Goal: Task Accomplishment & Management: Manage account settings

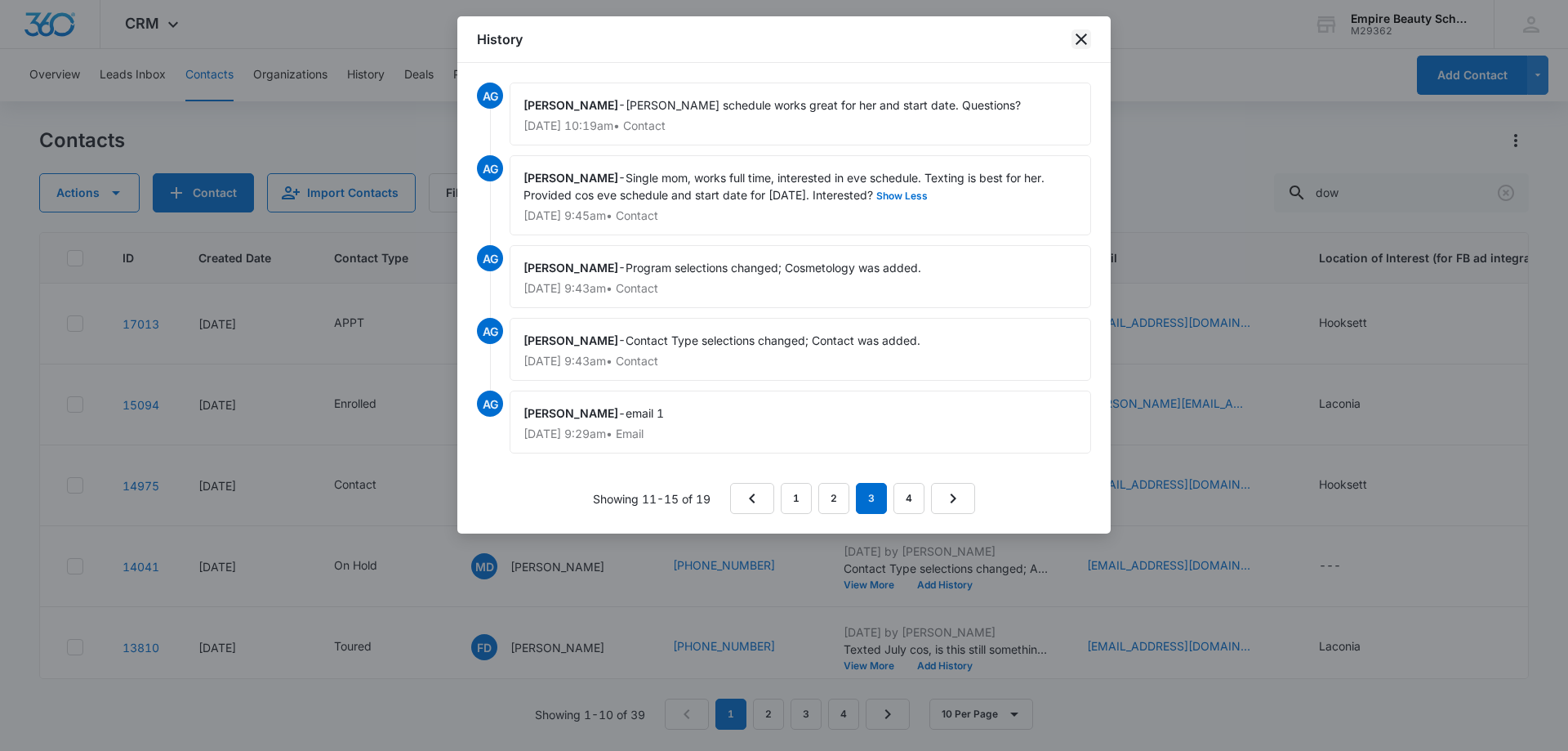
click at [1086, 25] on div "History" at bounding box center [784, 39] width 654 height 47
click at [1079, 34] on icon "close" at bounding box center [1081, 39] width 20 height 20
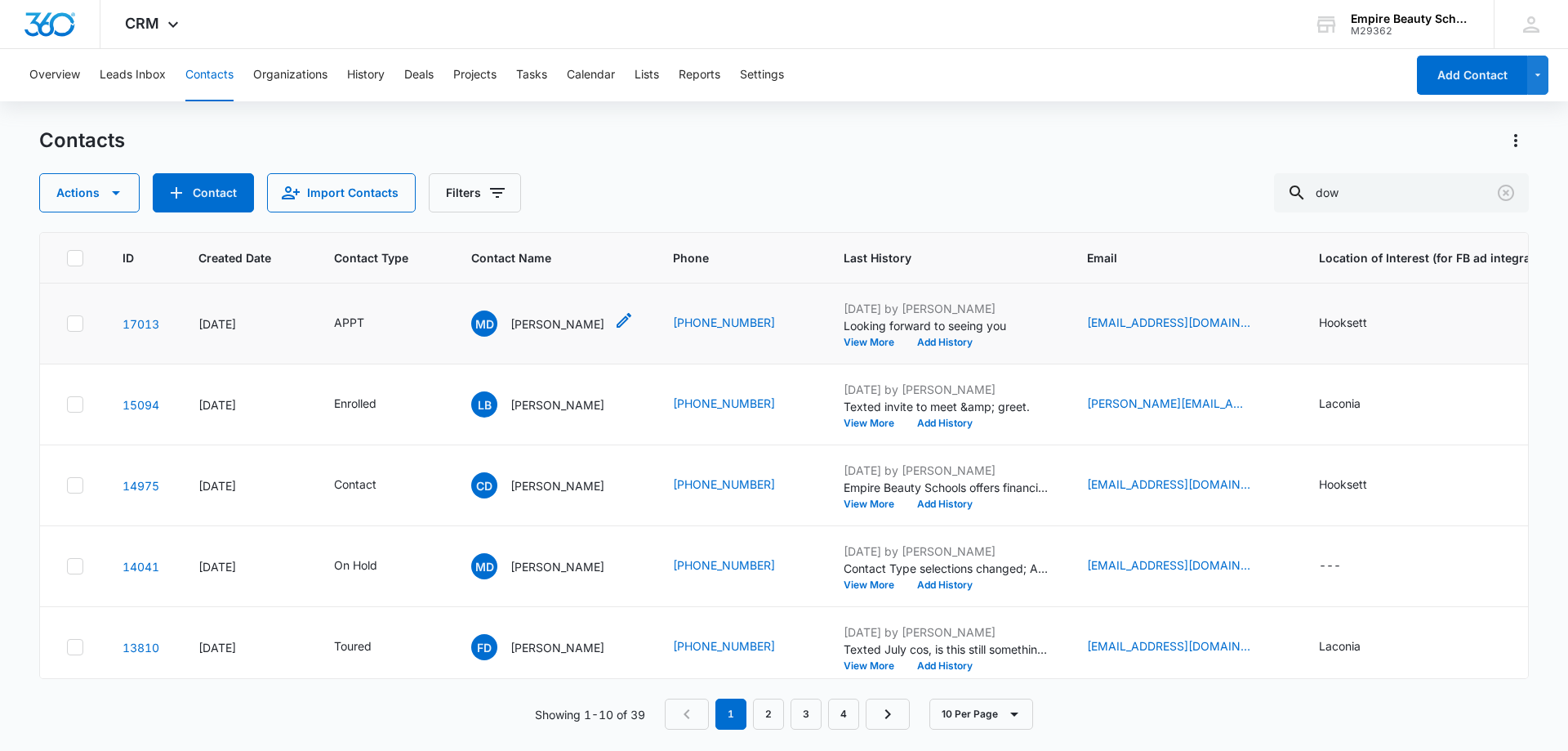
click at [552, 311] on div "MD [PERSON_NAME]" at bounding box center [538, 324] width 133 height 26
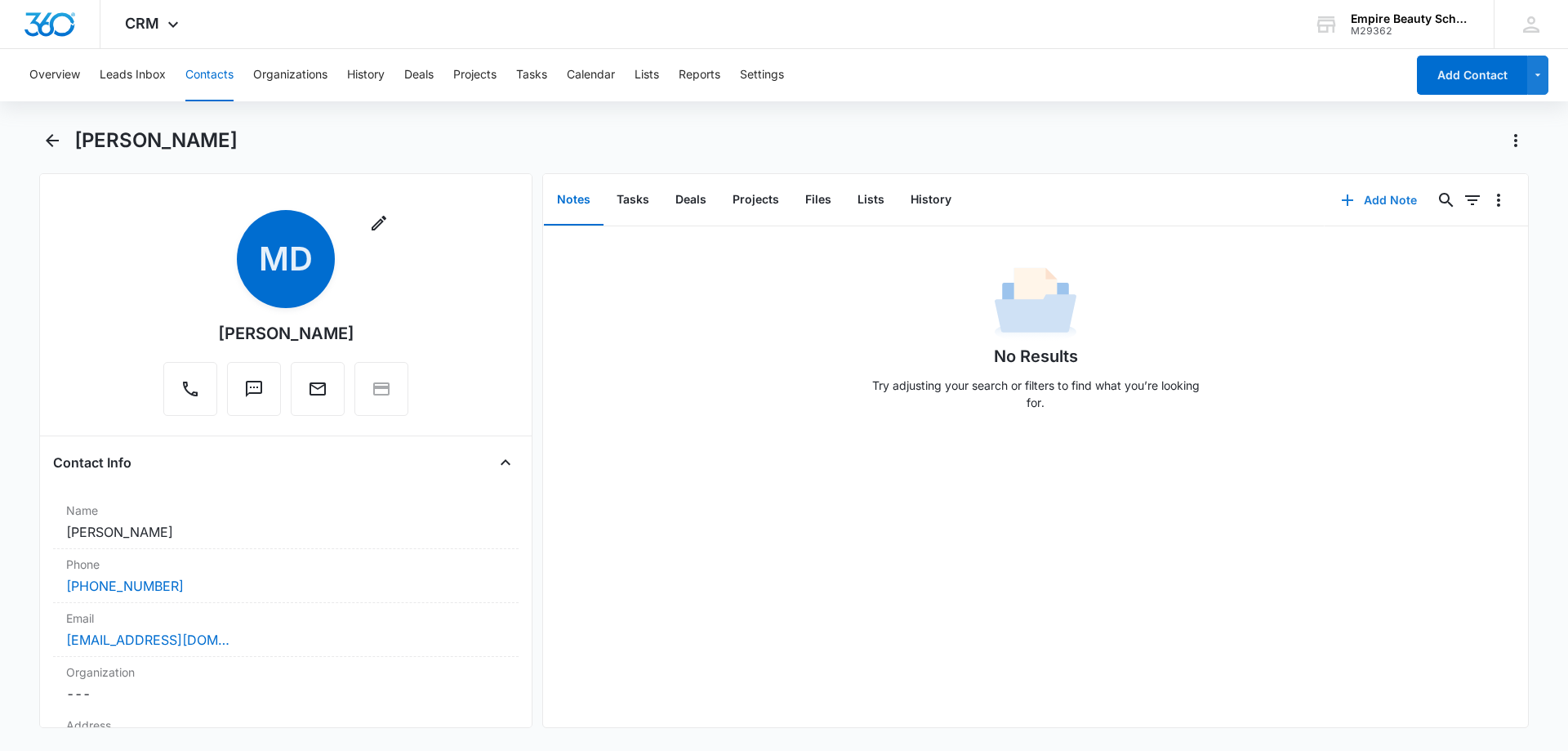
click at [1399, 204] on button "Add Note" at bounding box center [1379, 200] width 109 height 39
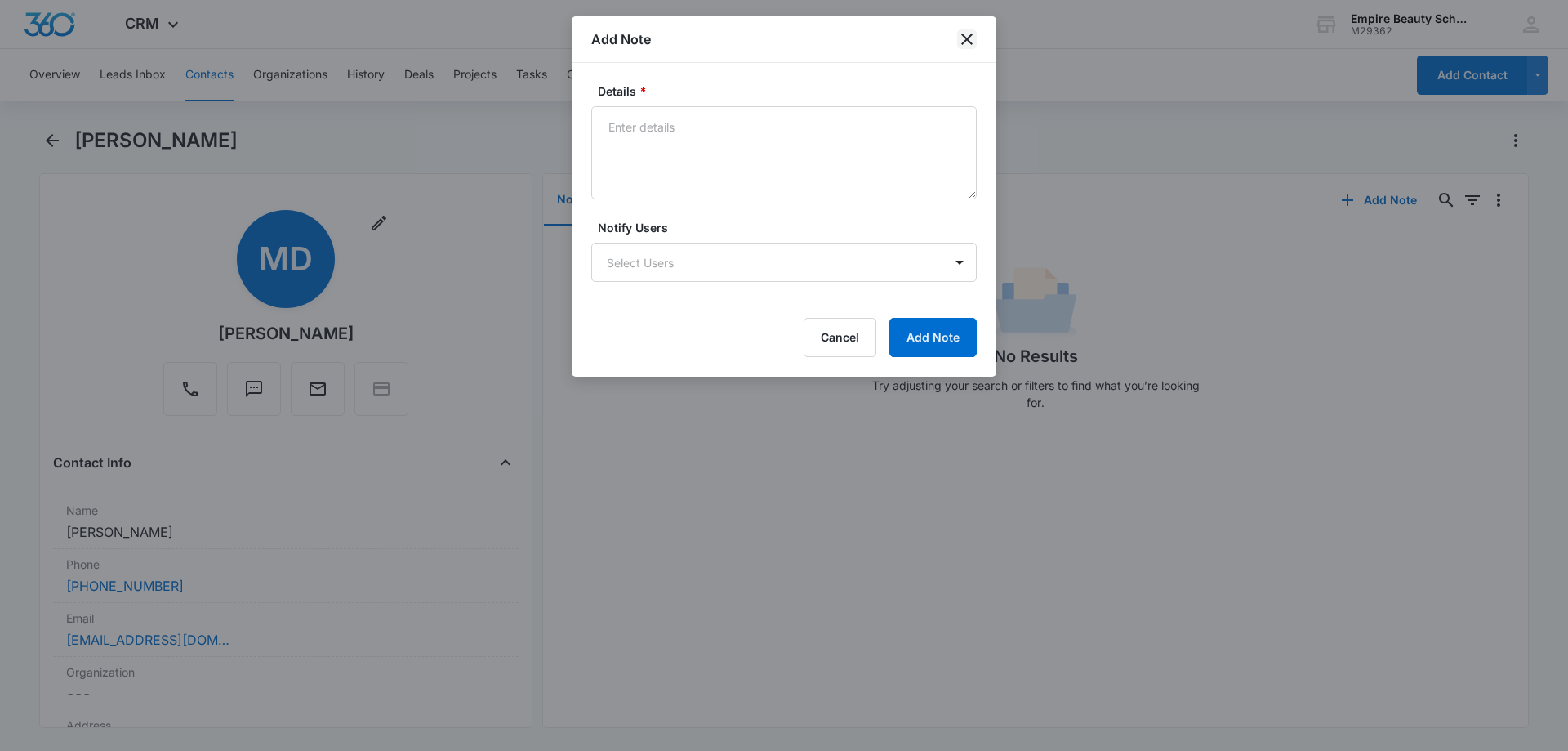
click at [964, 38] on icon "close" at bounding box center [967, 39] width 20 height 20
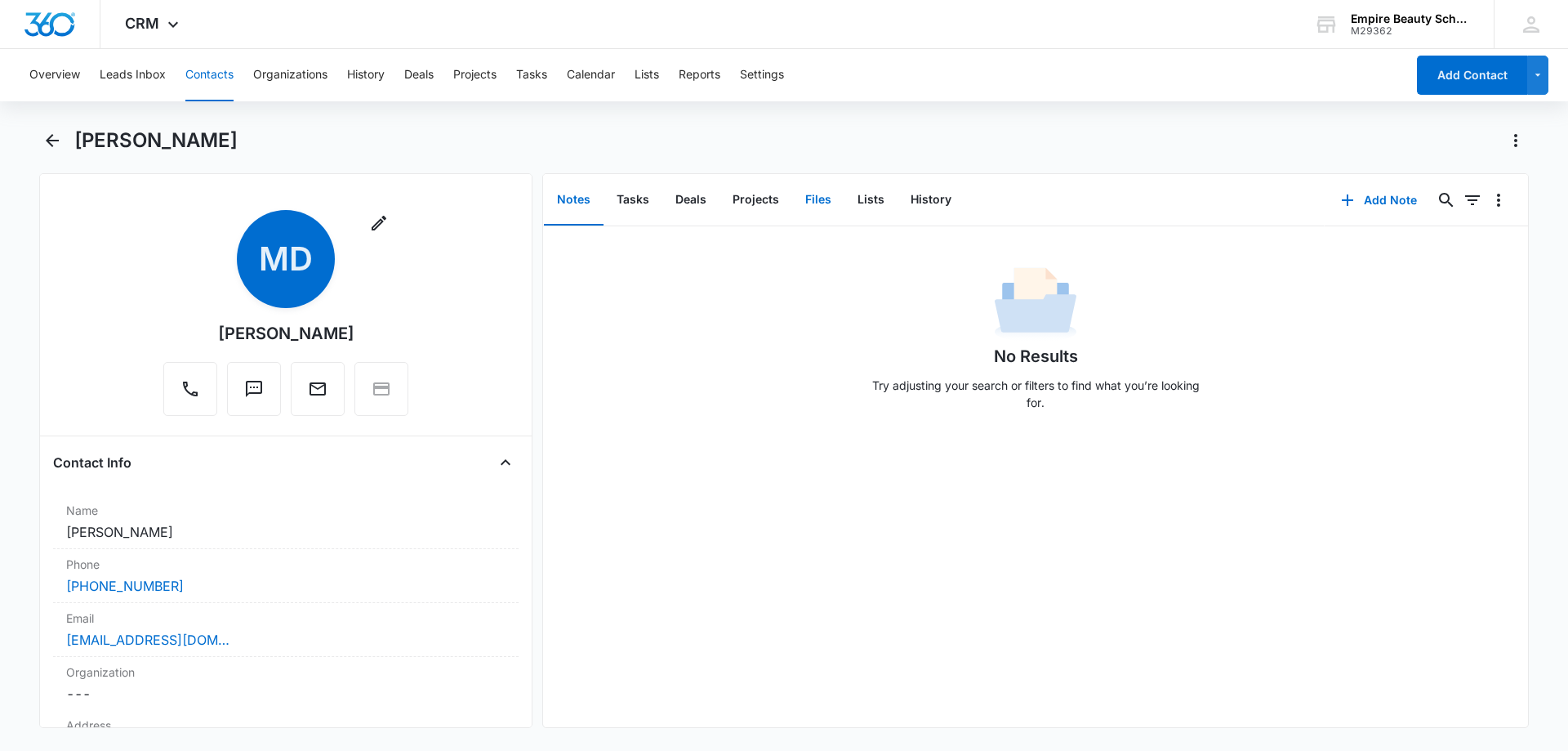
click at [812, 206] on button "Files" at bounding box center [818, 200] width 52 height 51
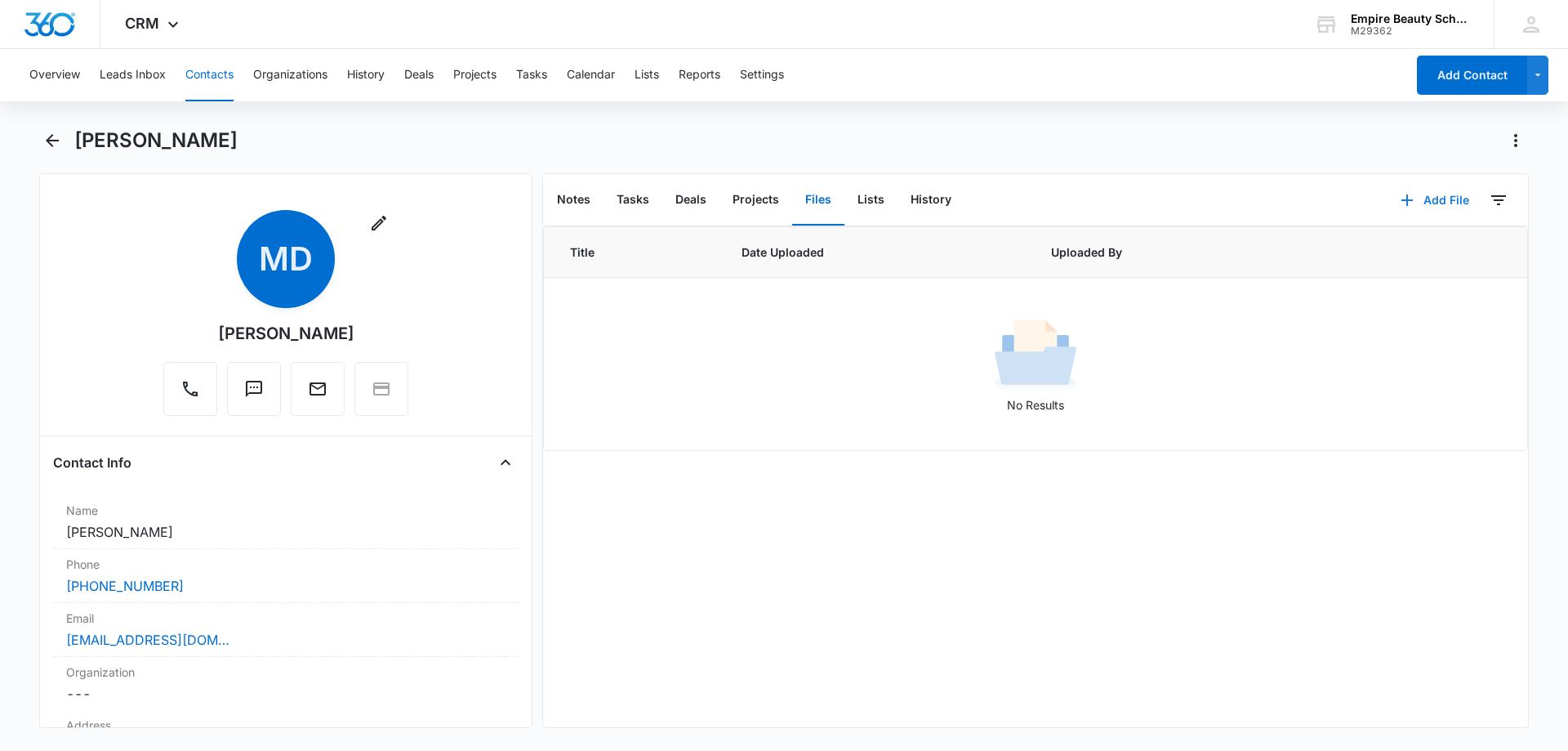
click at [1424, 199] on button "Add File" at bounding box center [1434, 200] width 101 height 39
click at [1393, 255] on div "Upload Files" at bounding box center [1412, 252] width 65 height 11
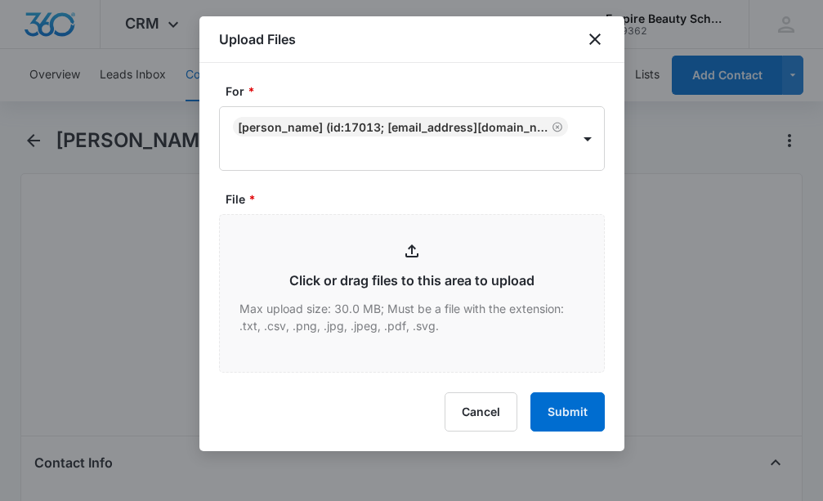
type input "C:\fakepath\[PERSON_NAME] COS EVE [DATE].pdf"
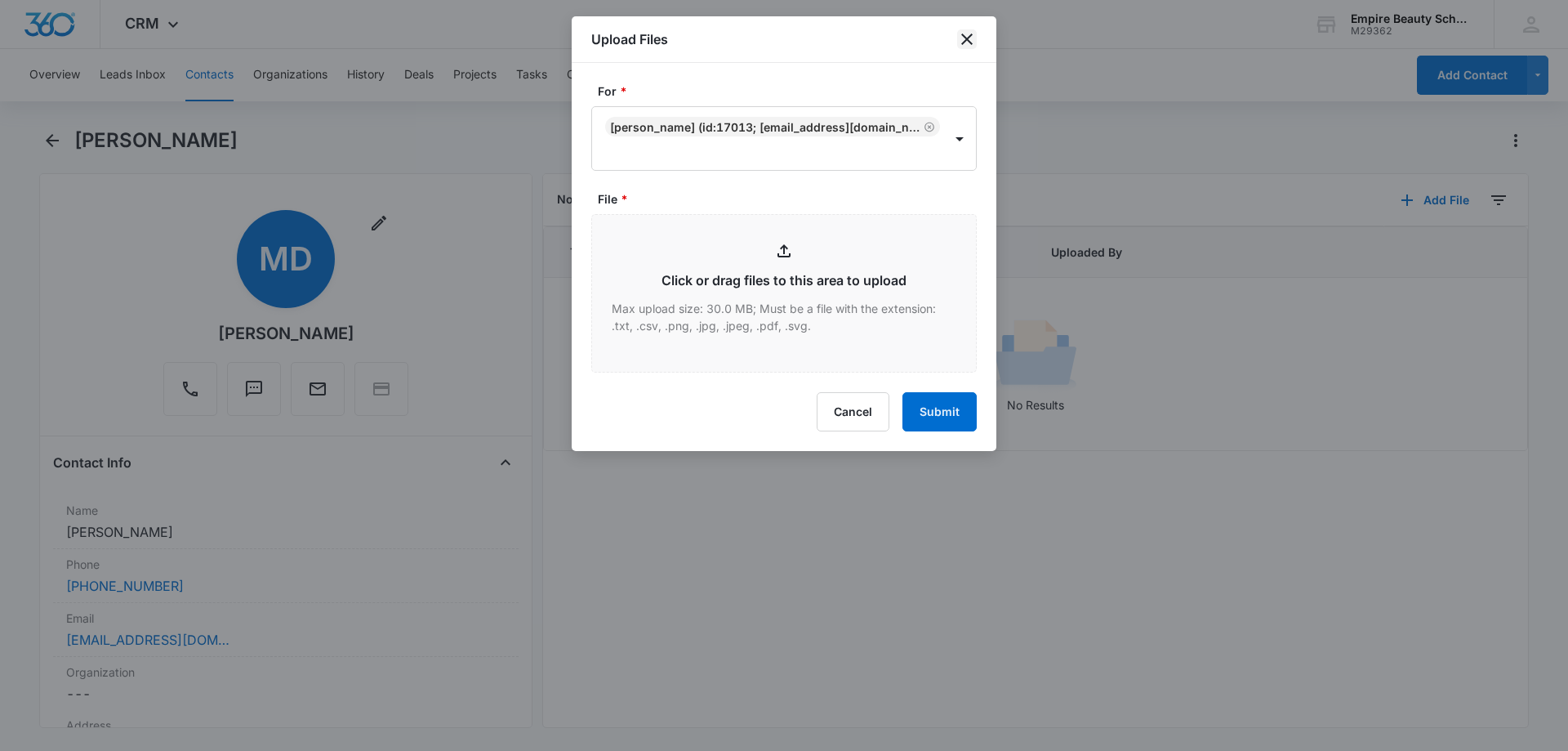
click at [973, 44] on icon "close" at bounding box center [967, 39] width 20 height 20
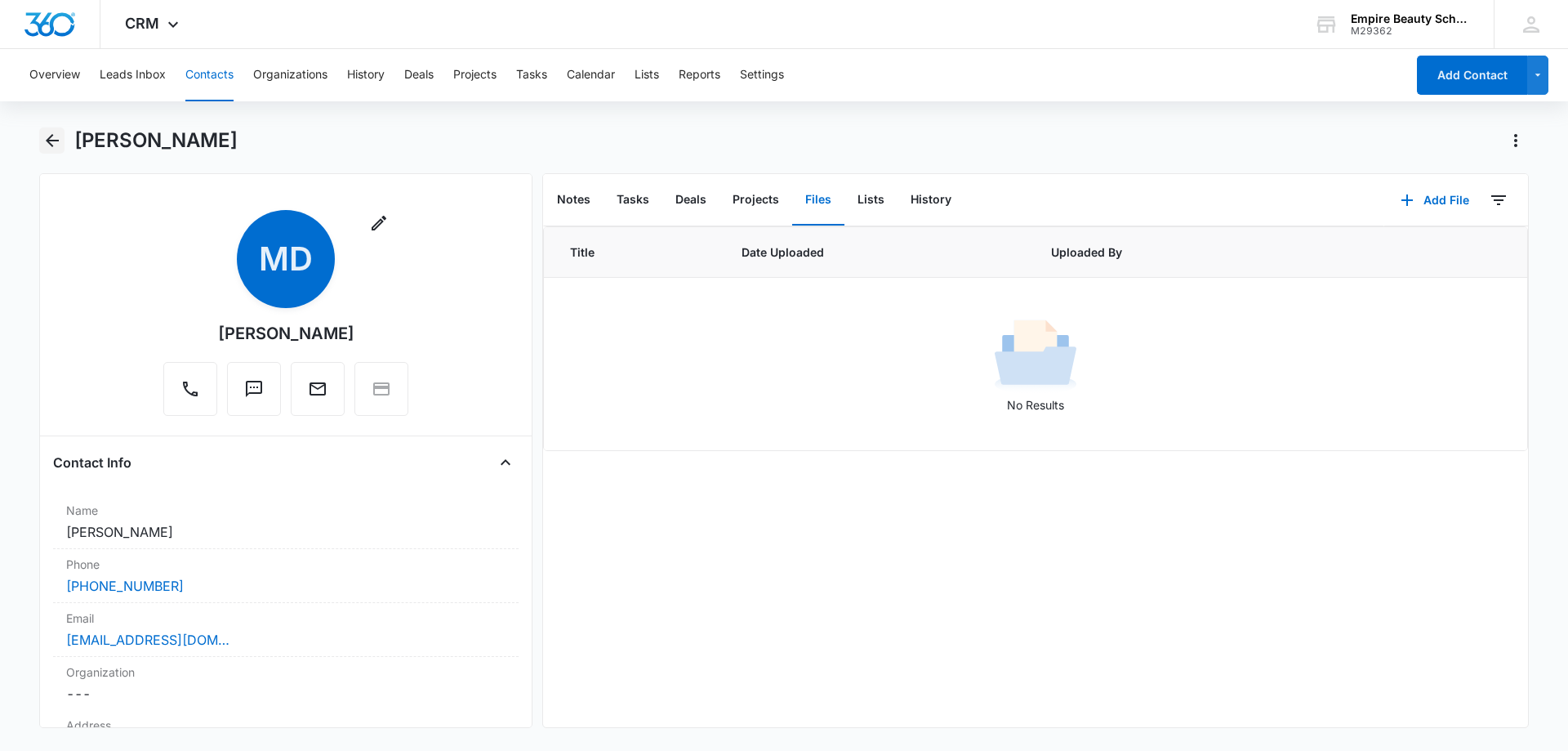
click at [61, 145] on icon "Back" at bounding box center [53, 141] width 20 height 20
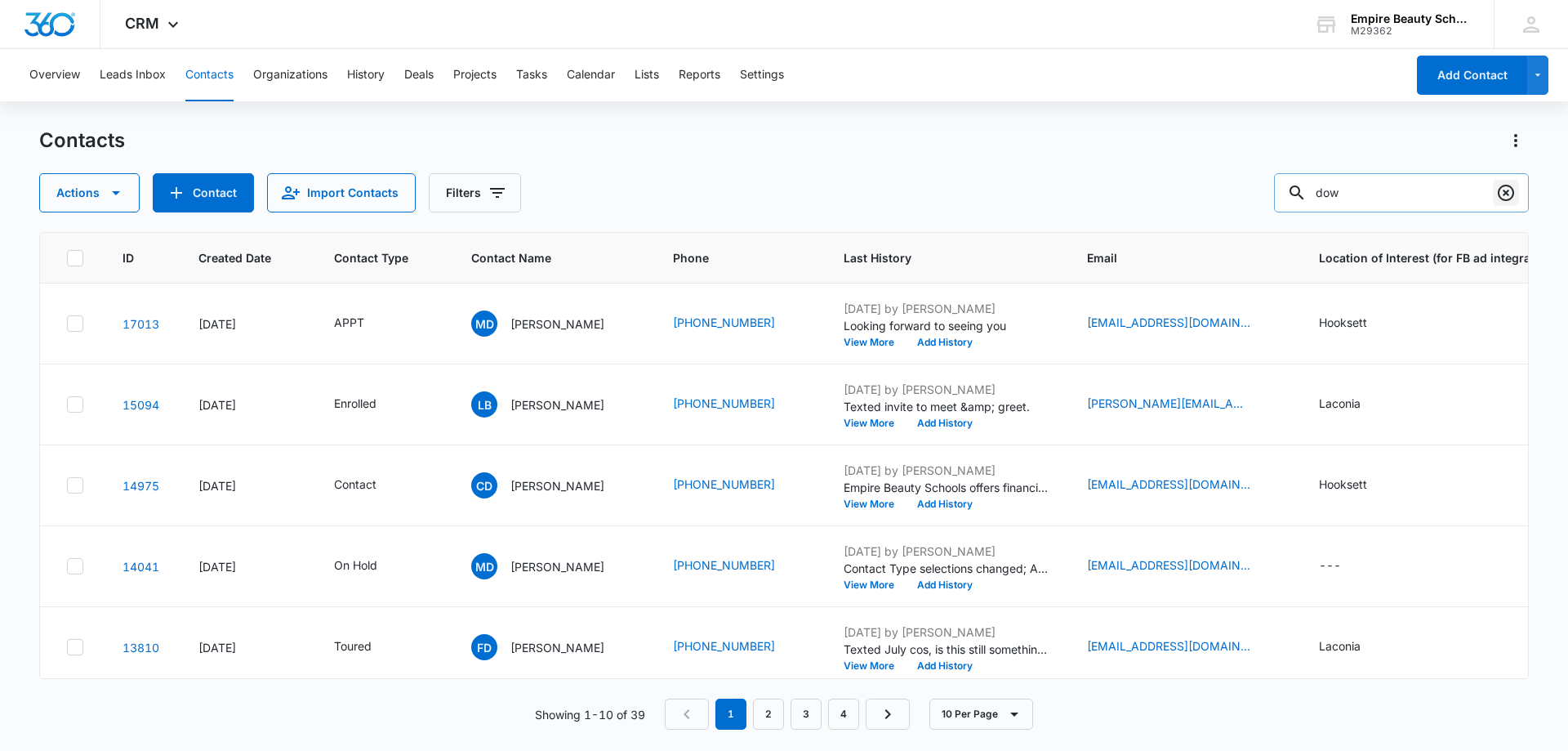
click at [1504, 199] on icon "Clear" at bounding box center [1506, 193] width 16 height 16
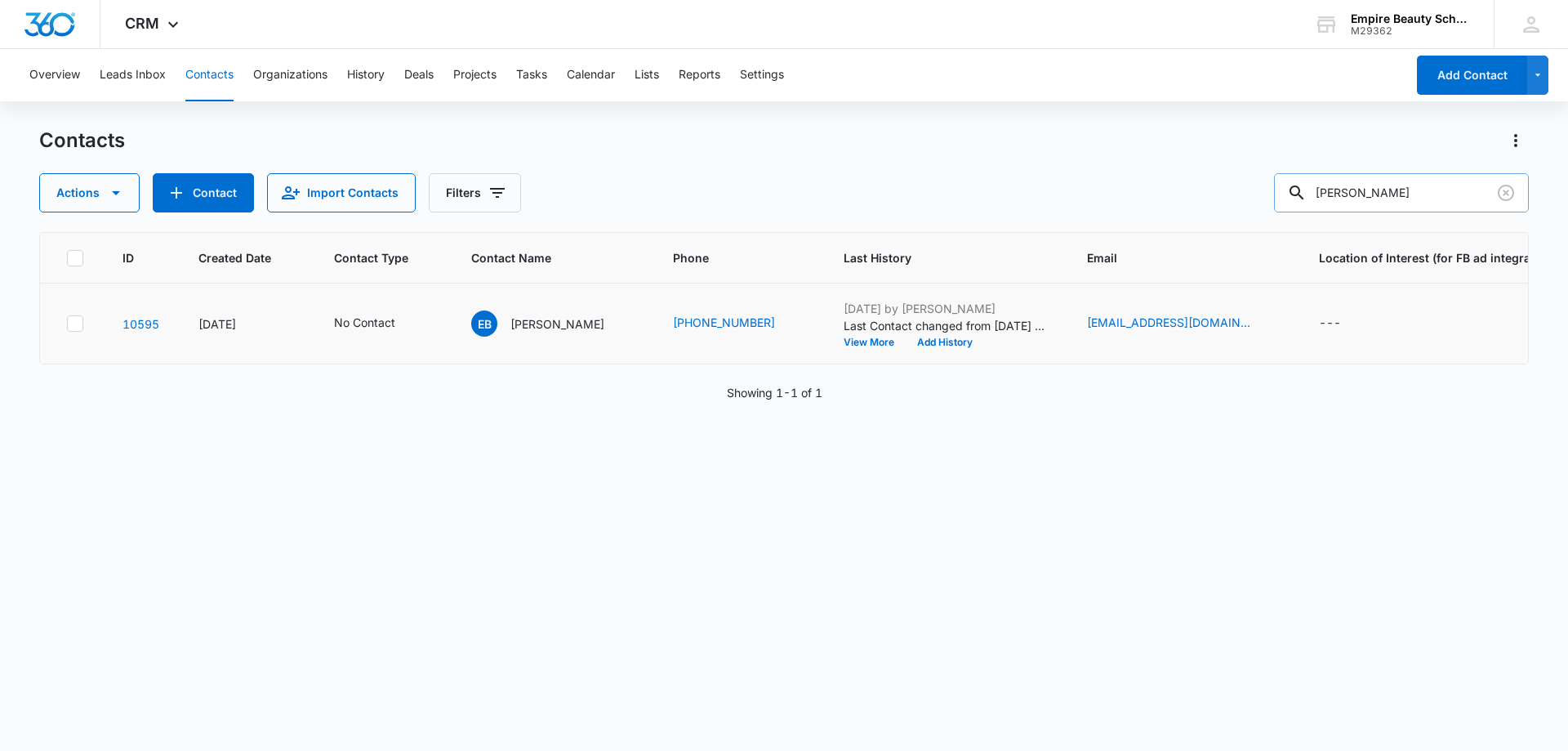
type input "[PERSON_NAME]"
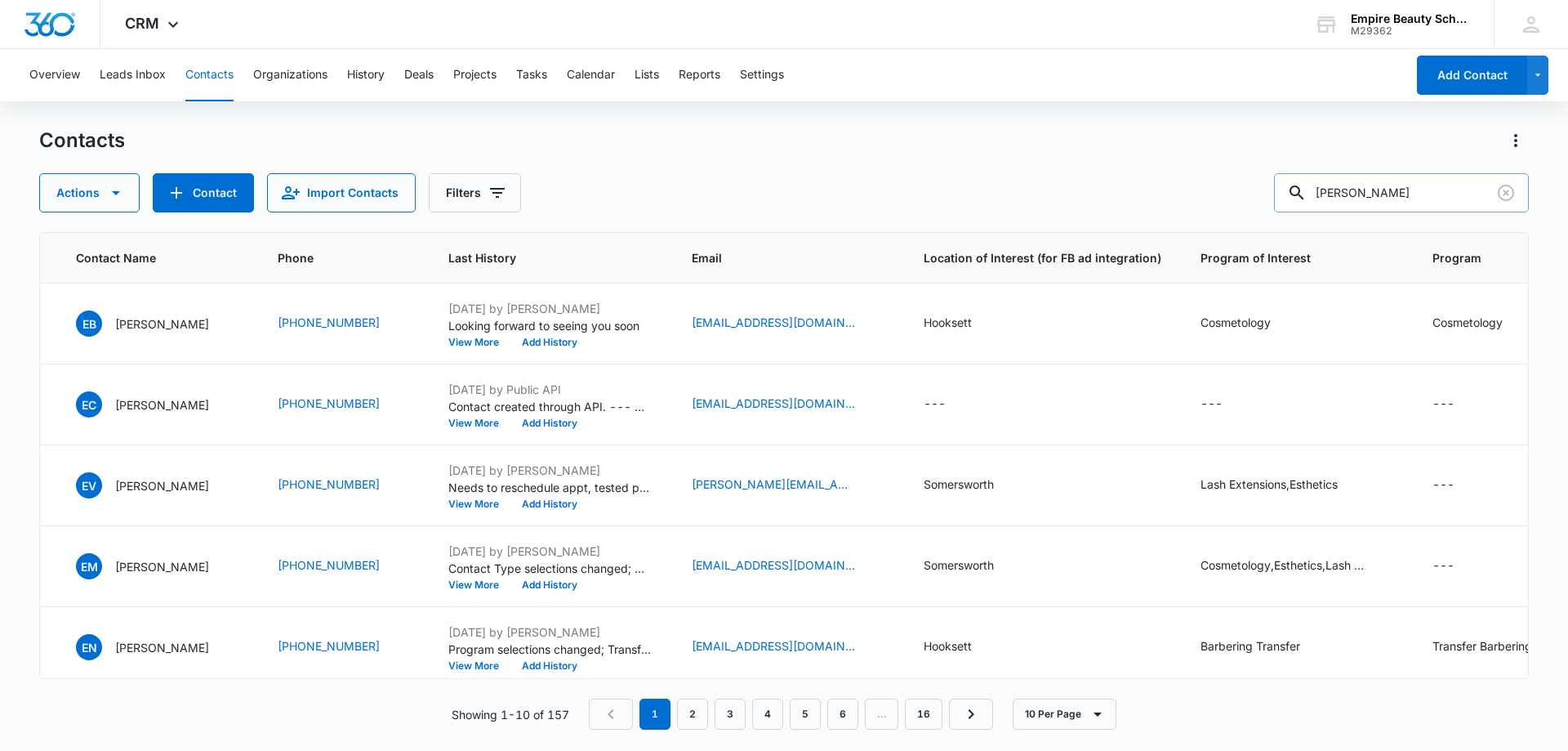
scroll to position [0, 545]
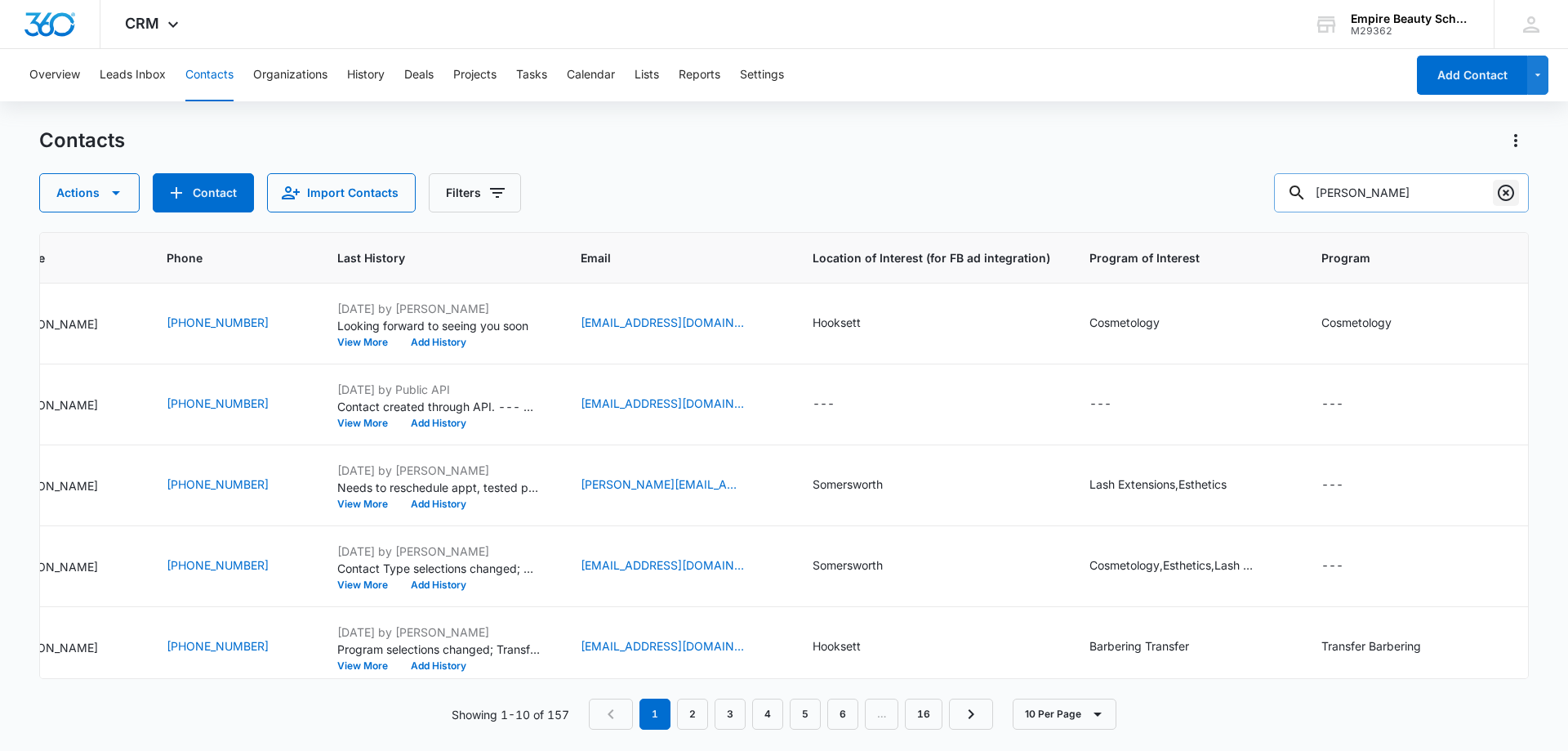
click at [1497, 190] on icon "Clear" at bounding box center [1506, 193] width 20 height 20
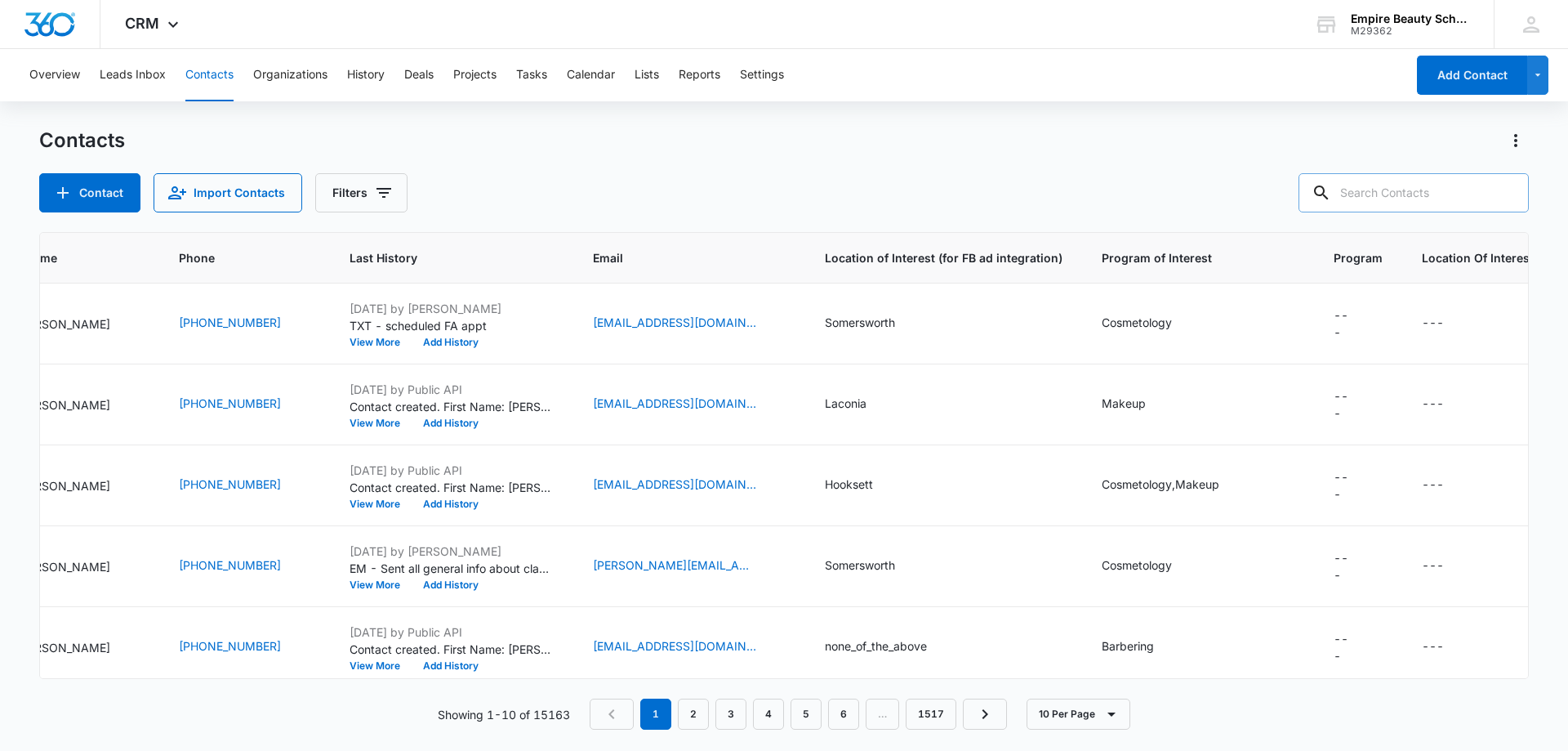
scroll to position [0, 0]
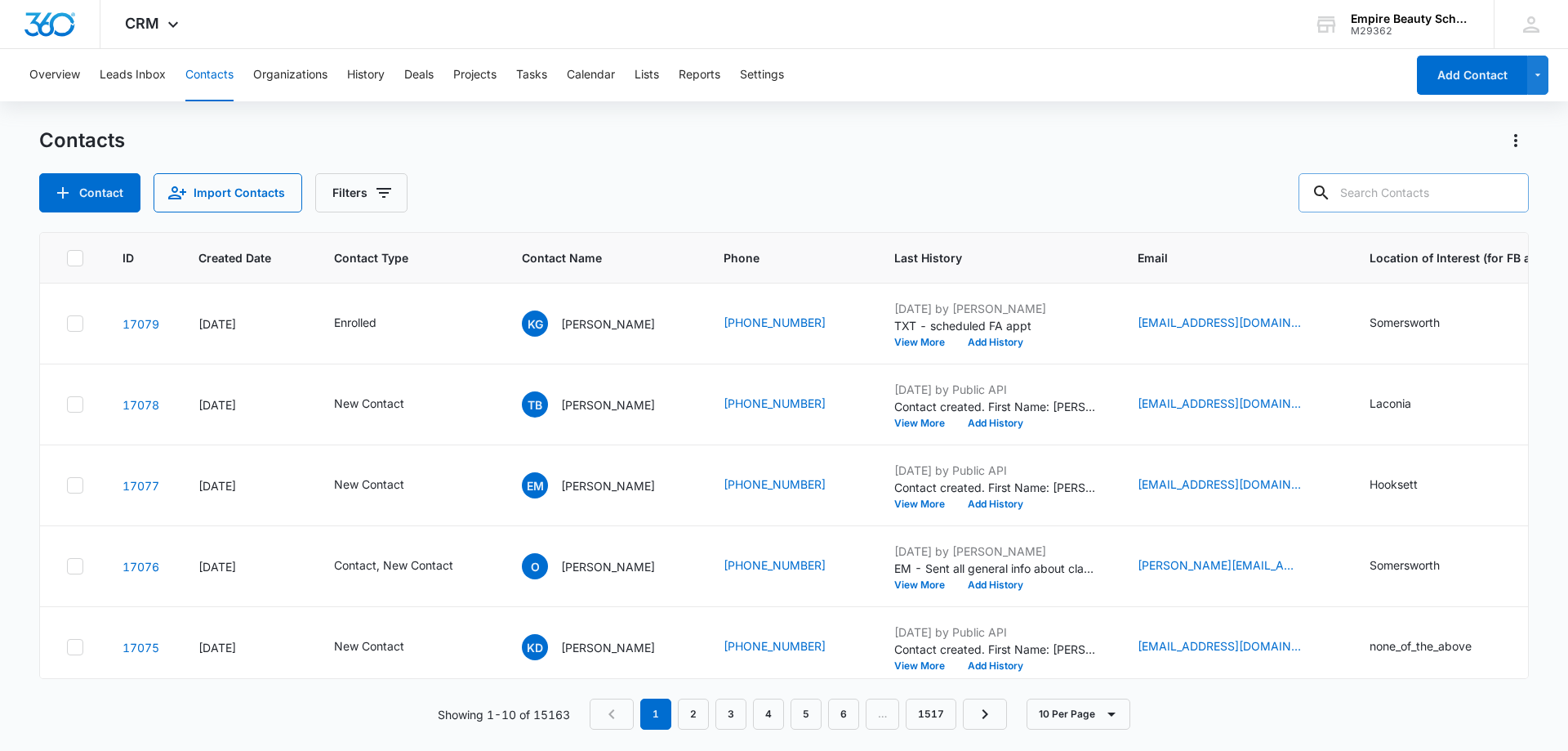
click at [666, 203] on div "Contact Import Contacts Filters" at bounding box center [784, 192] width 1490 height 39
click at [1424, 188] on input "text" at bounding box center [1414, 192] width 230 height 39
type input "[PERSON_NAME]"
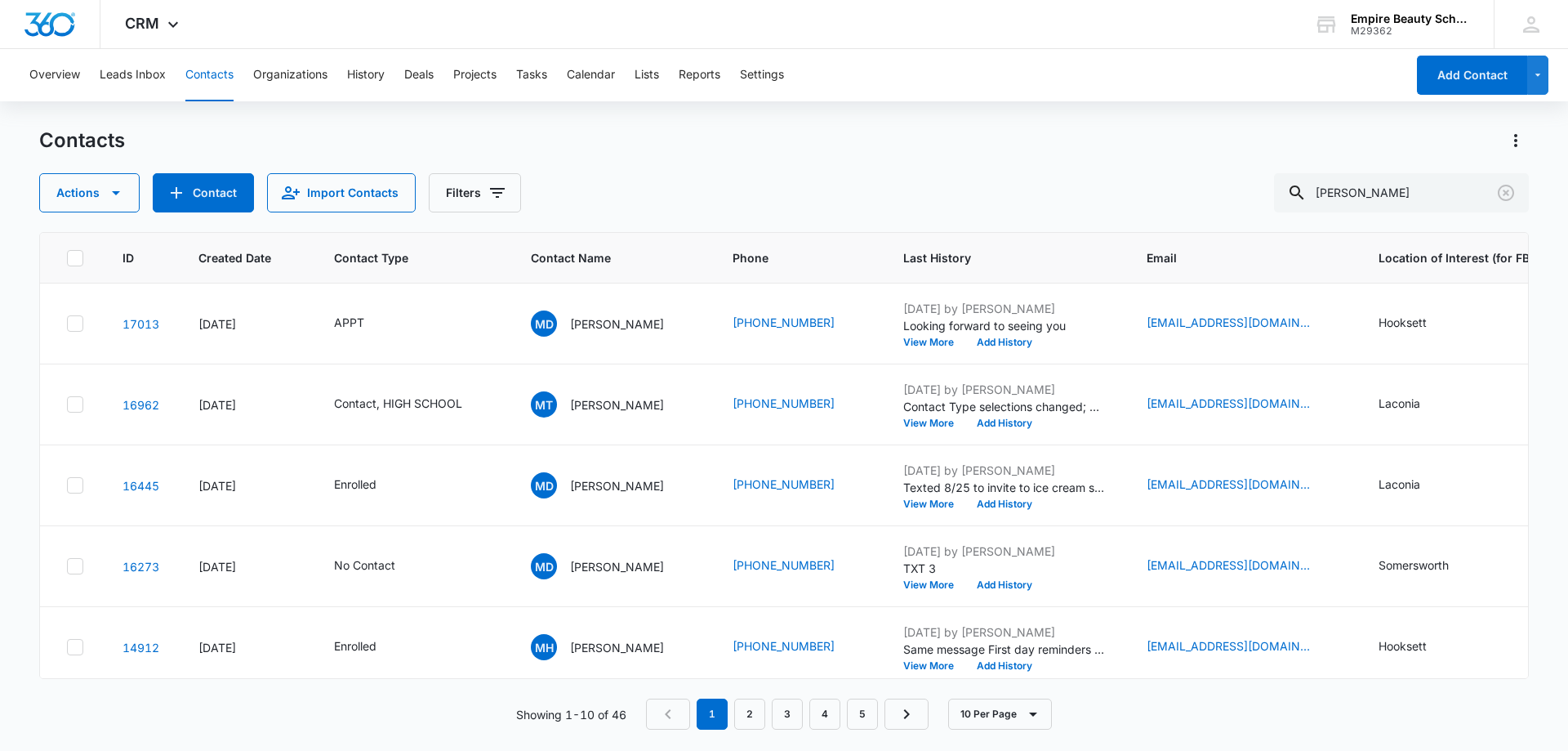
click at [943, 170] on div "Contacts Actions Contact Import Contacts Filters [PERSON_NAME]" at bounding box center [784, 170] width 1490 height 85
click at [1506, 195] on icon "Clear" at bounding box center [1506, 193] width 20 height 20
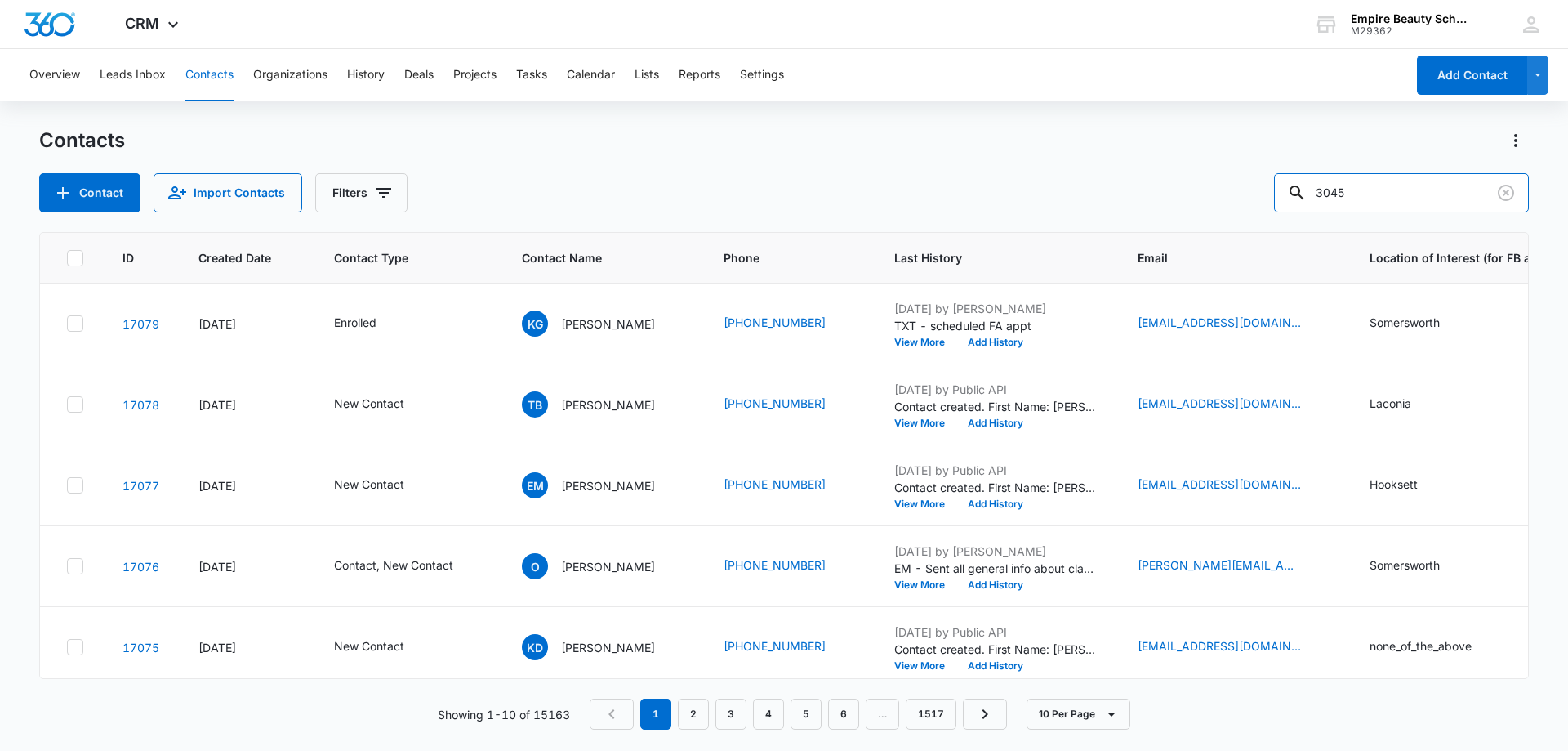
type input "3045"
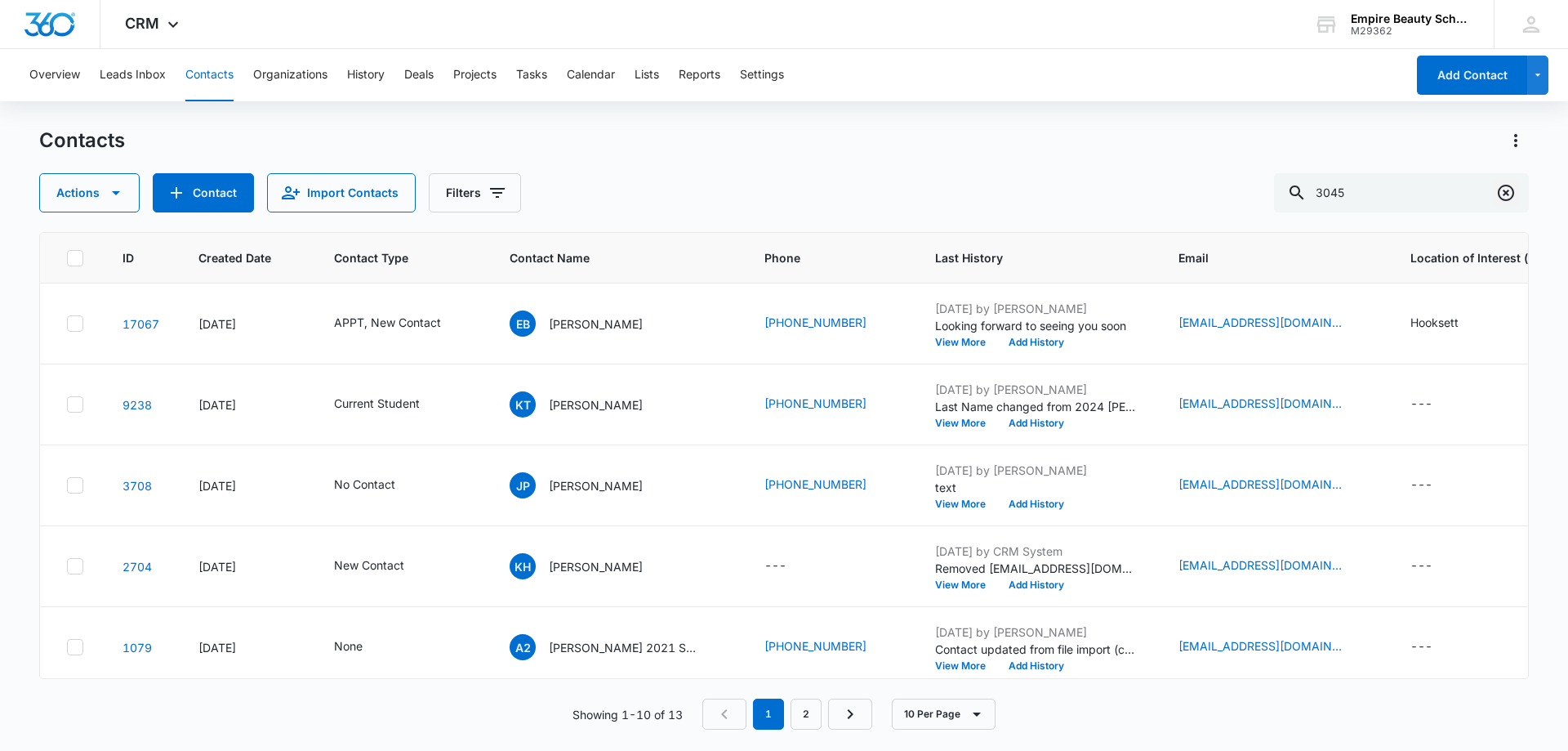
click at [1499, 190] on icon "Clear" at bounding box center [1506, 193] width 16 height 16
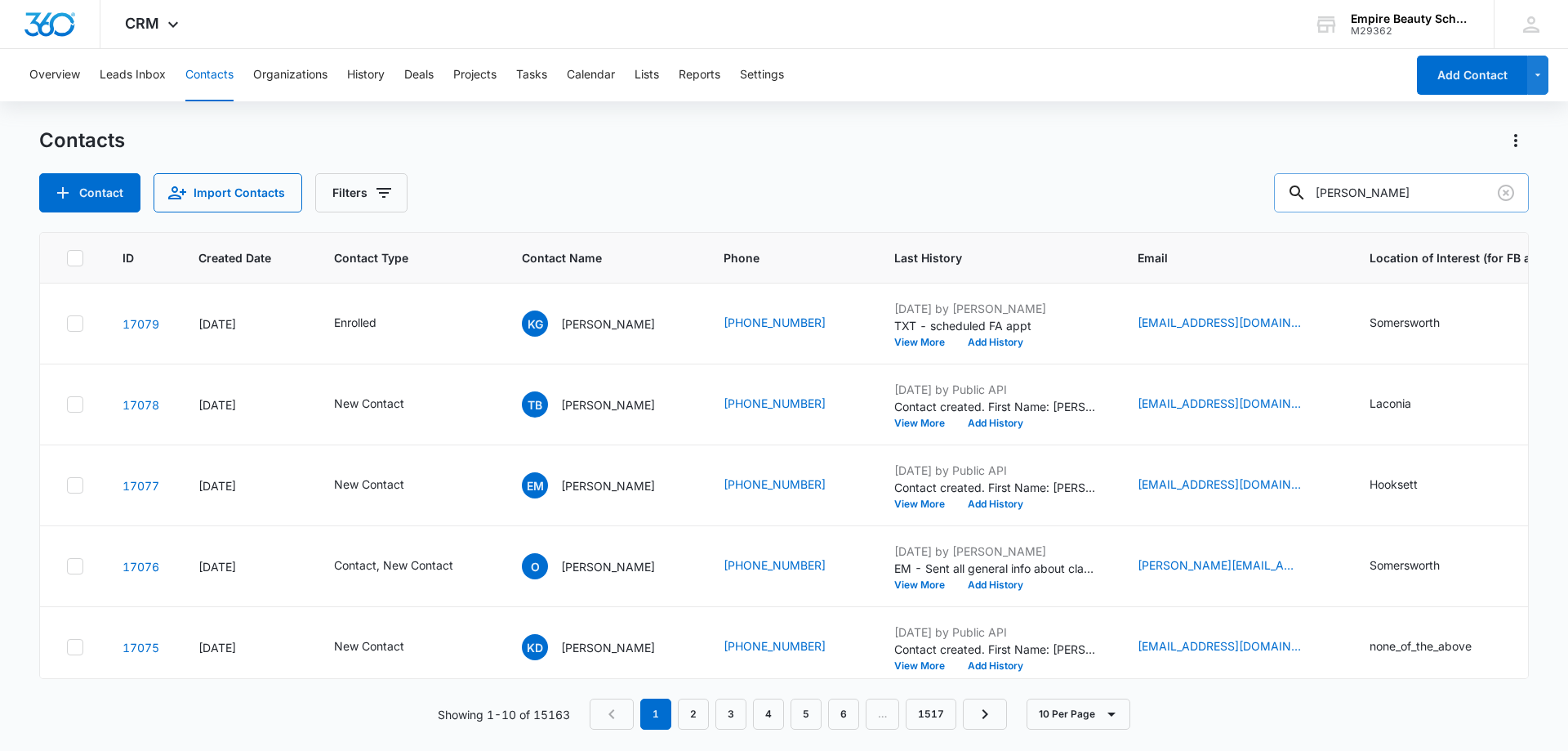
type input "[PERSON_NAME]"
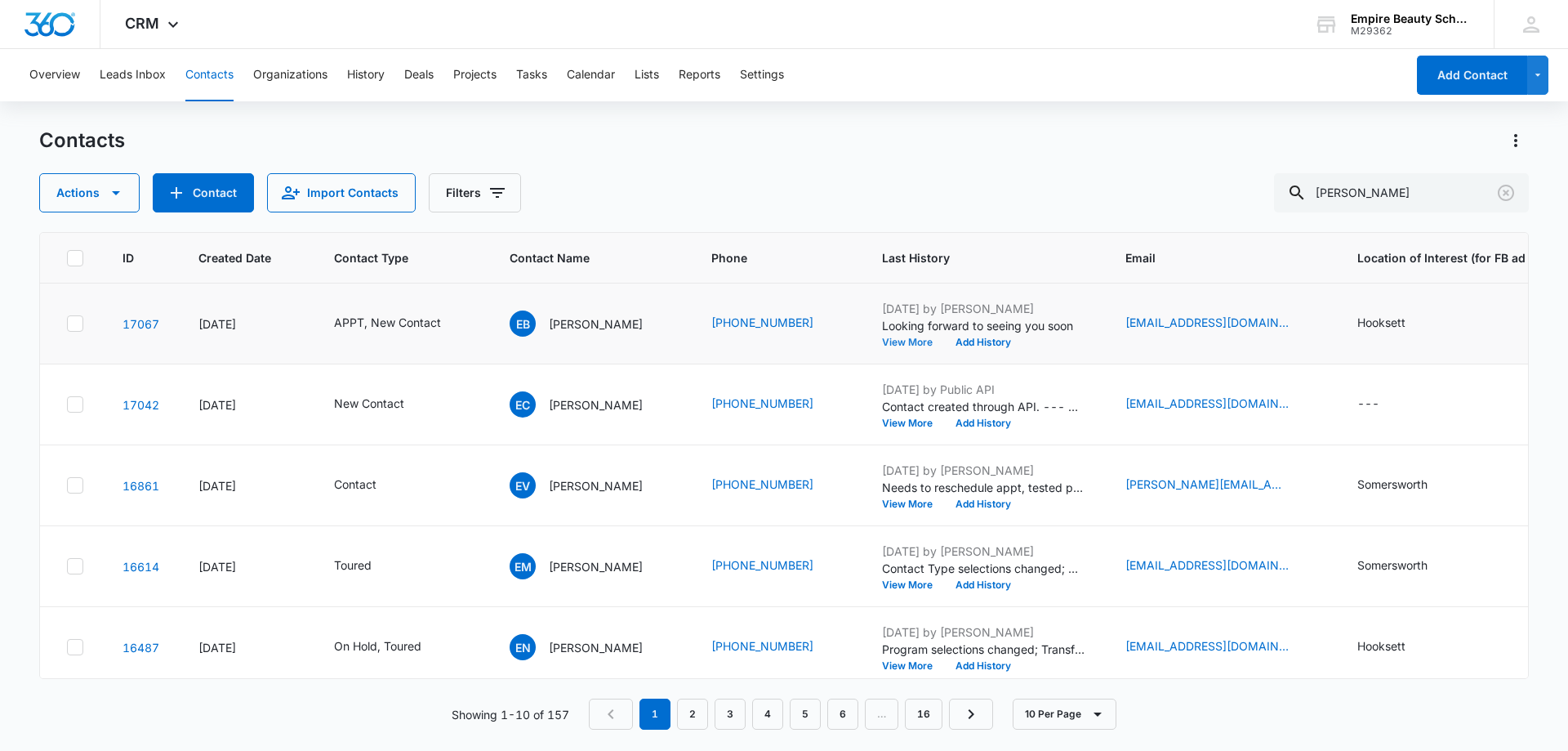
click at [931, 347] on button "View More" at bounding box center [913, 343] width 62 height 10
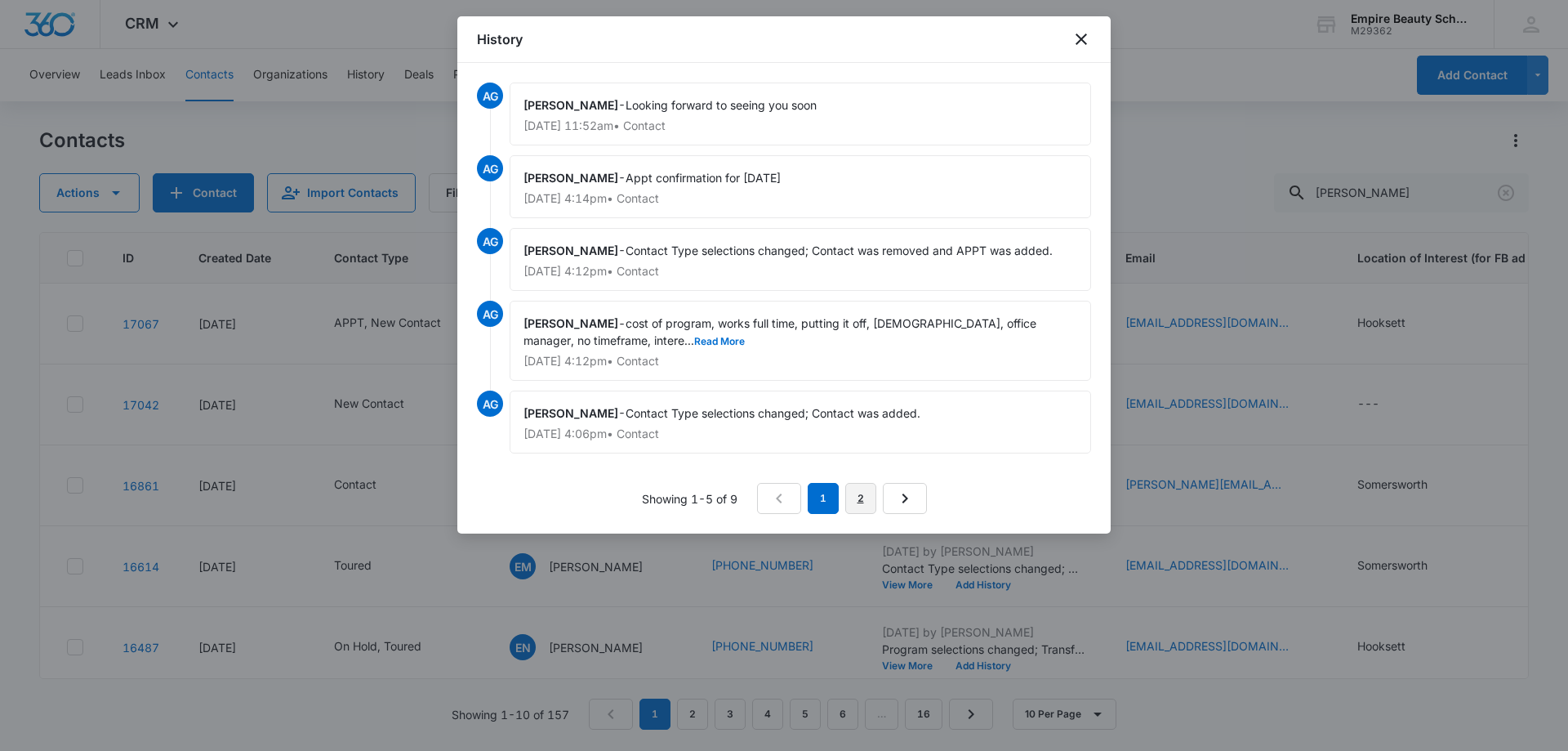
click at [855, 496] on link "2" at bounding box center [860, 498] width 31 height 31
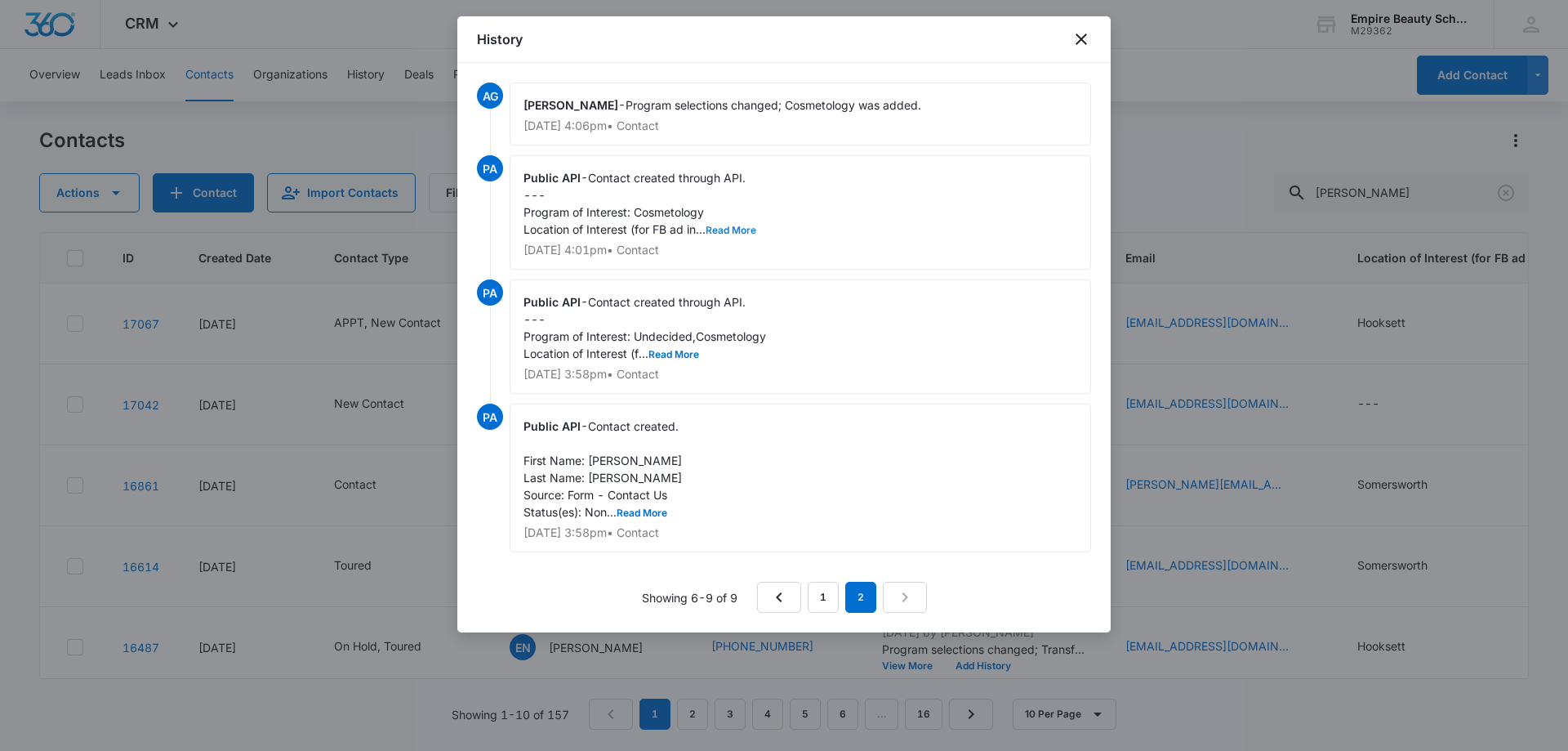
click at [741, 230] on button "Read More" at bounding box center [731, 231] width 51 height 10
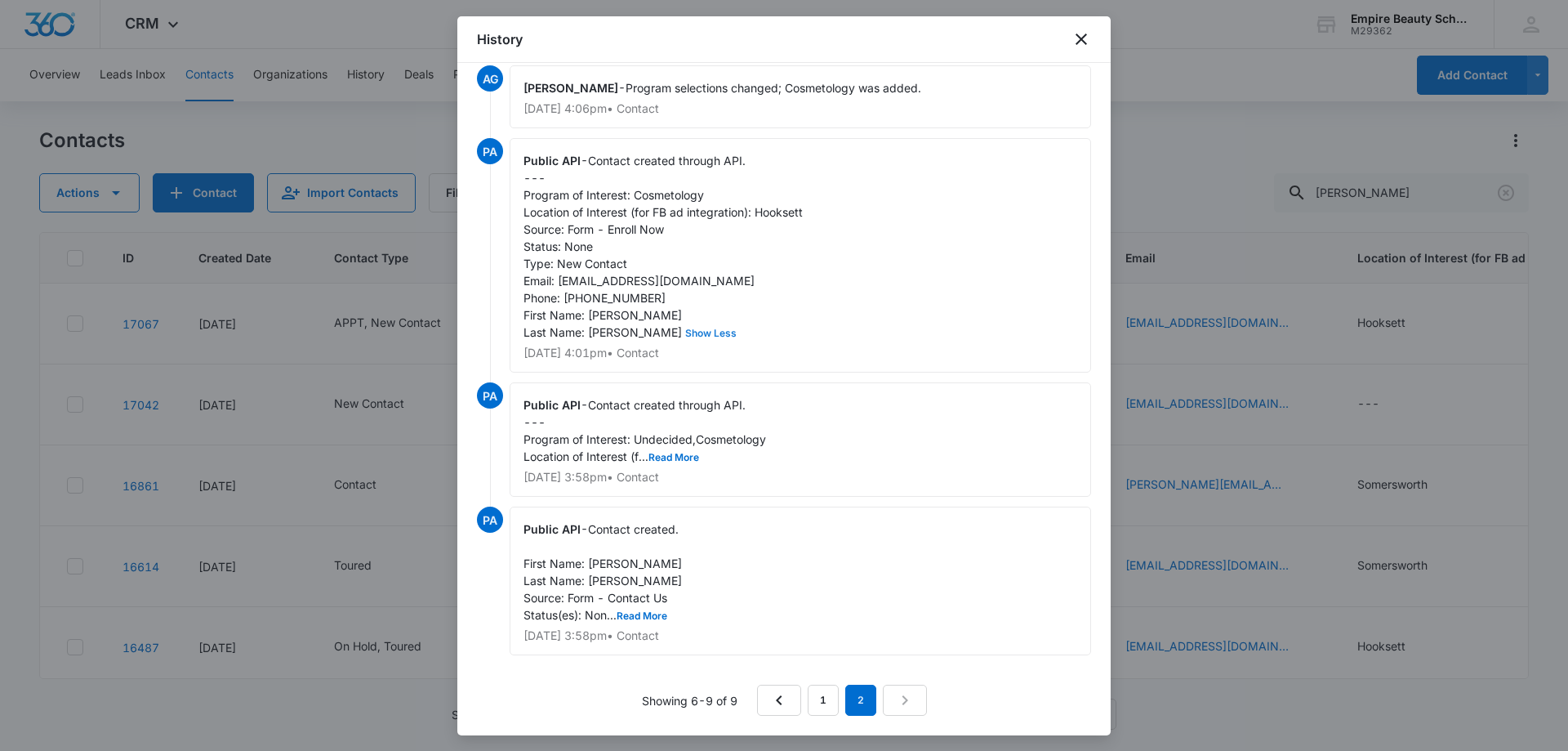
scroll to position [34, 0]
click at [683, 454] on button "Read More" at bounding box center [674, 458] width 51 height 10
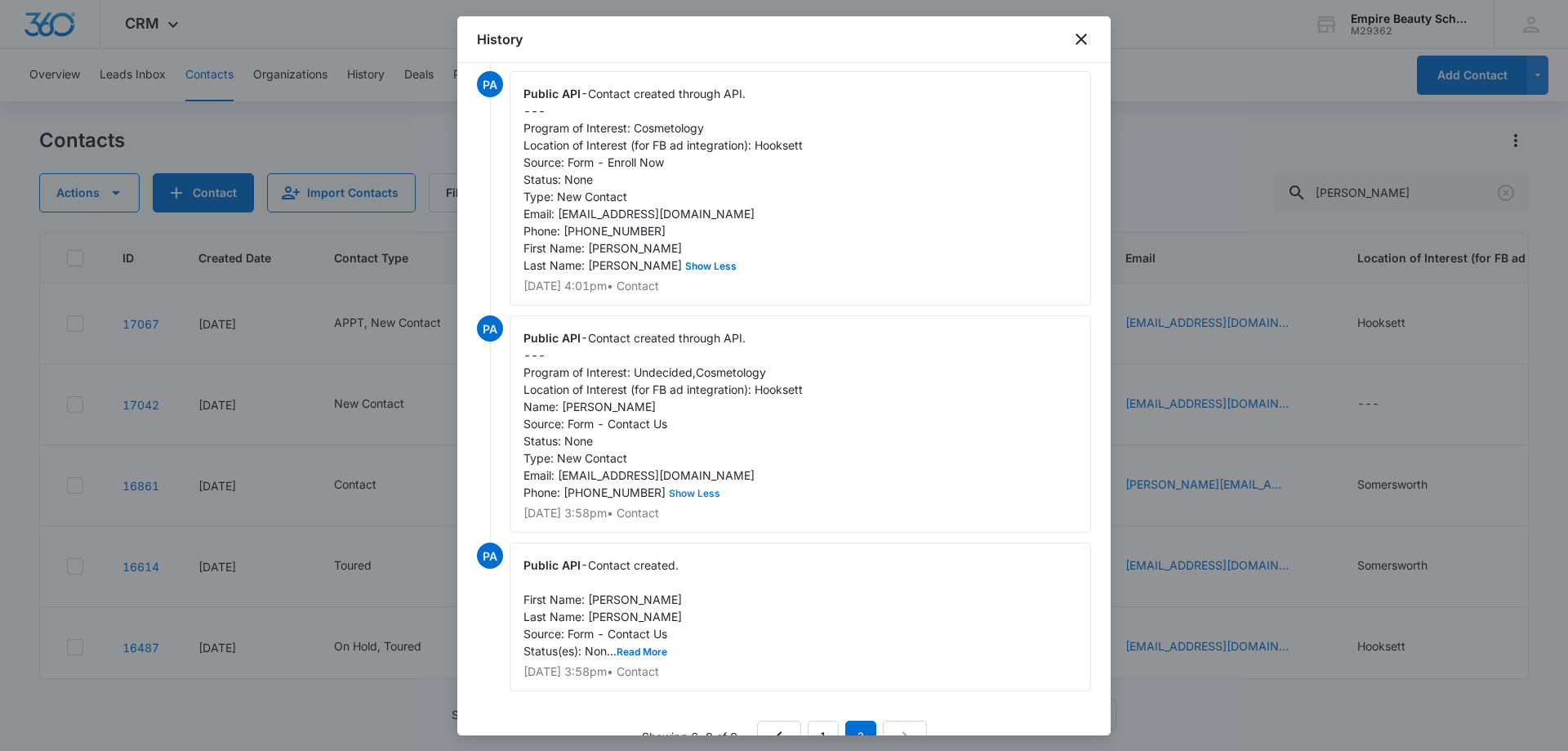
scroll to position [154, 0]
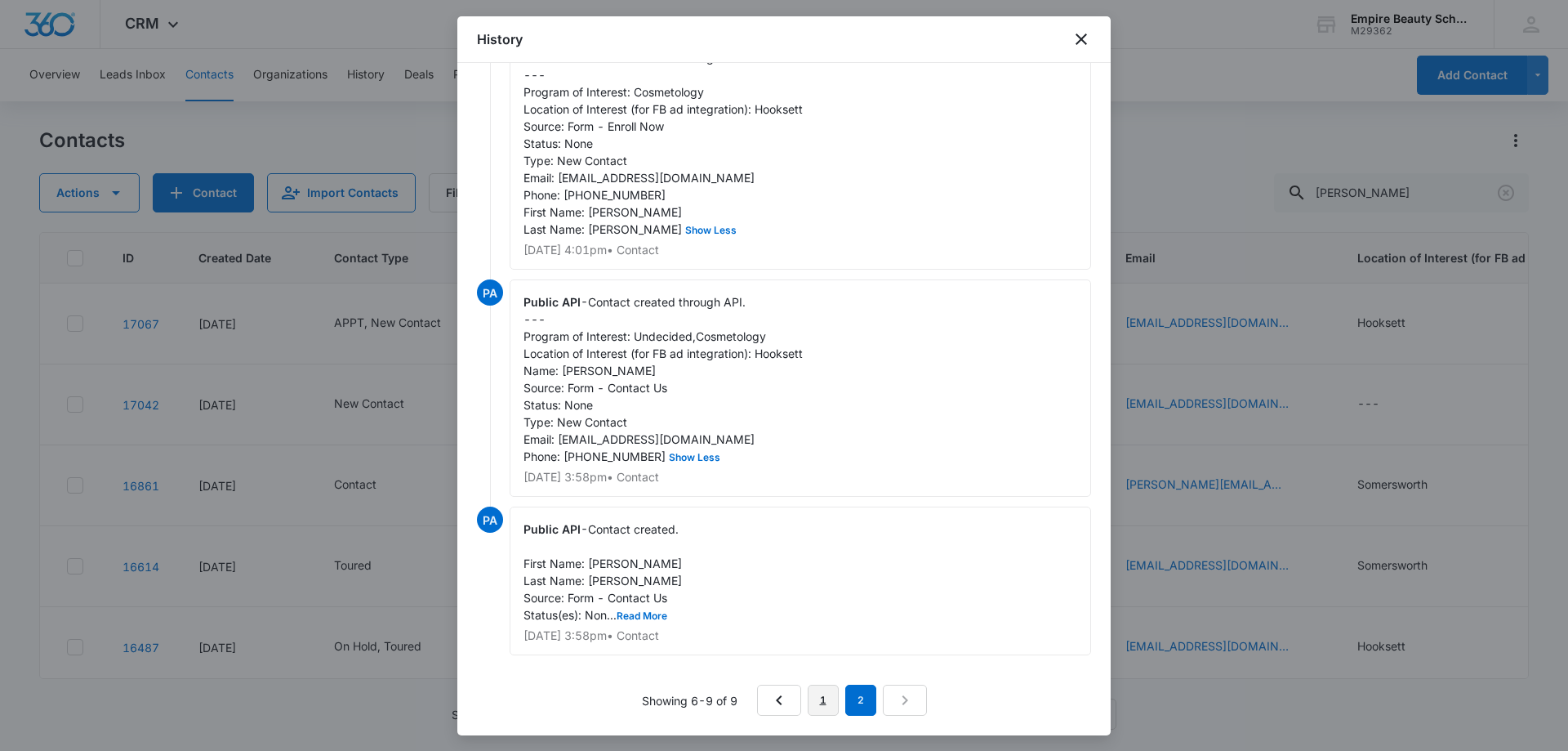
click at [829, 700] on link "1" at bounding box center [822, 700] width 31 height 31
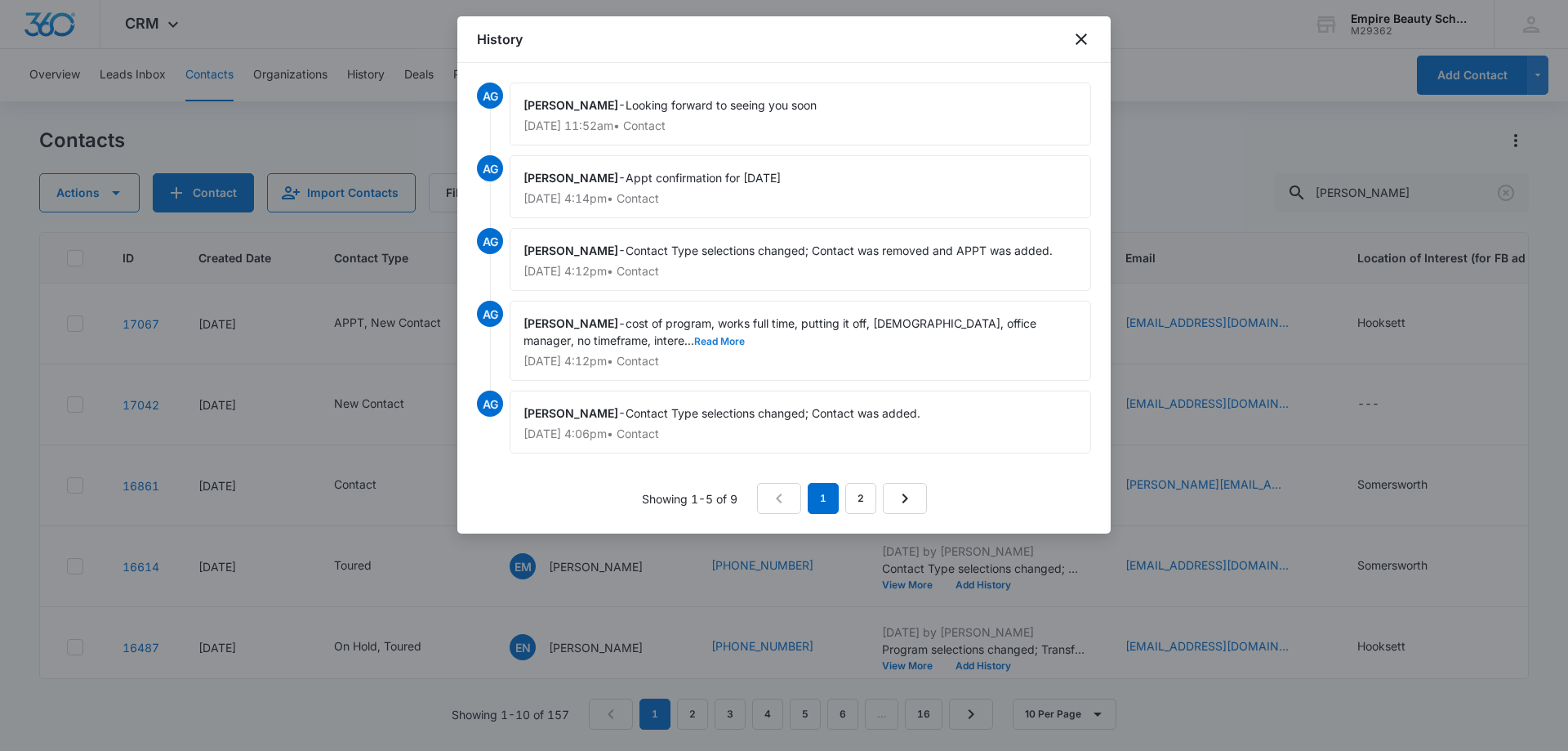
click at [695, 338] on button "Read More" at bounding box center [720, 342] width 51 height 10
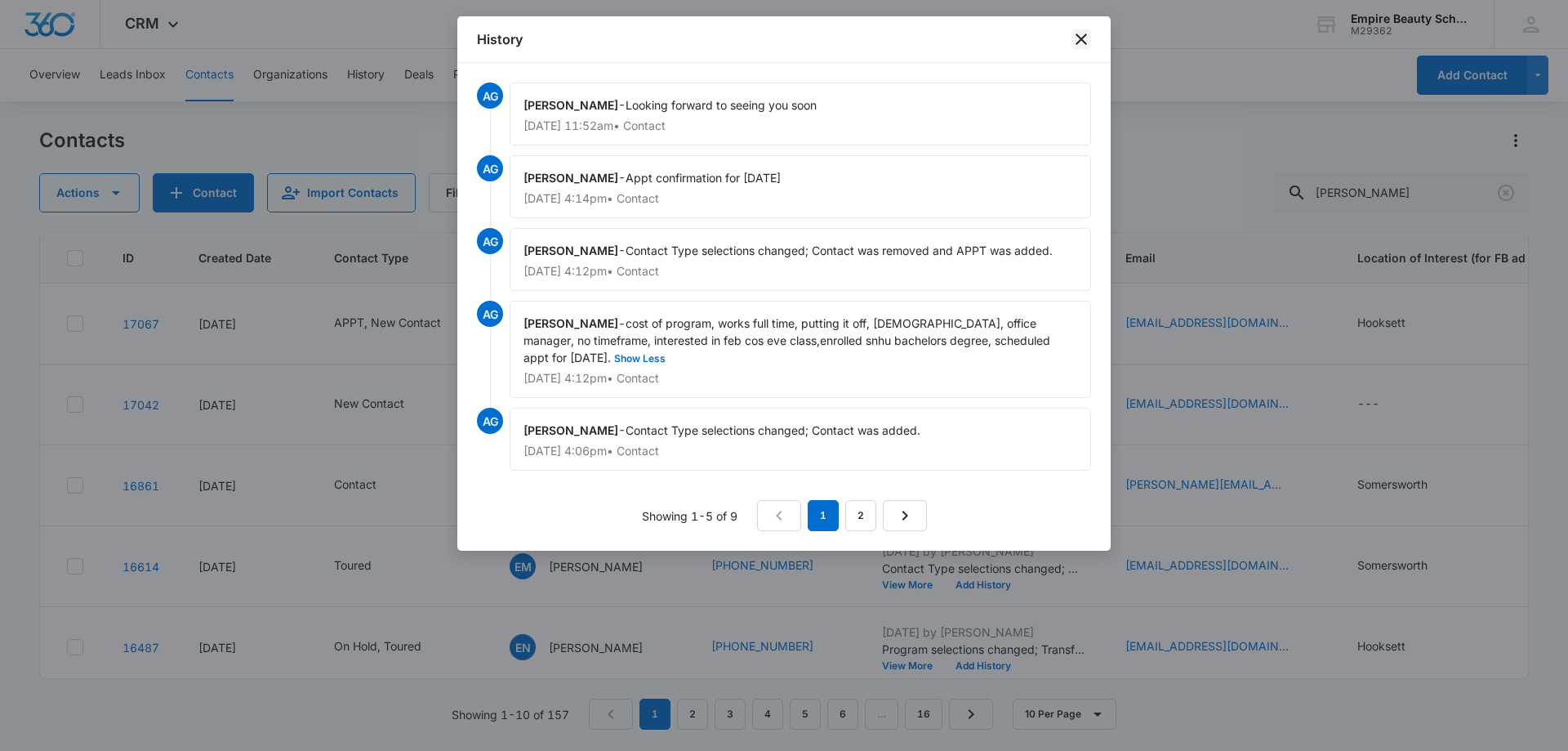
click at [1086, 41] on icon "close" at bounding box center [1081, 39] width 20 height 20
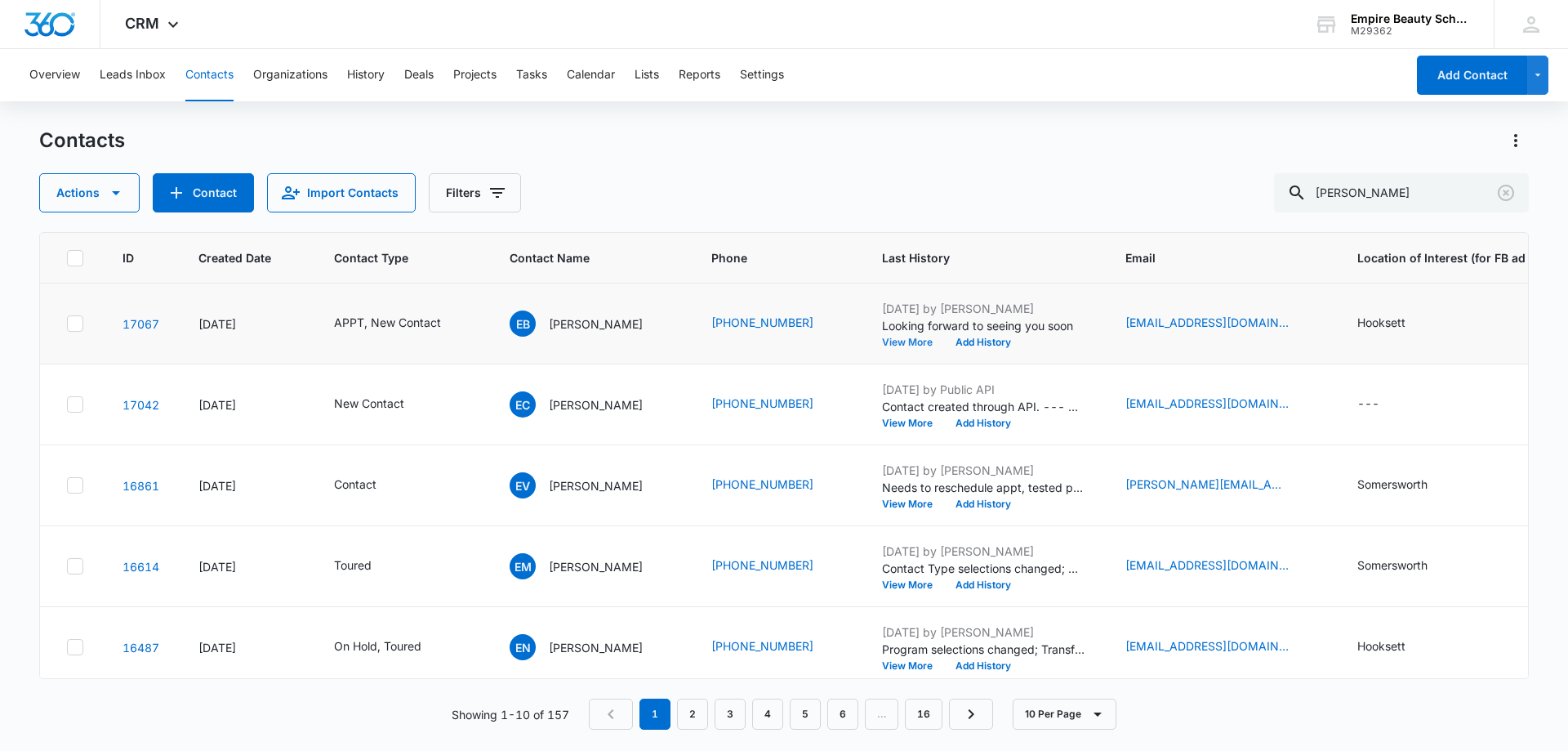
click at [936, 342] on button "View More" at bounding box center [913, 343] width 62 height 10
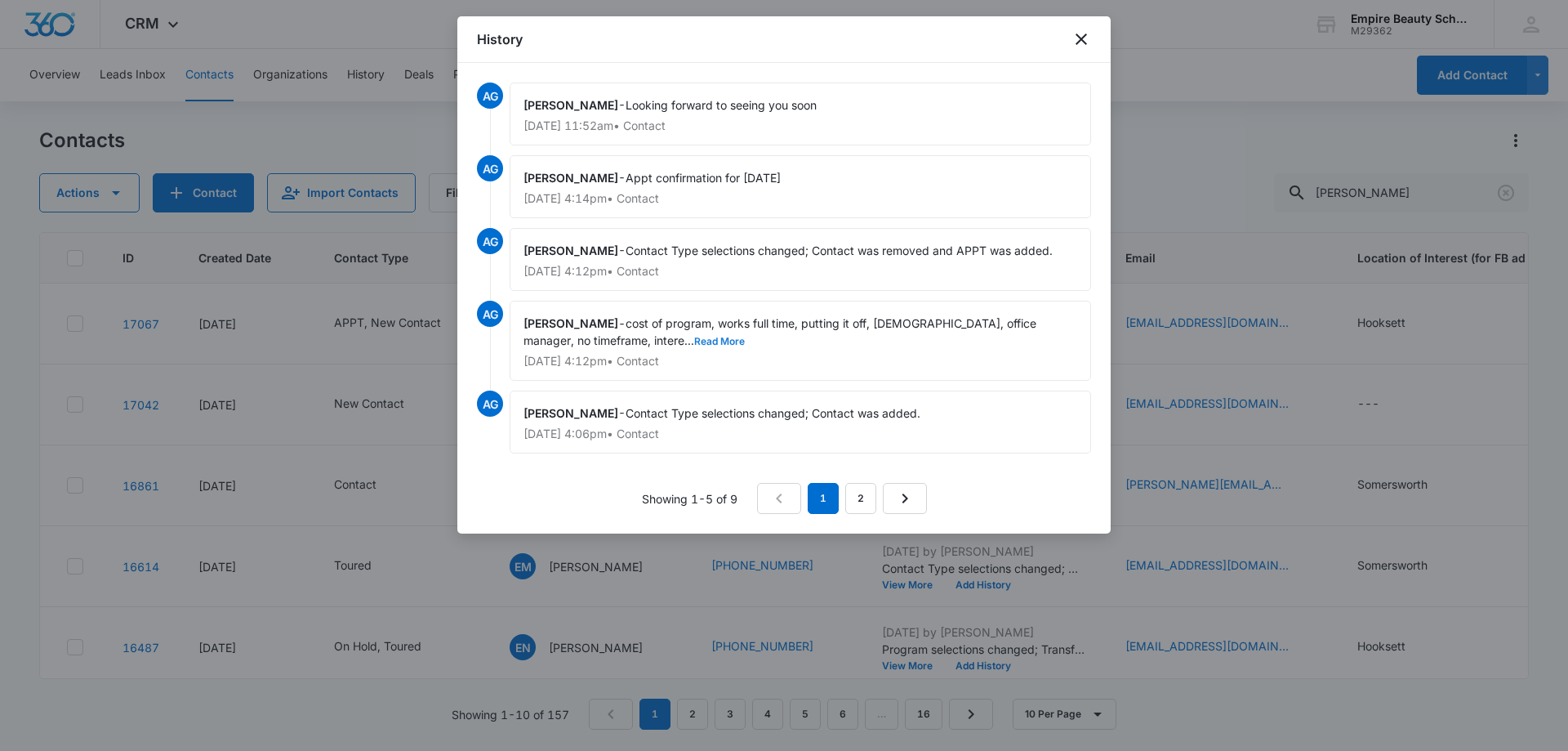
click at [695, 345] on button "Read More" at bounding box center [720, 342] width 51 height 10
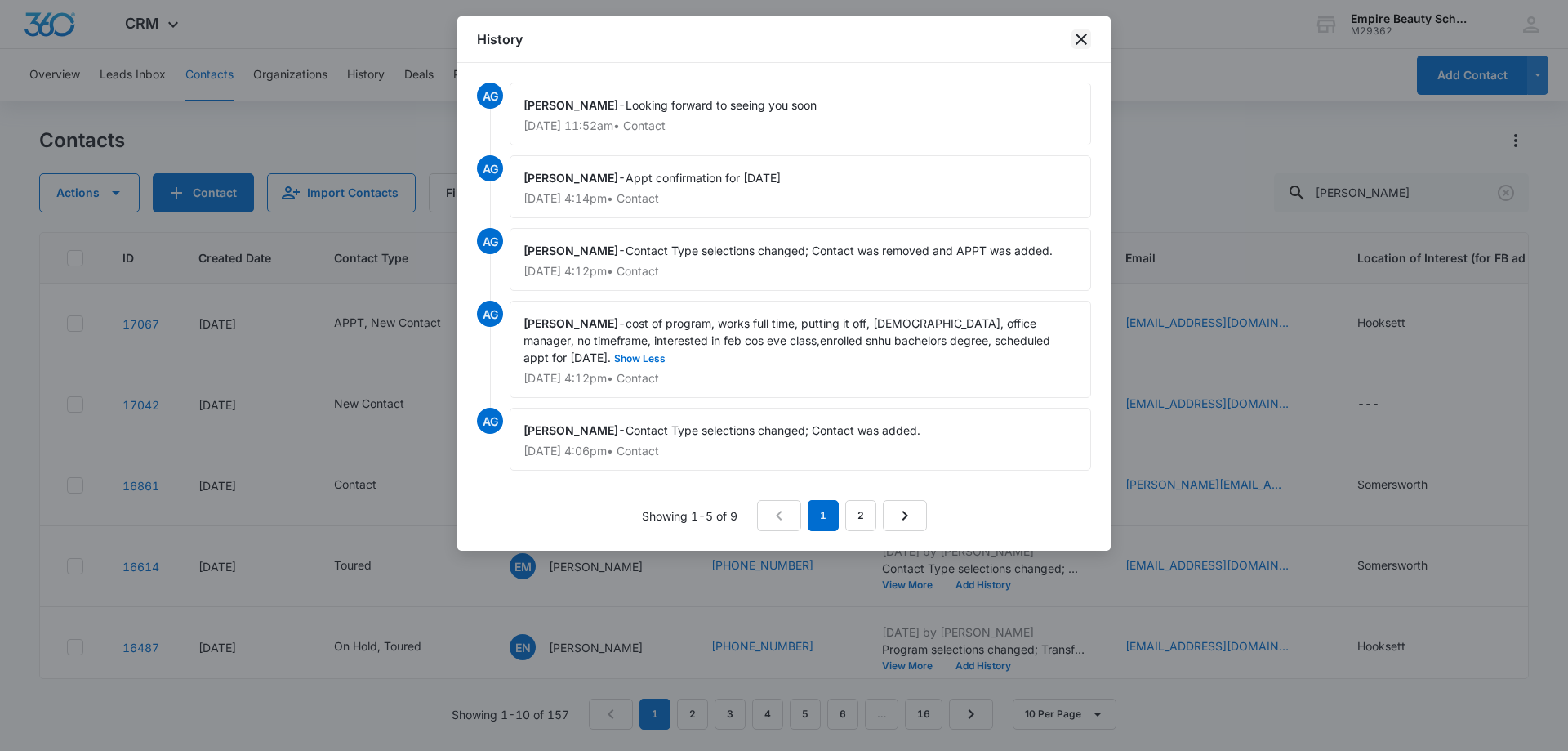
click at [1080, 43] on icon "close" at bounding box center [1081, 39] width 20 height 20
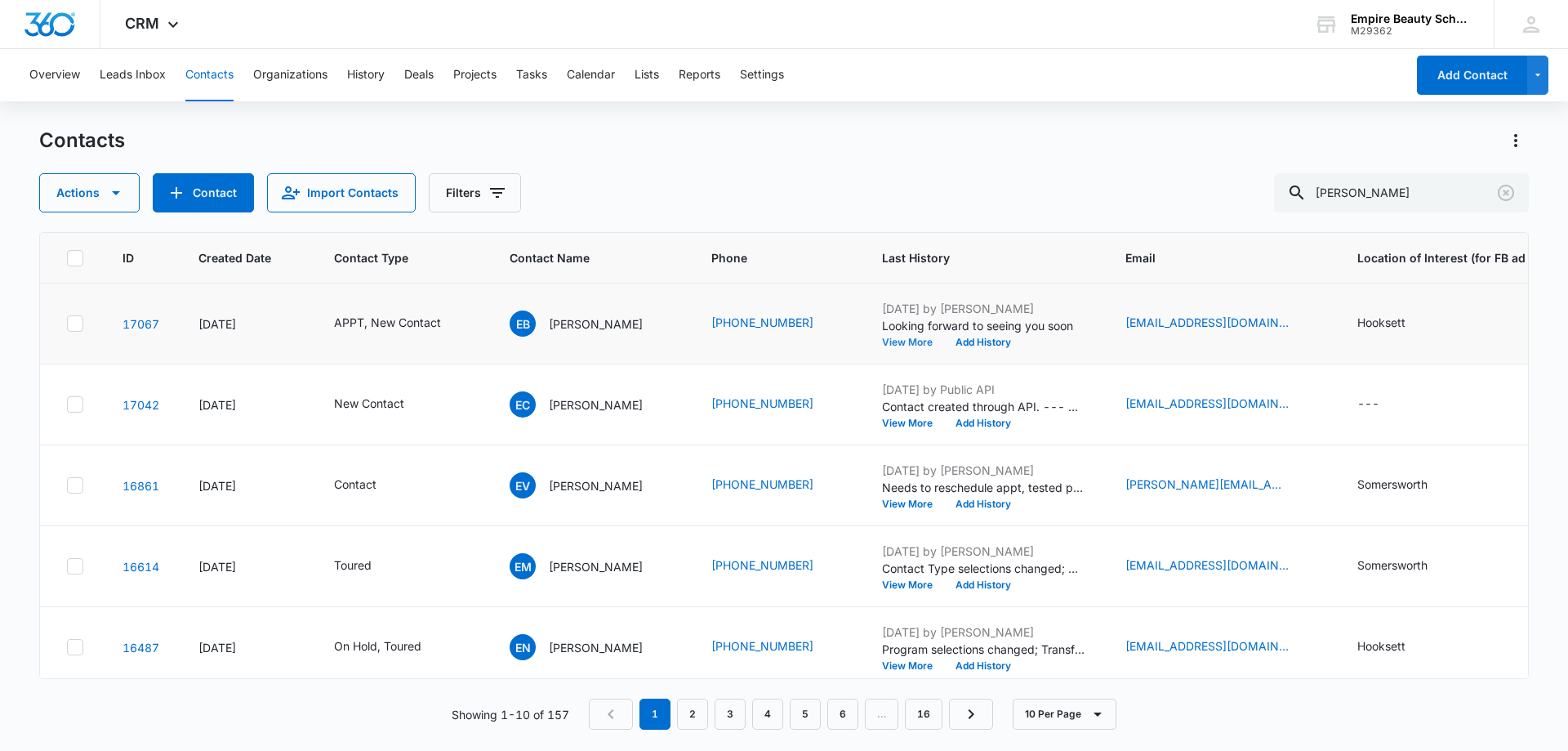
click at [938, 342] on button "View More" at bounding box center [913, 343] width 62 height 10
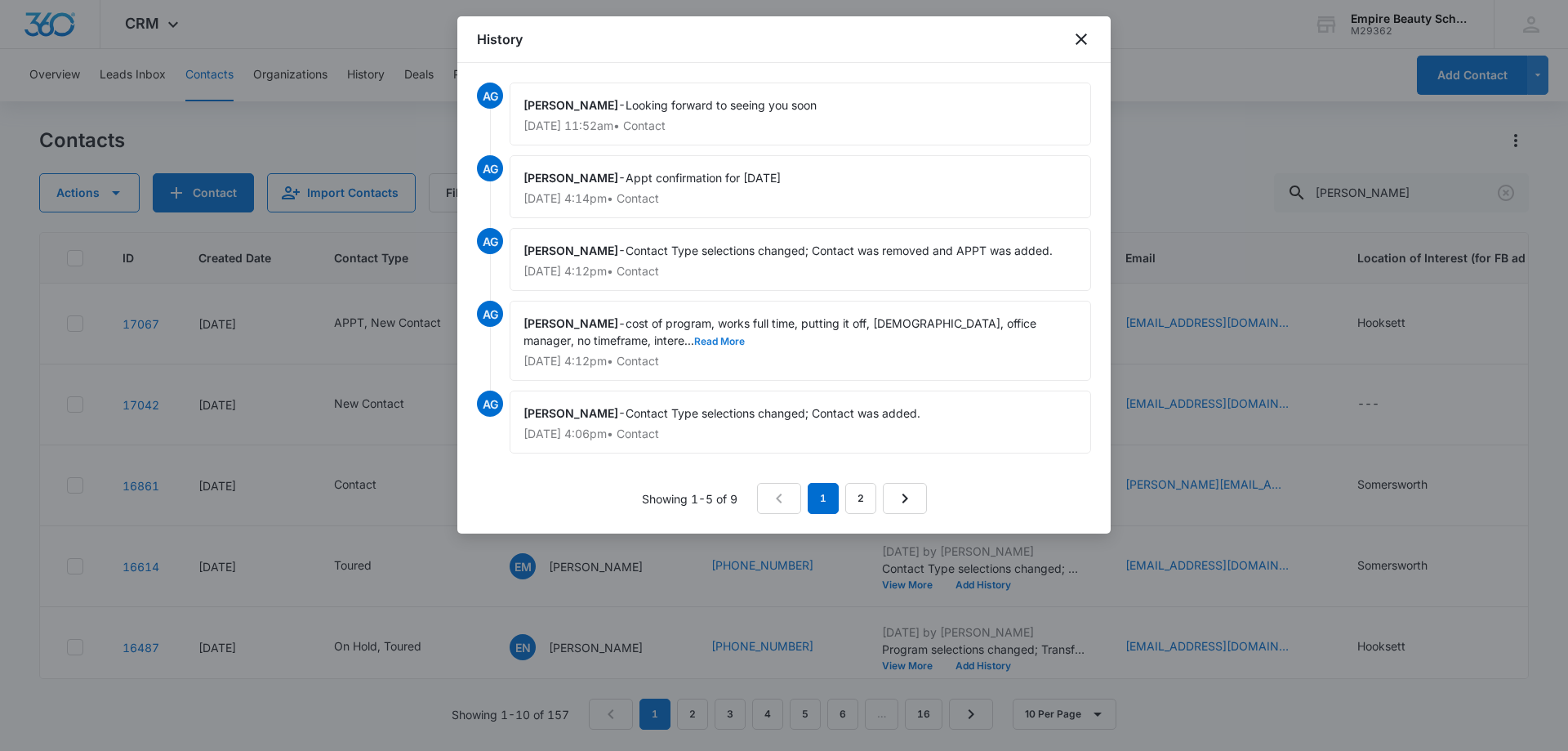
click at [695, 340] on button "Read More" at bounding box center [720, 342] width 51 height 10
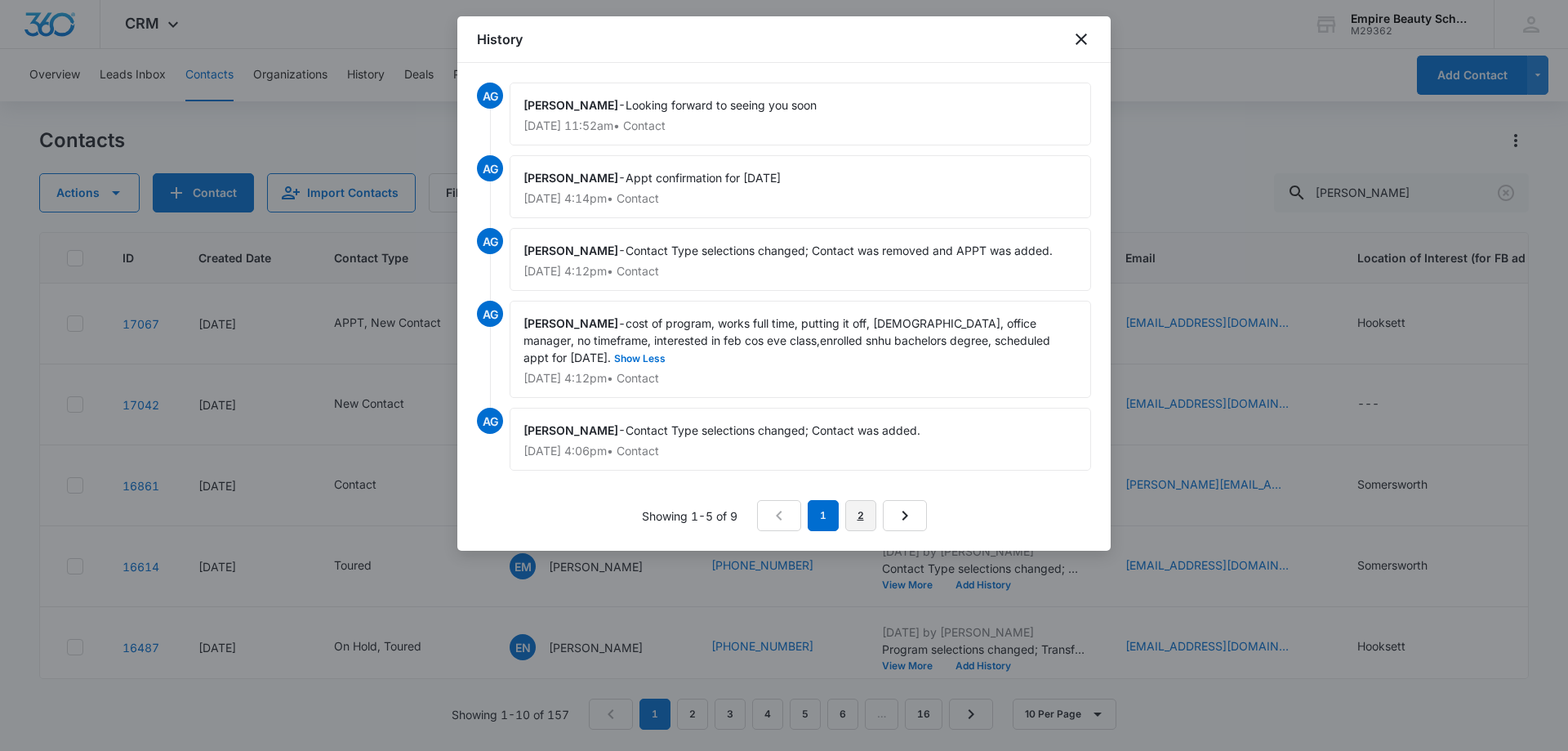
click at [860, 516] on link "2" at bounding box center [860, 515] width 31 height 31
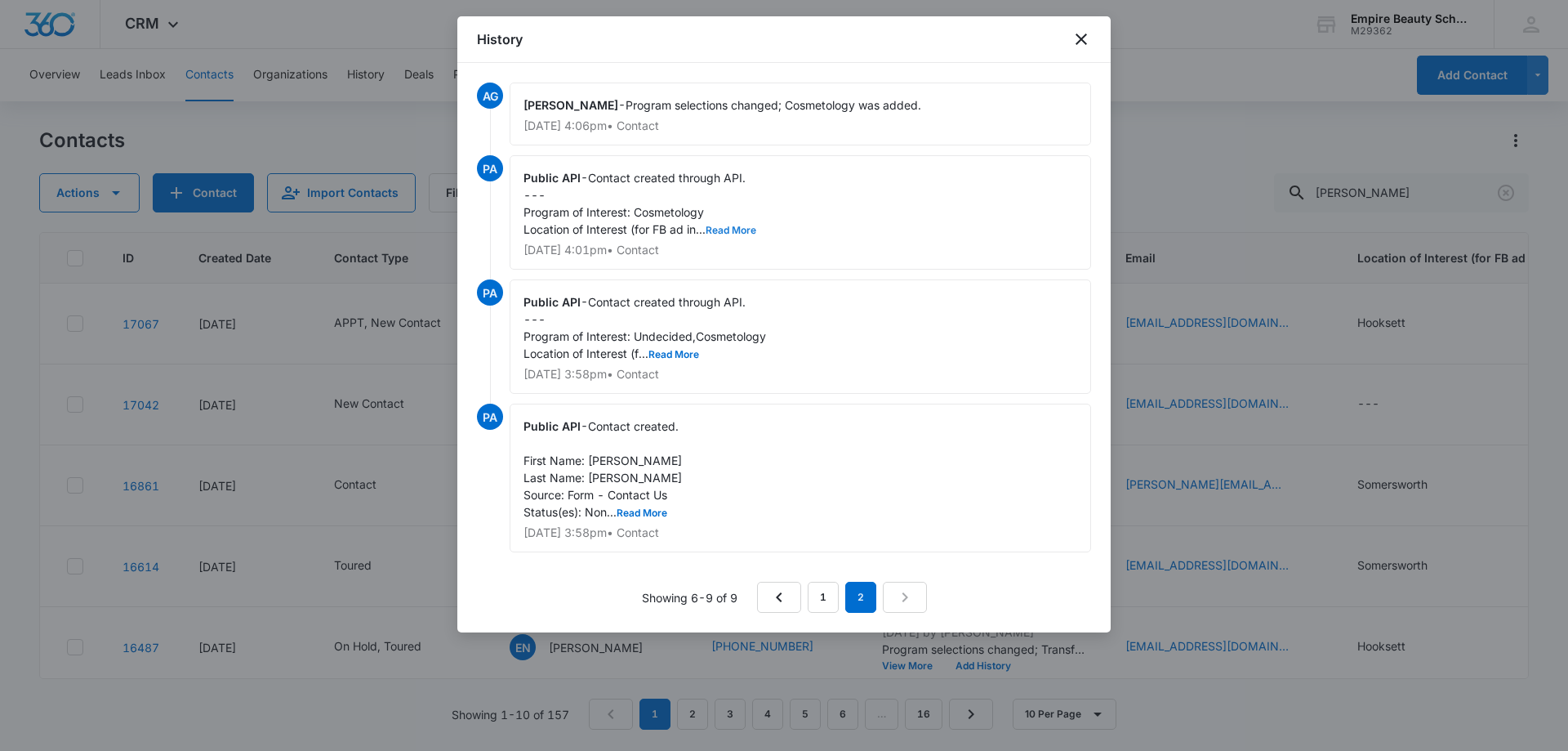
click at [739, 226] on button "Read More" at bounding box center [731, 231] width 51 height 10
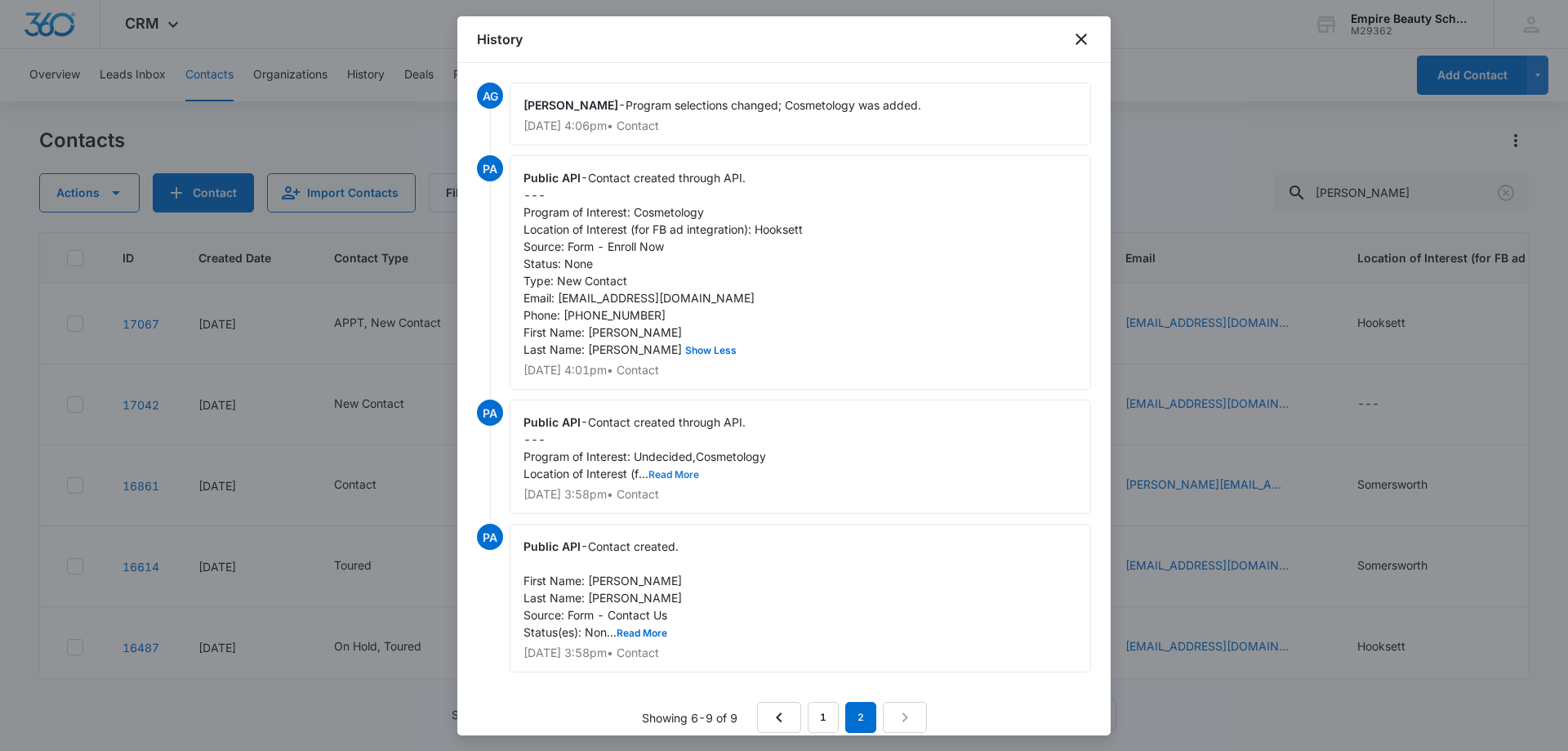
click at [661, 480] on button "Read More" at bounding box center [674, 475] width 51 height 10
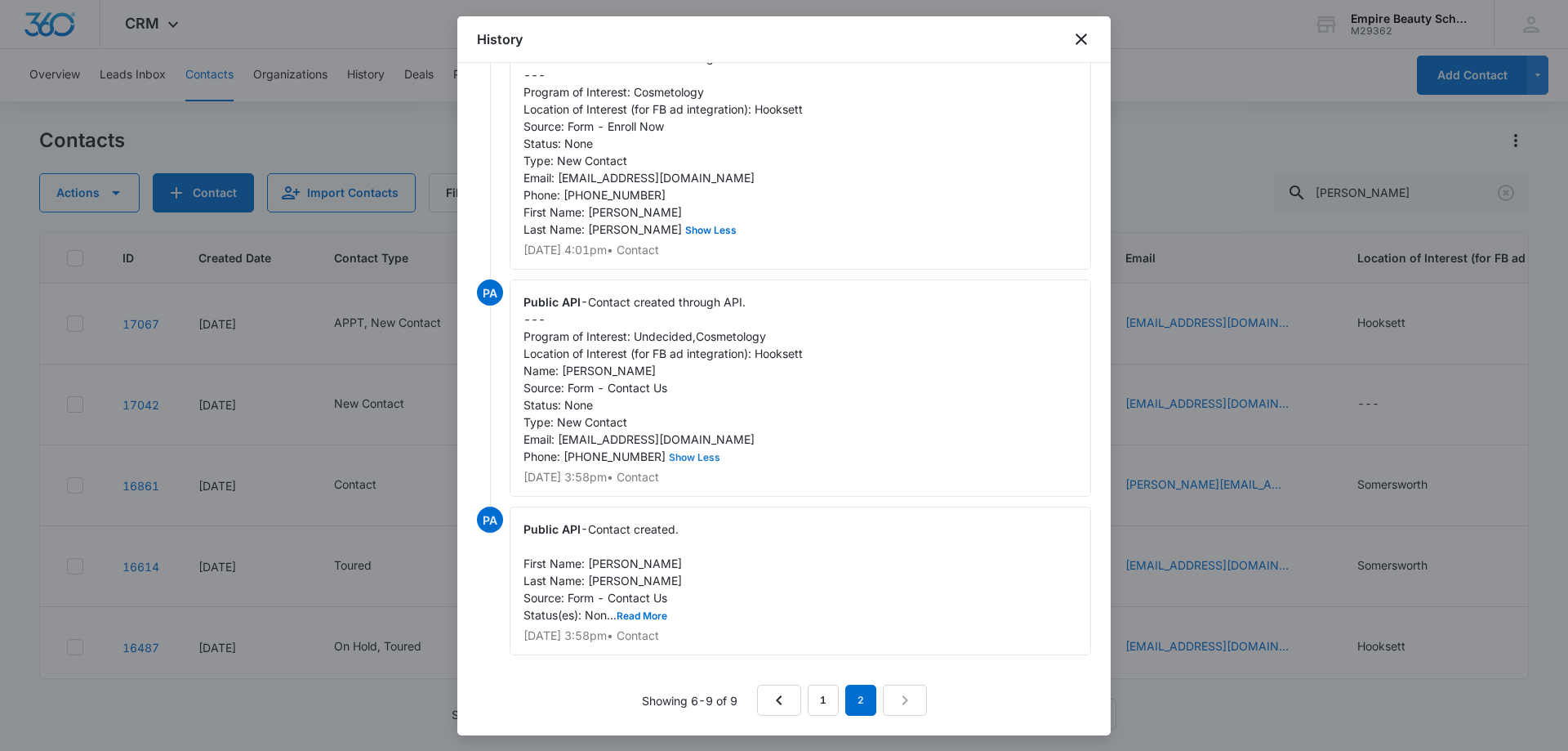
scroll to position [154, 0]
click at [815, 696] on link "1" at bounding box center [822, 700] width 31 height 31
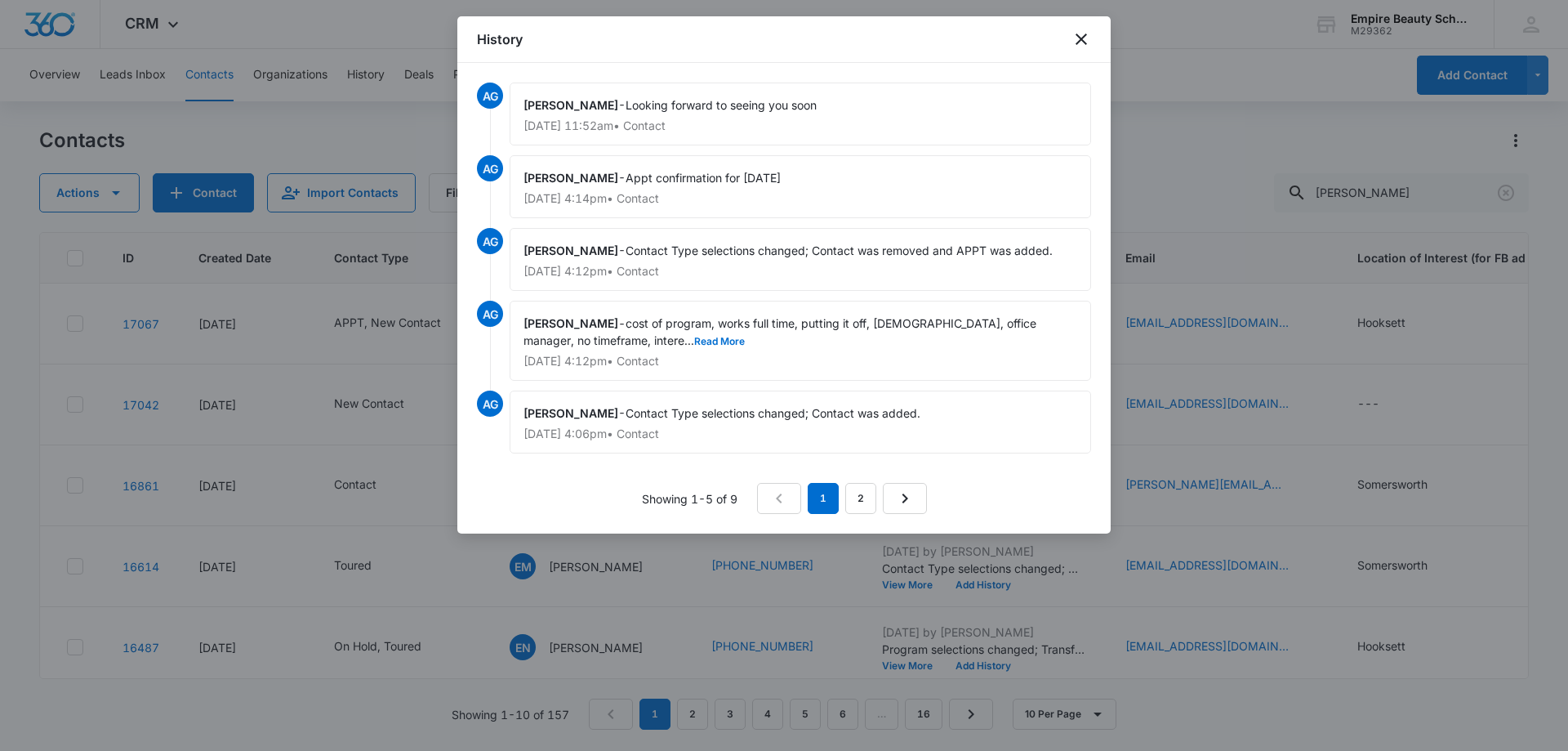
scroll to position [0, 0]
click at [695, 338] on button "Read More" at bounding box center [720, 342] width 51 height 10
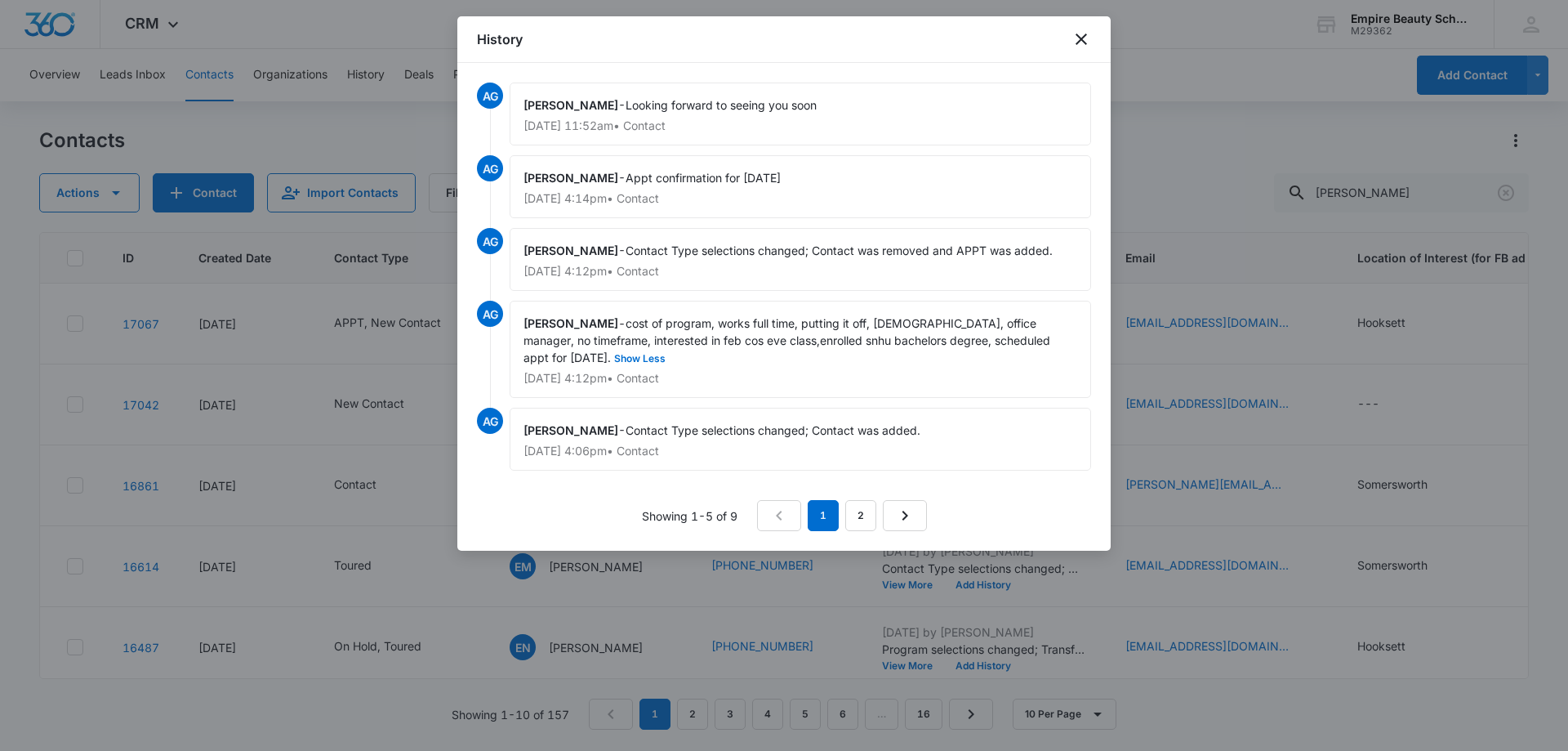
click at [1068, 33] on div "History" at bounding box center [784, 39] width 654 height 47
click at [1075, 33] on icon "close" at bounding box center [1081, 39] width 20 height 20
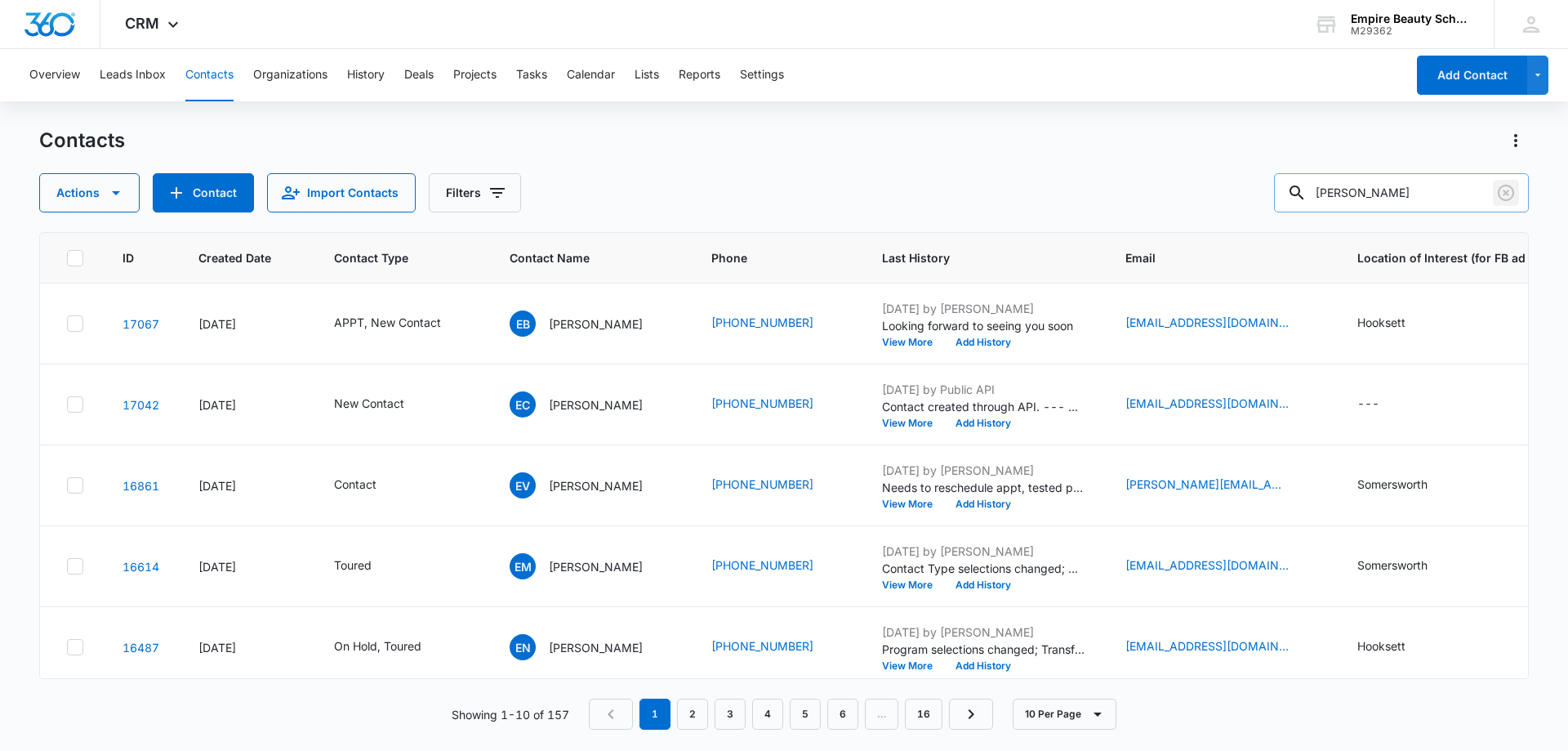
click at [1515, 189] on icon "Clear" at bounding box center [1506, 193] width 20 height 20
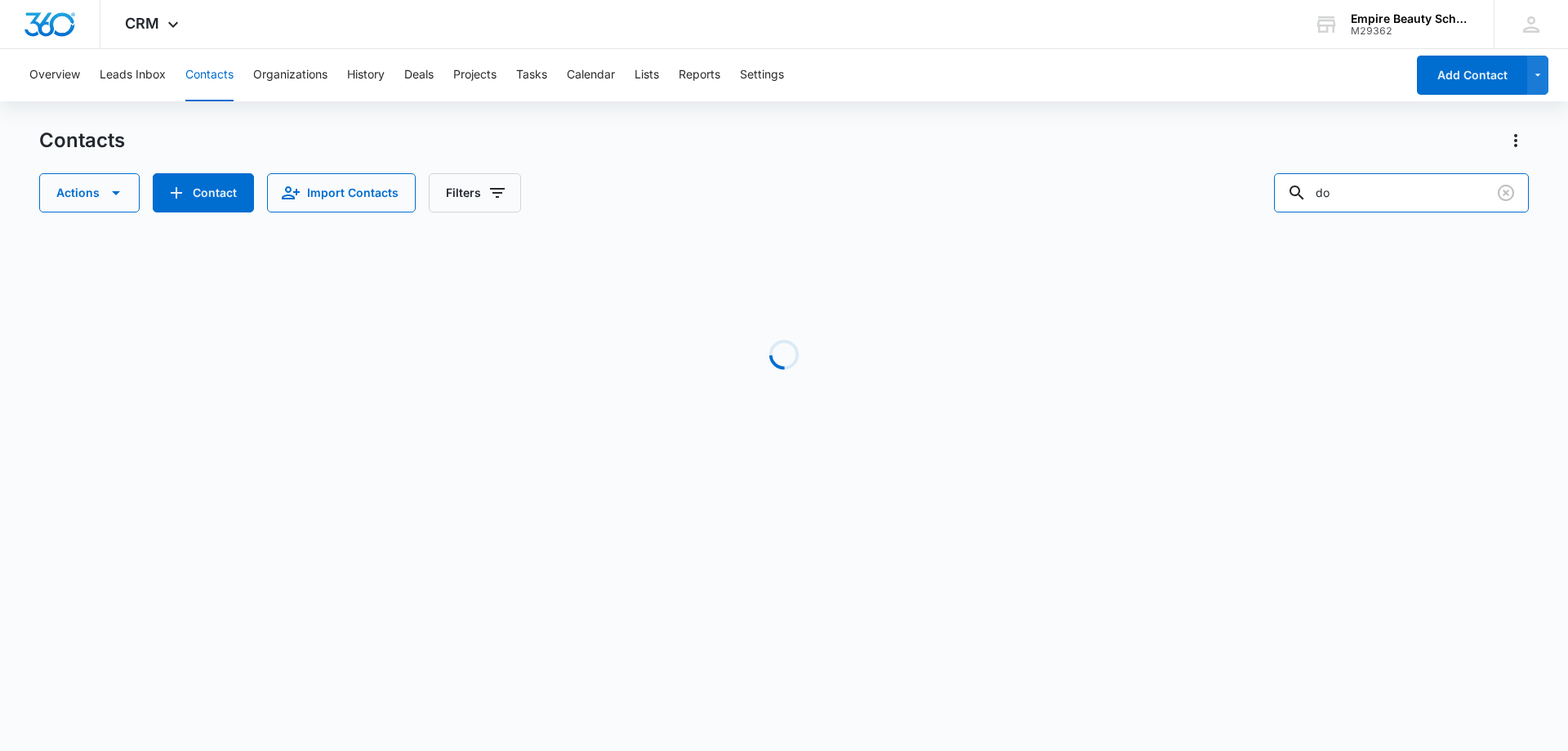
type input "d"
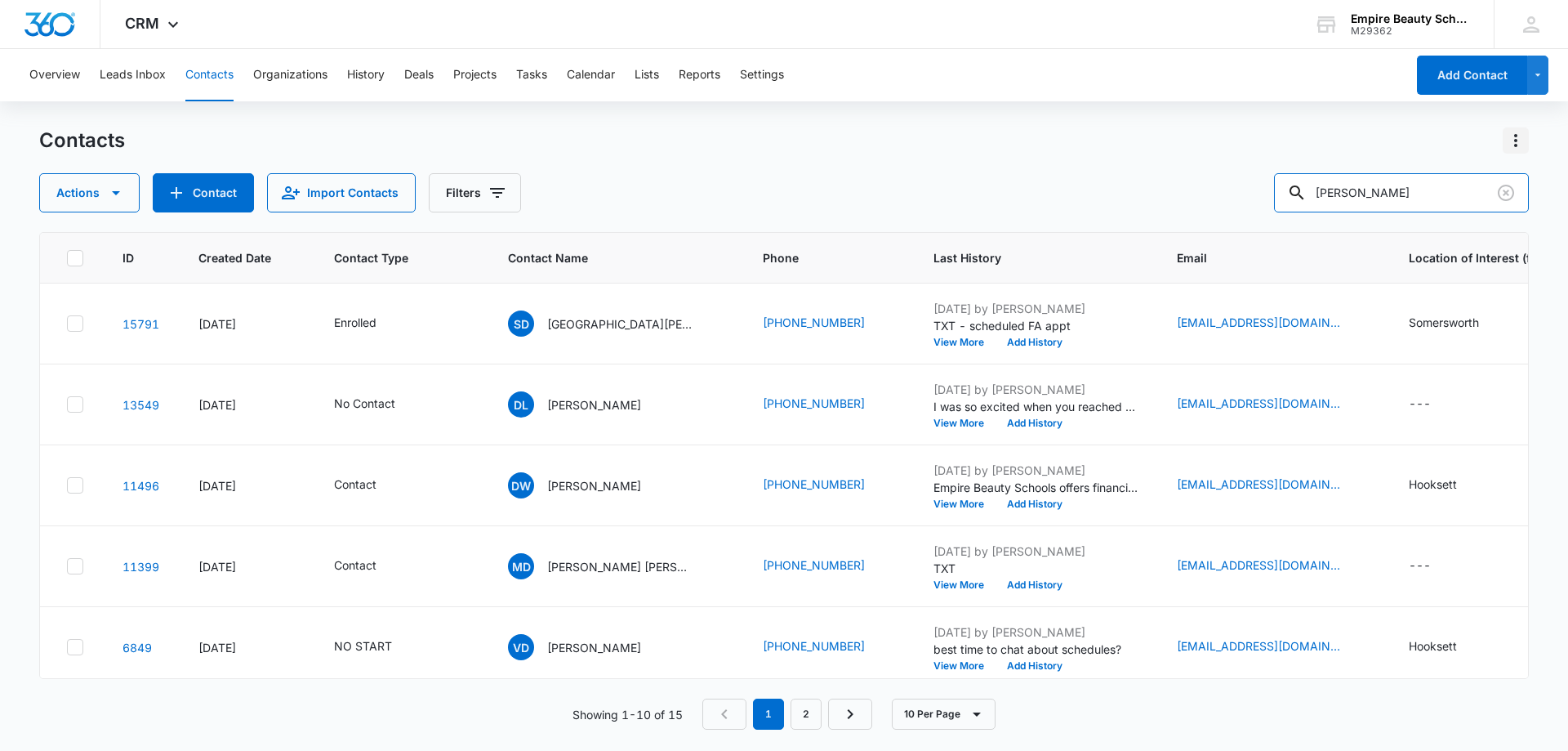
type input "[PERSON_NAME]"
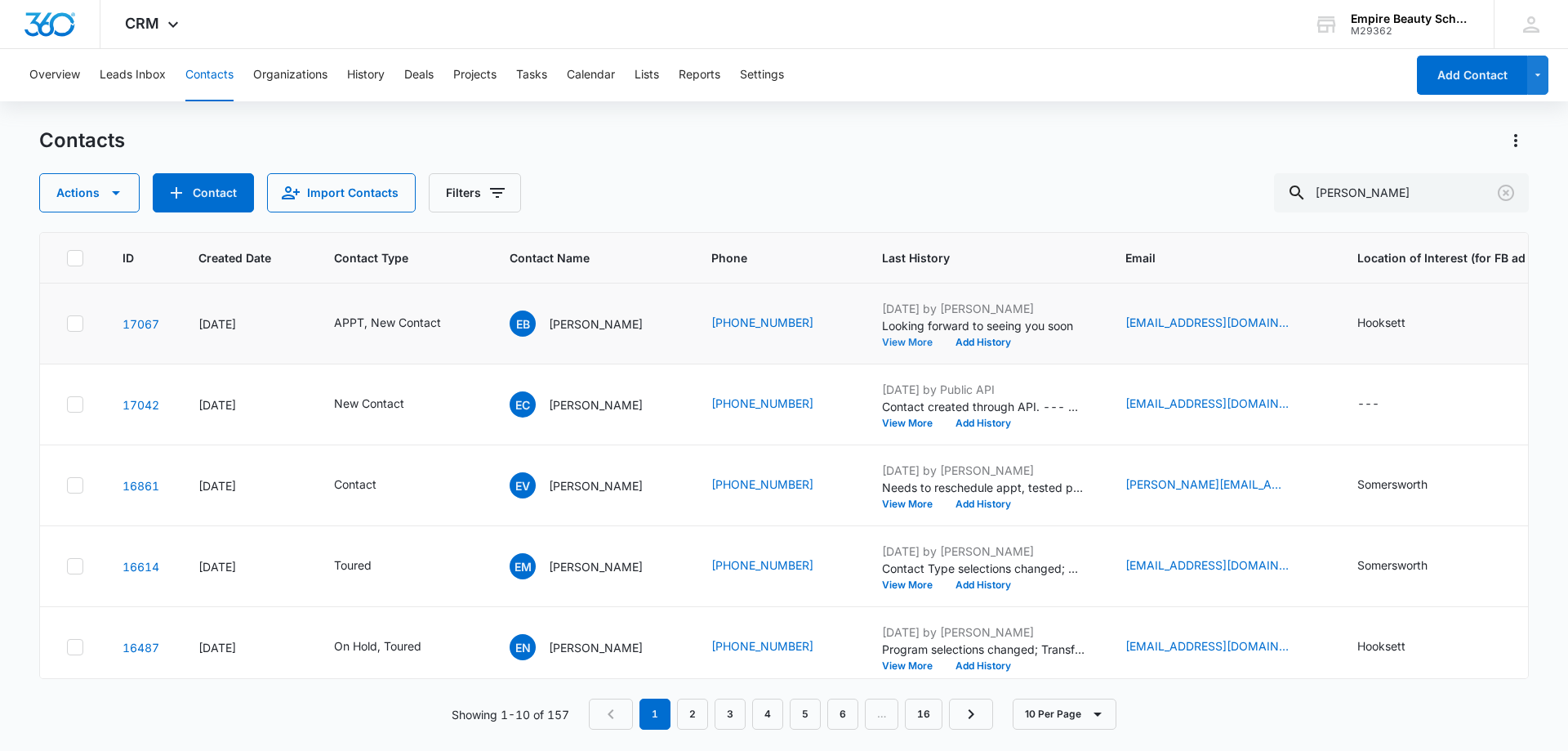
click at [918, 338] on button "View More" at bounding box center [913, 343] width 62 height 10
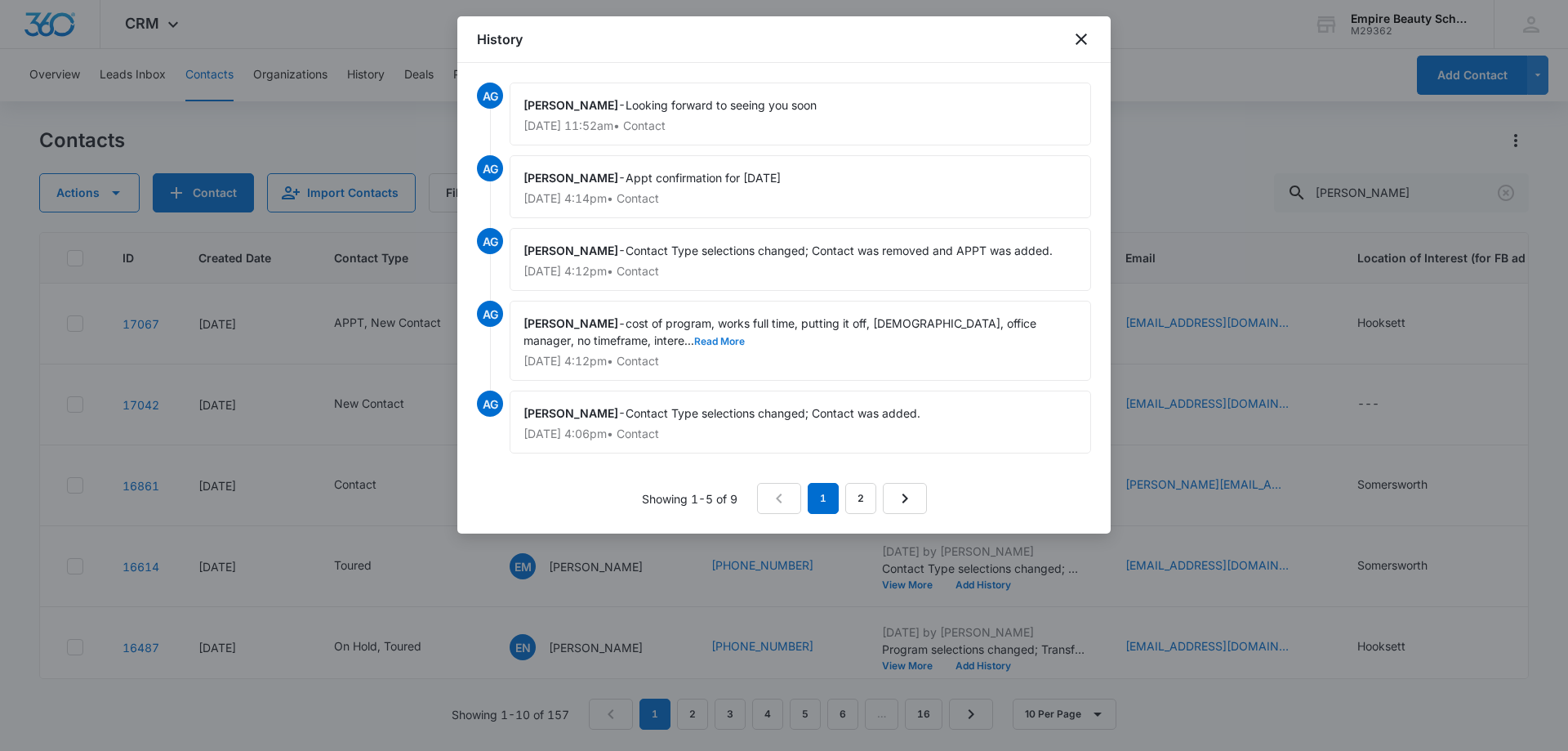
click at [695, 342] on button "Read More" at bounding box center [720, 342] width 51 height 10
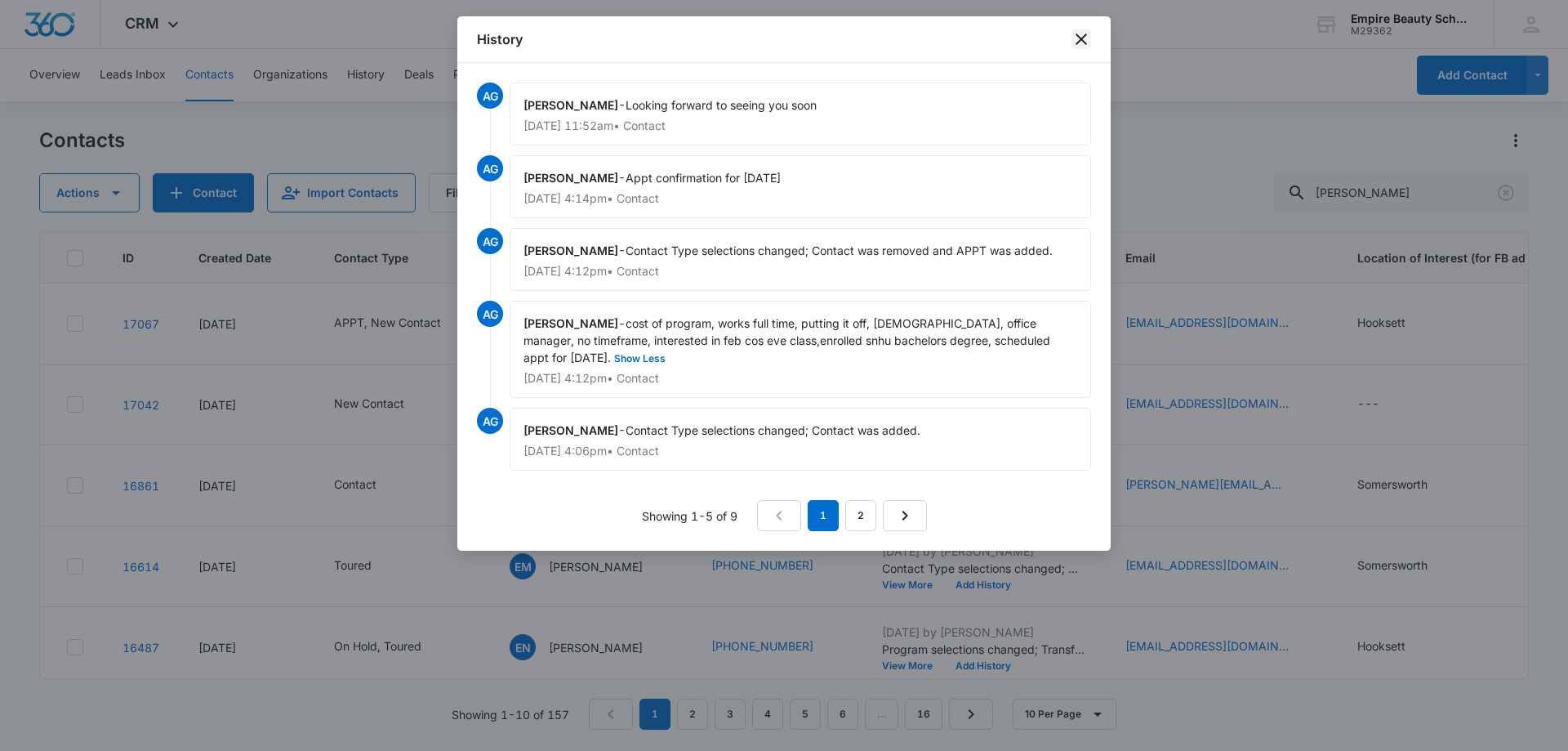
click at [1080, 36] on icon "close" at bounding box center [1081, 39] width 20 height 20
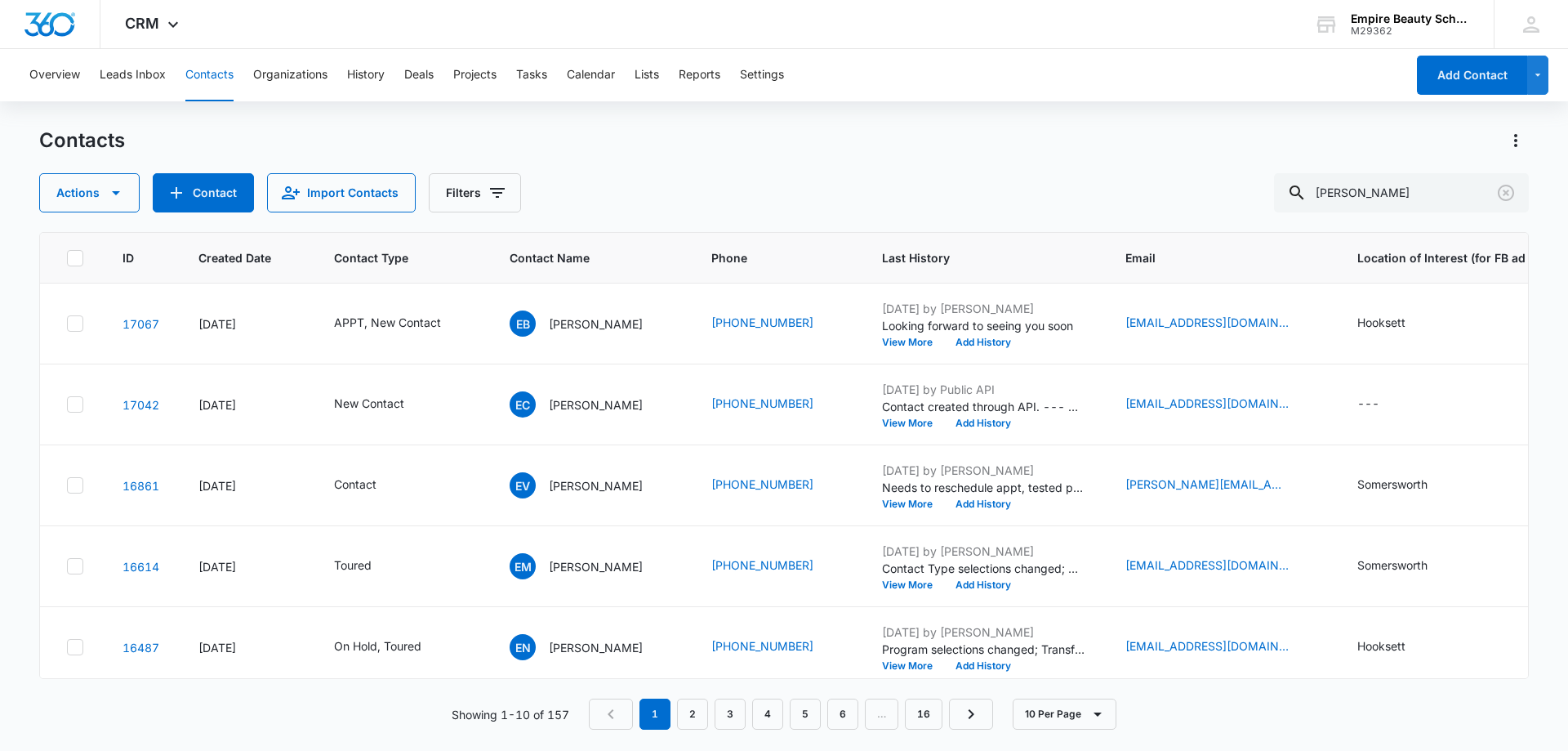
click at [666, 182] on div "Actions Contact Import Contacts Filters [PERSON_NAME]" at bounding box center [784, 192] width 1490 height 39
click at [1500, 191] on icon "Clear" at bounding box center [1506, 193] width 16 height 16
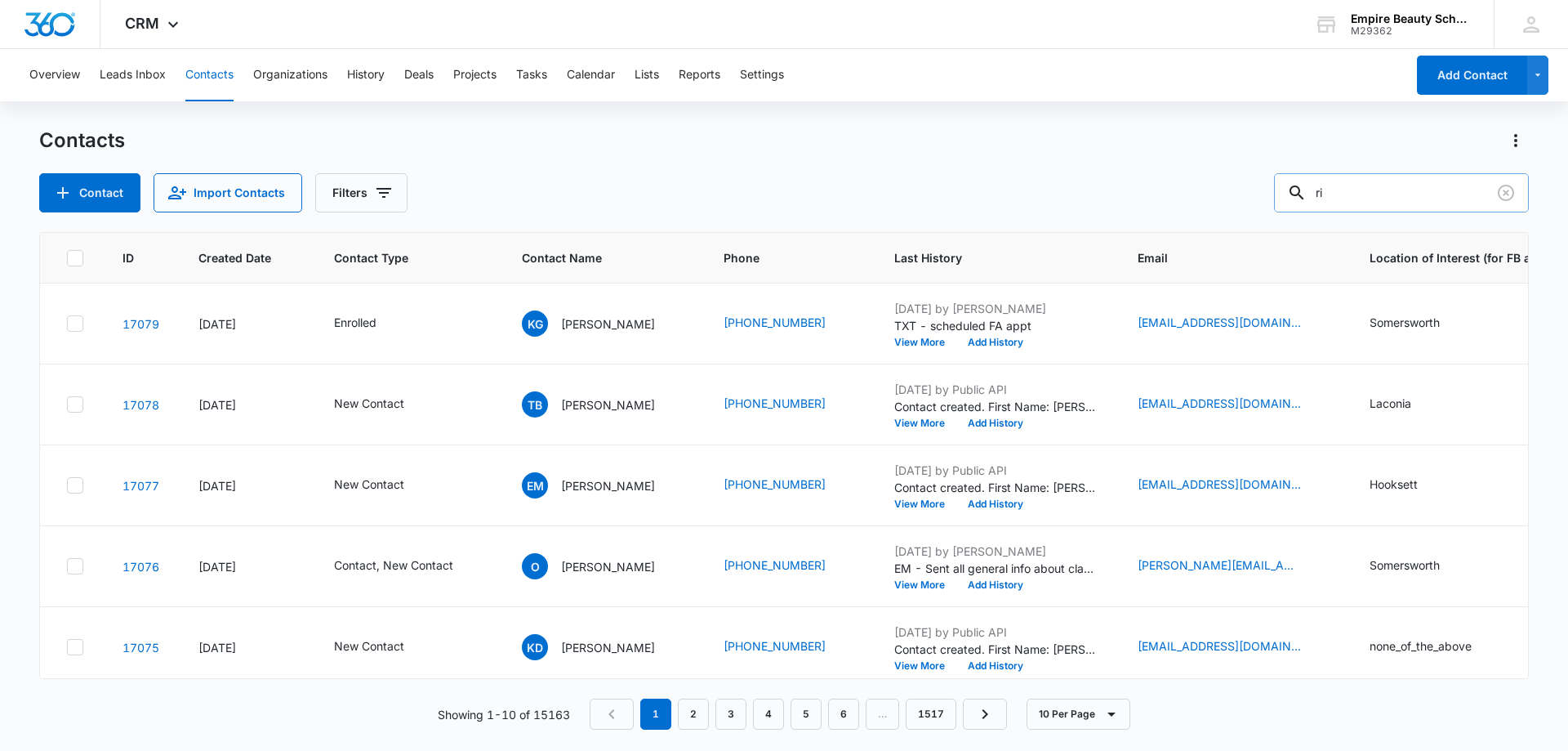
type input "r"
type input "[PERSON_NAME]"
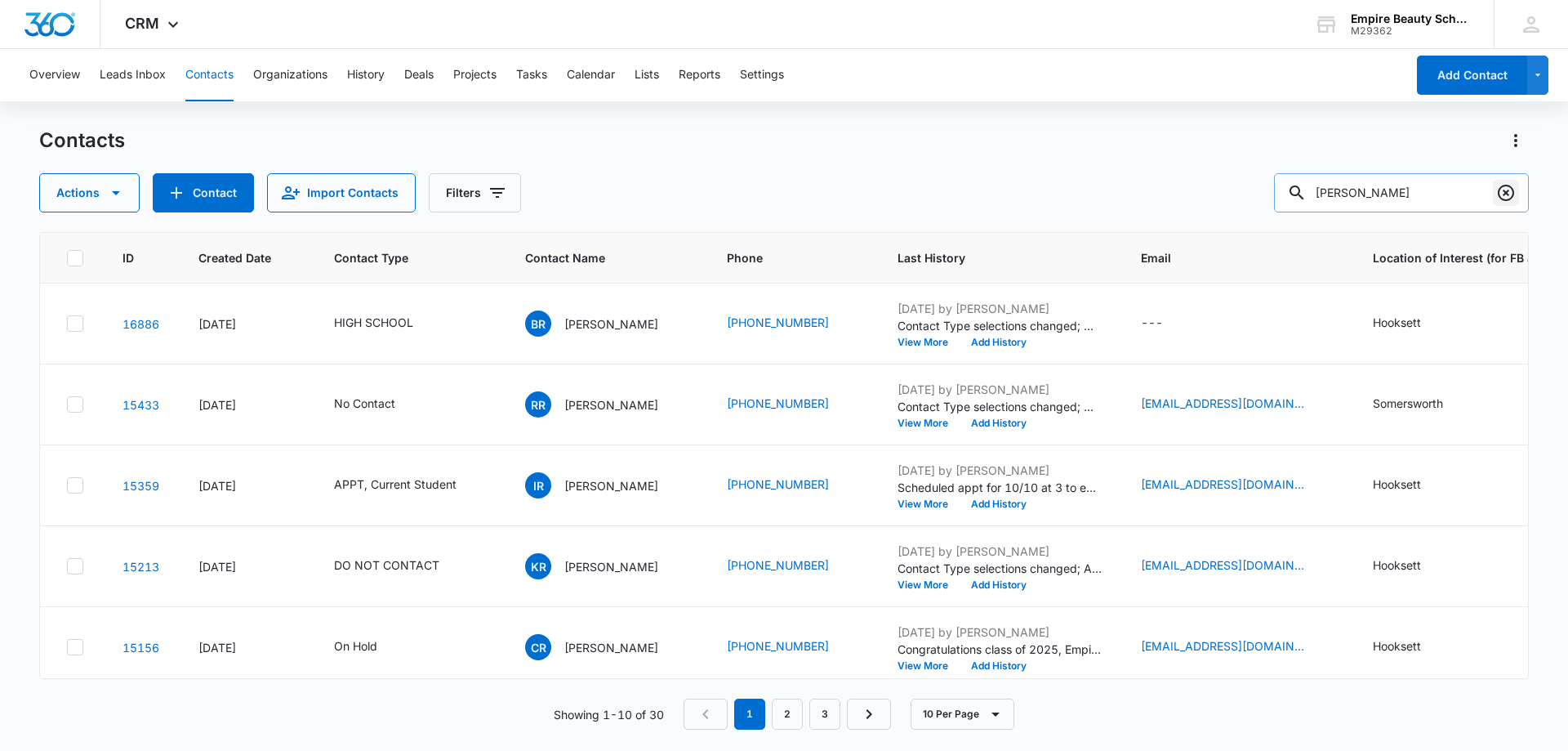
click at [1513, 193] on icon "Clear" at bounding box center [1506, 193] width 16 height 16
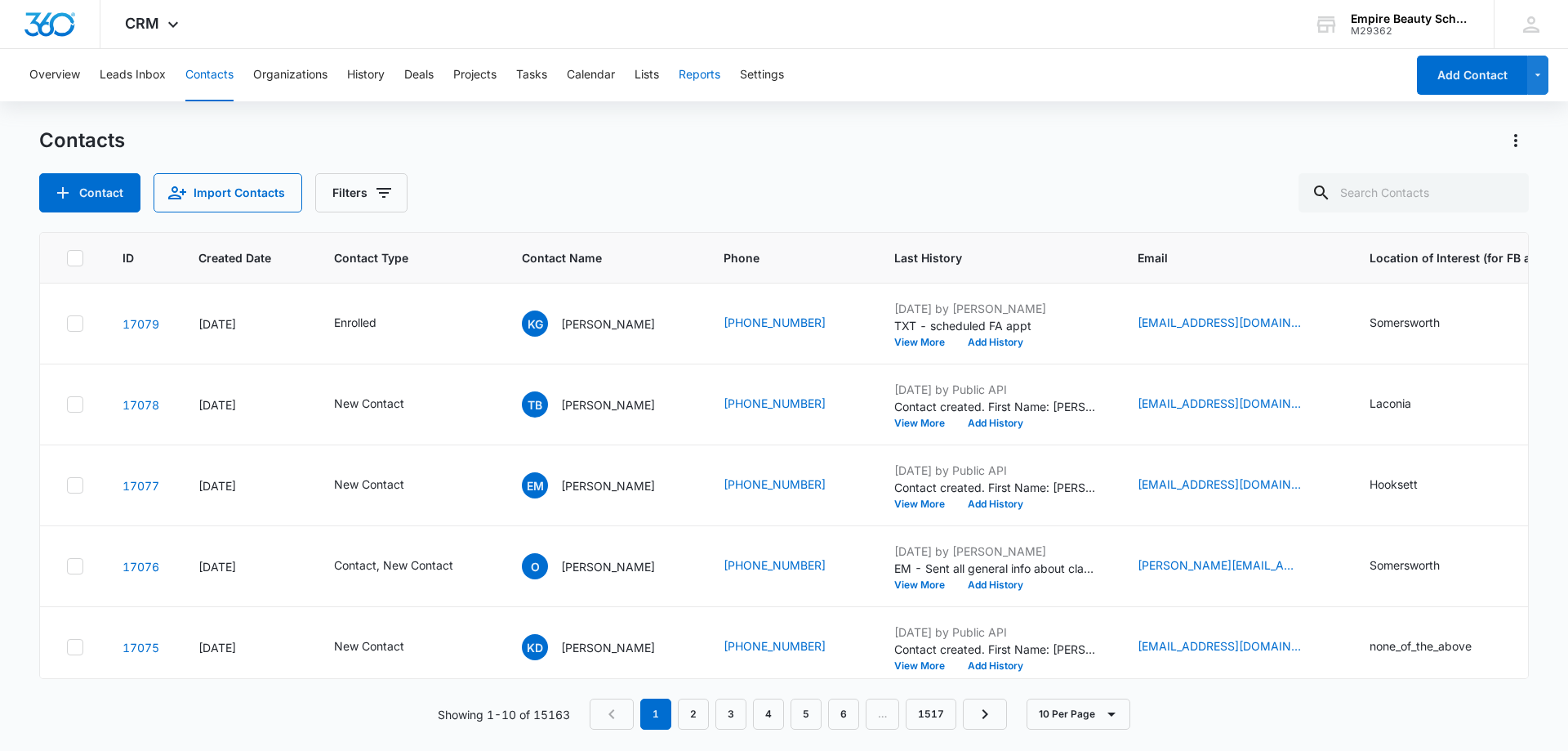
click at [712, 76] on button "Reports" at bounding box center [700, 75] width 42 height 52
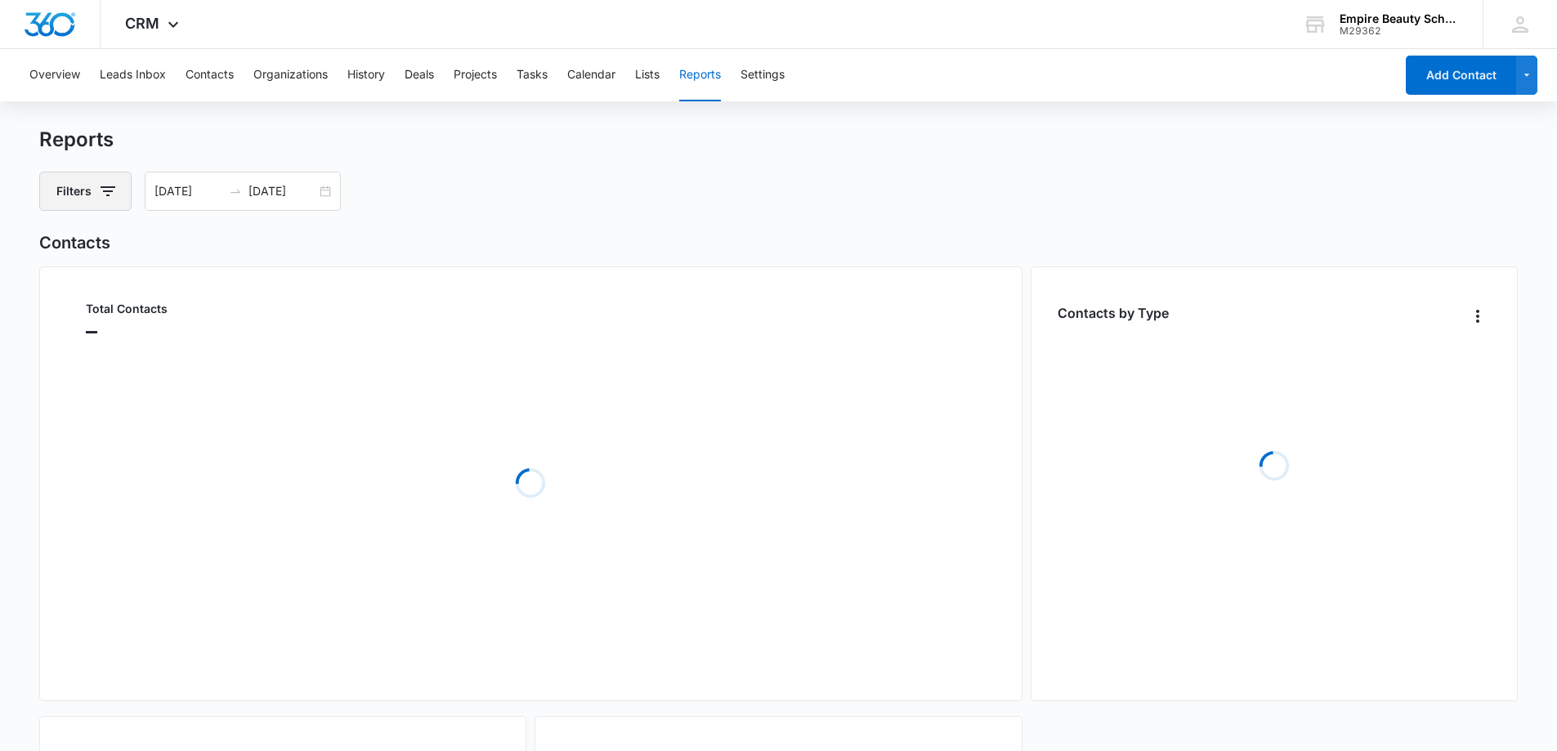
click at [120, 195] on button "Filters" at bounding box center [85, 191] width 92 height 39
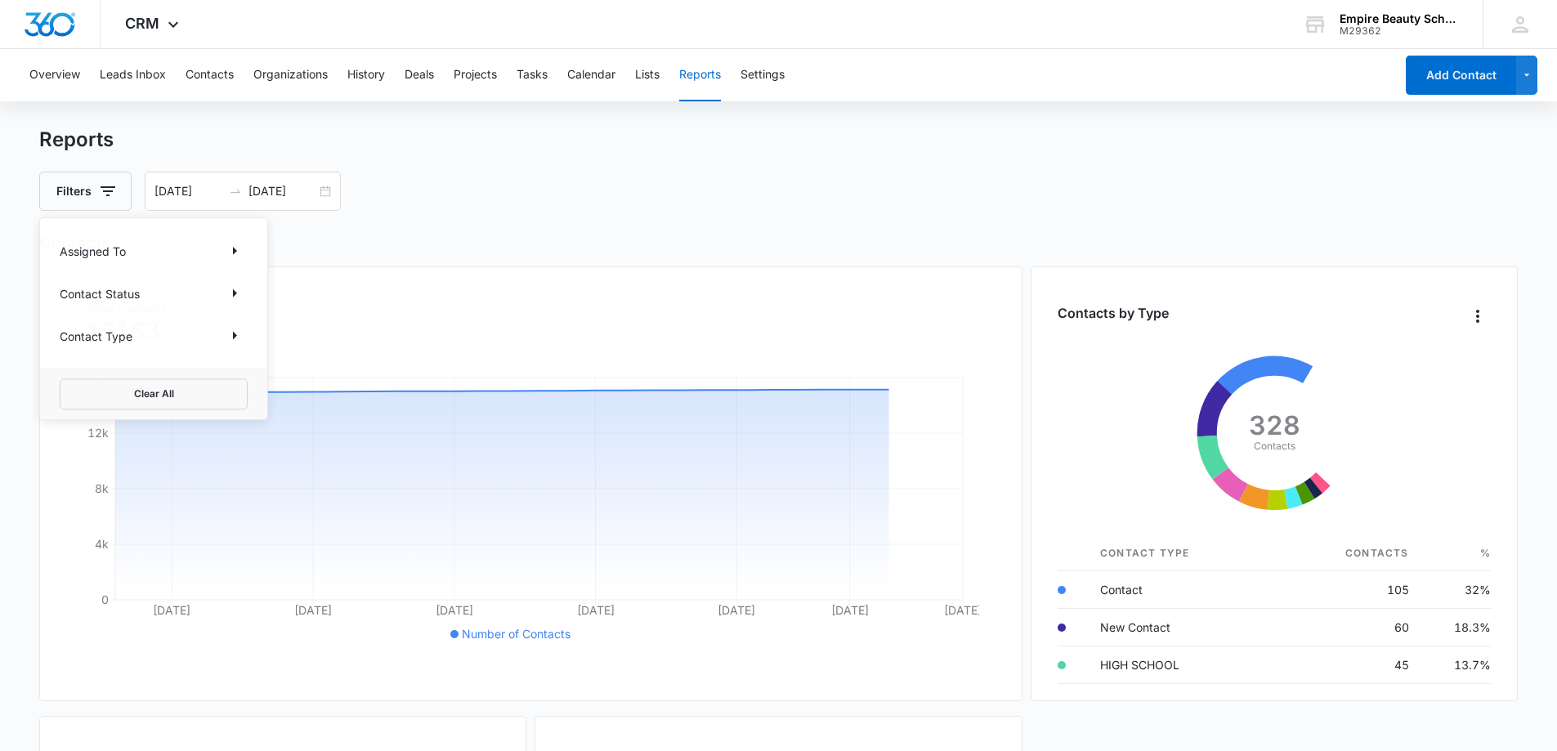
click at [393, 185] on div "Filters Assigned To Contact Status Contact Type Clear All [DATE] [DATE]" at bounding box center [778, 191] width 1479 height 39
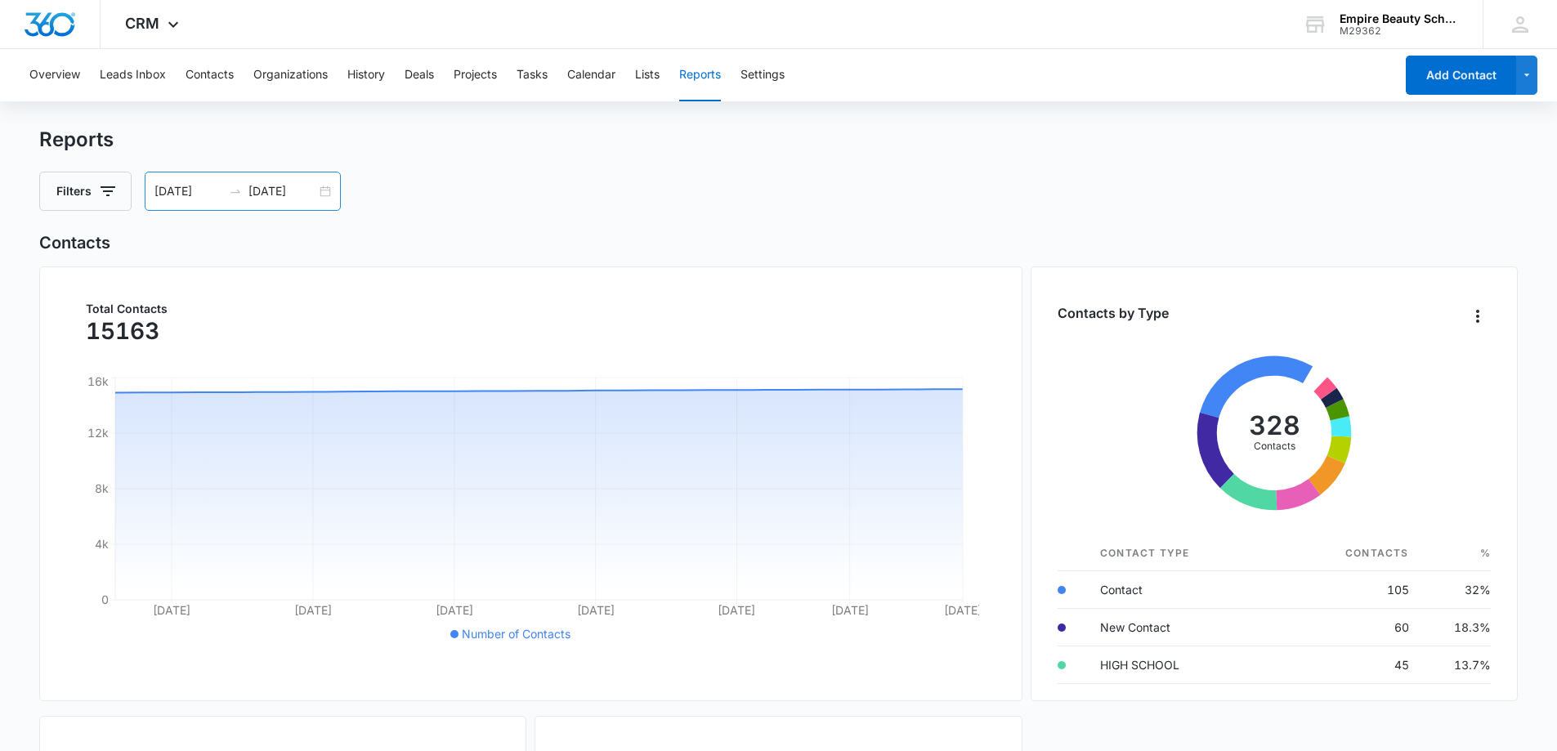
click at [322, 192] on div "[DATE] [DATE]" at bounding box center [243, 191] width 196 height 39
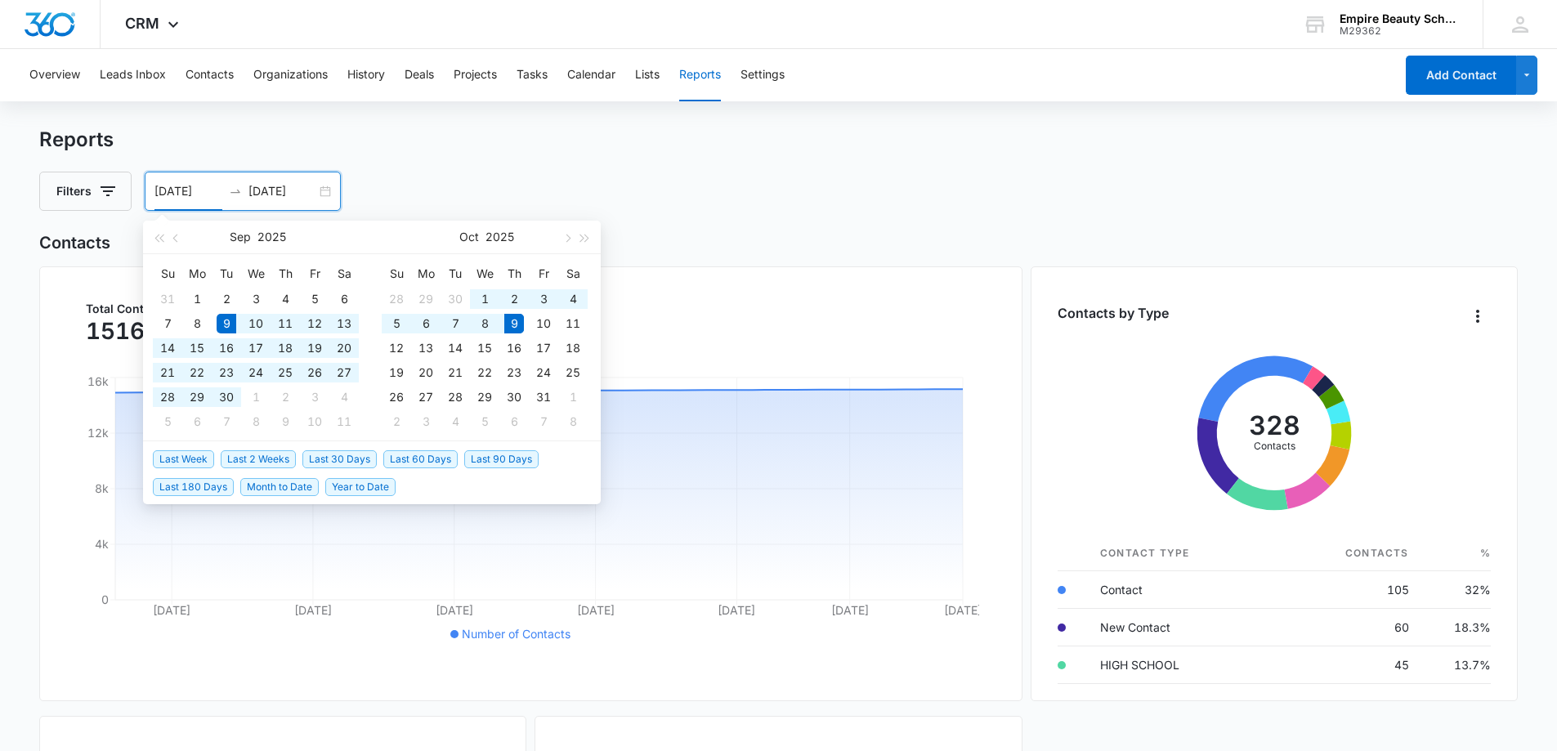
click at [324, 181] on div "[DATE] [DATE]" at bounding box center [243, 191] width 196 height 39
type input "[DATE]"
click at [522, 321] on div "9" at bounding box center [514, 324] width 20 height 20
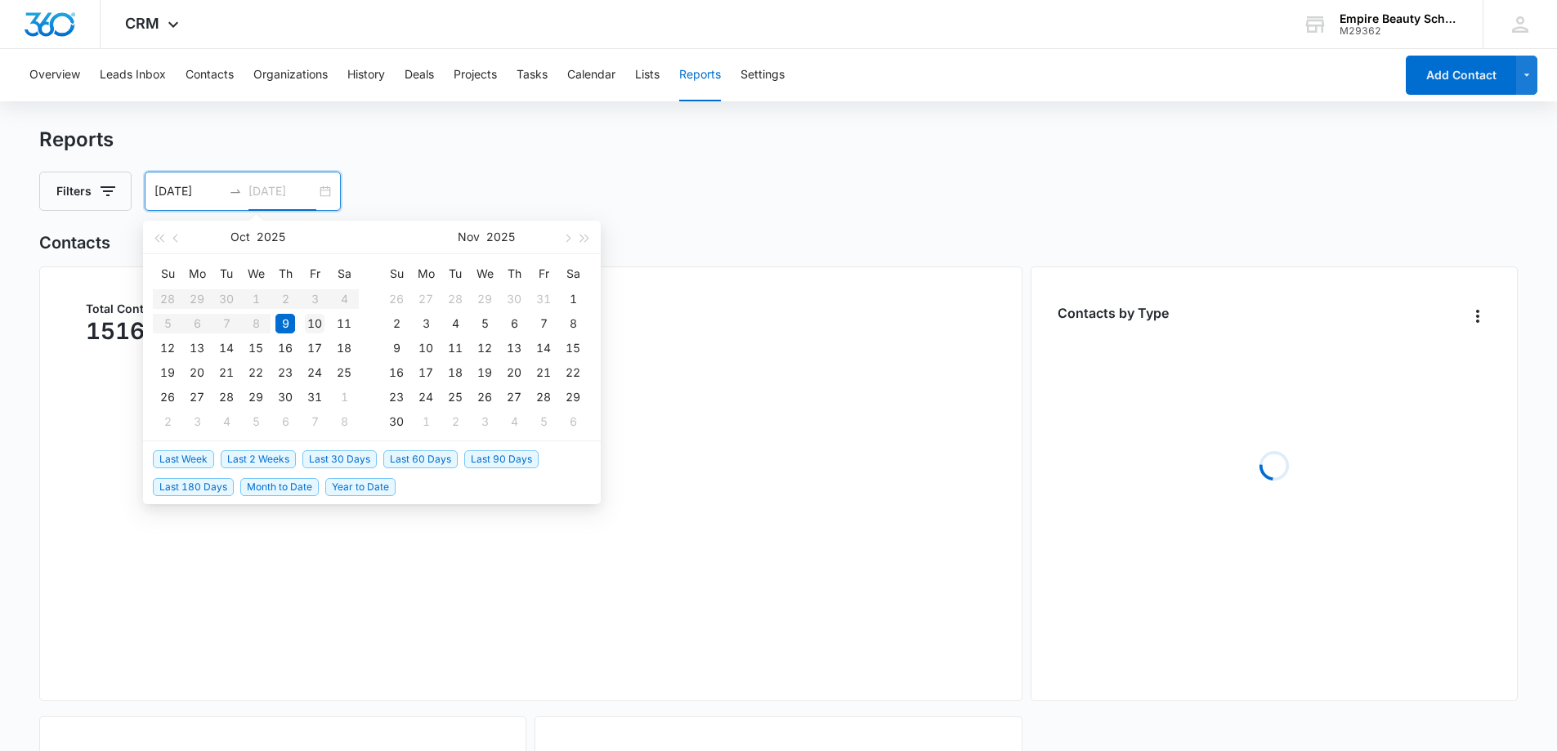
type input "[DATE]"
click at [317, 318] on div "10" at bounding box center [315, 324] width 20 height 20
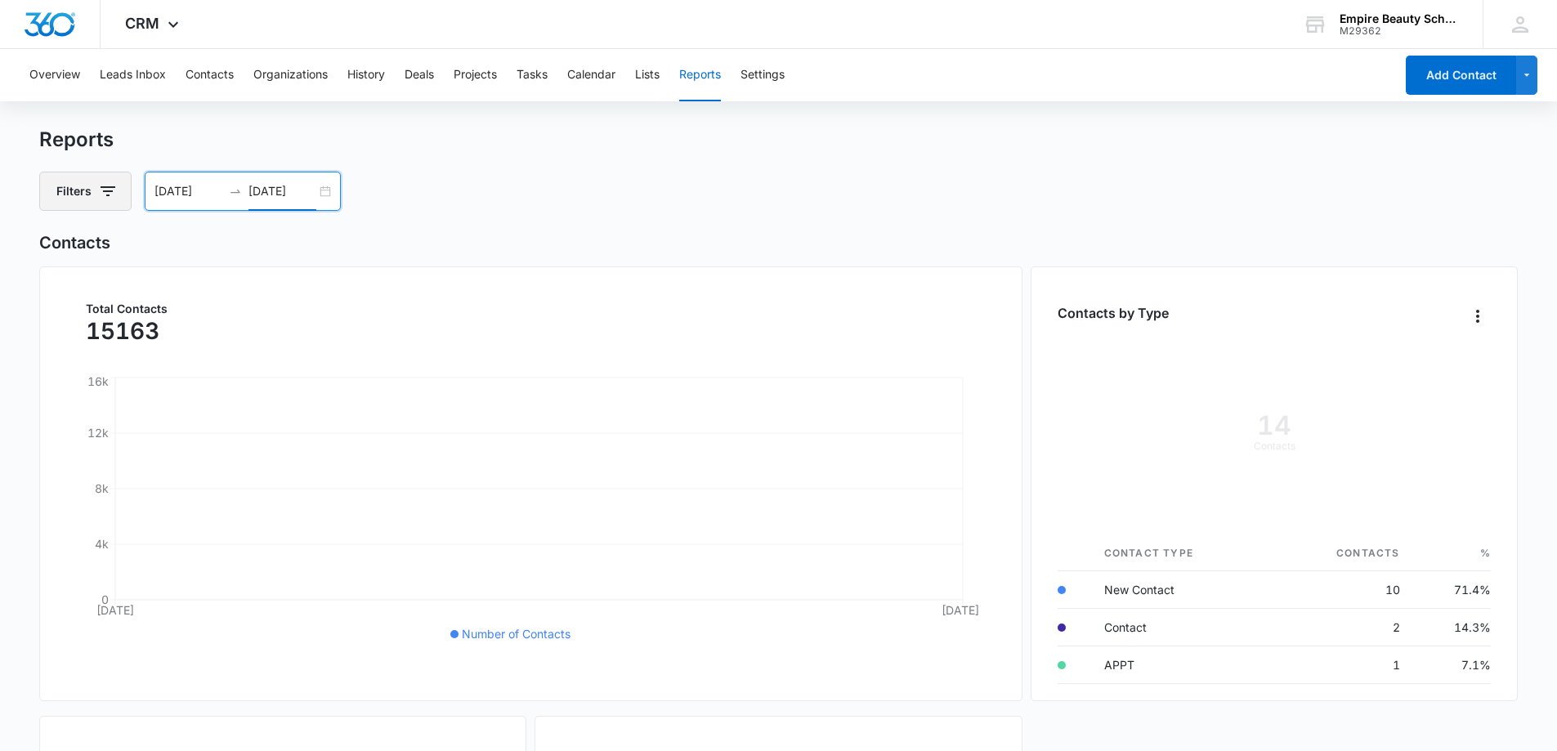
click at [110, 190] on icon "button" at bounding box center [108, 191] width 20 height 20
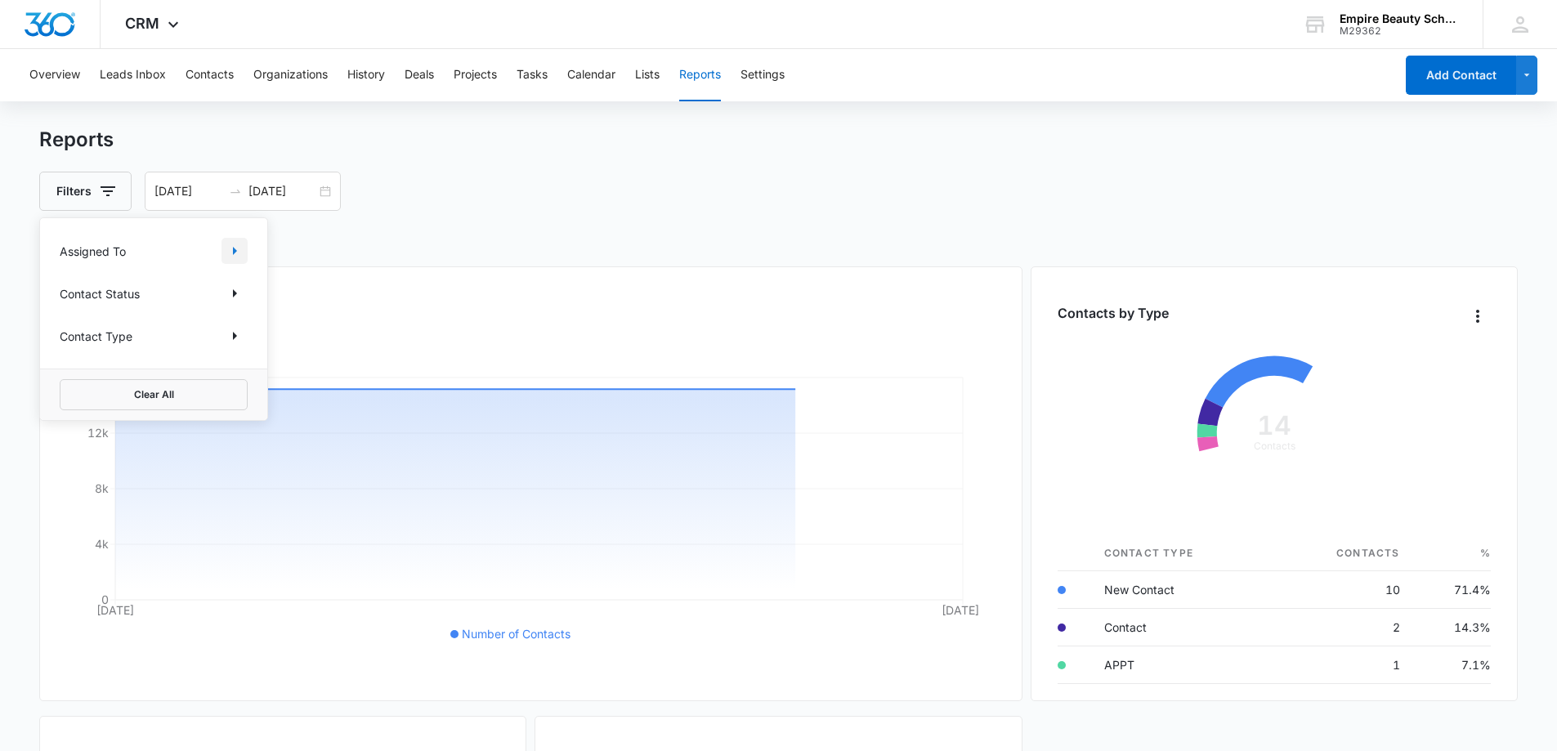
click at [239, 251] on icon "Show Assigned To filters" at bounding box center [235, 251] width 20 height 20
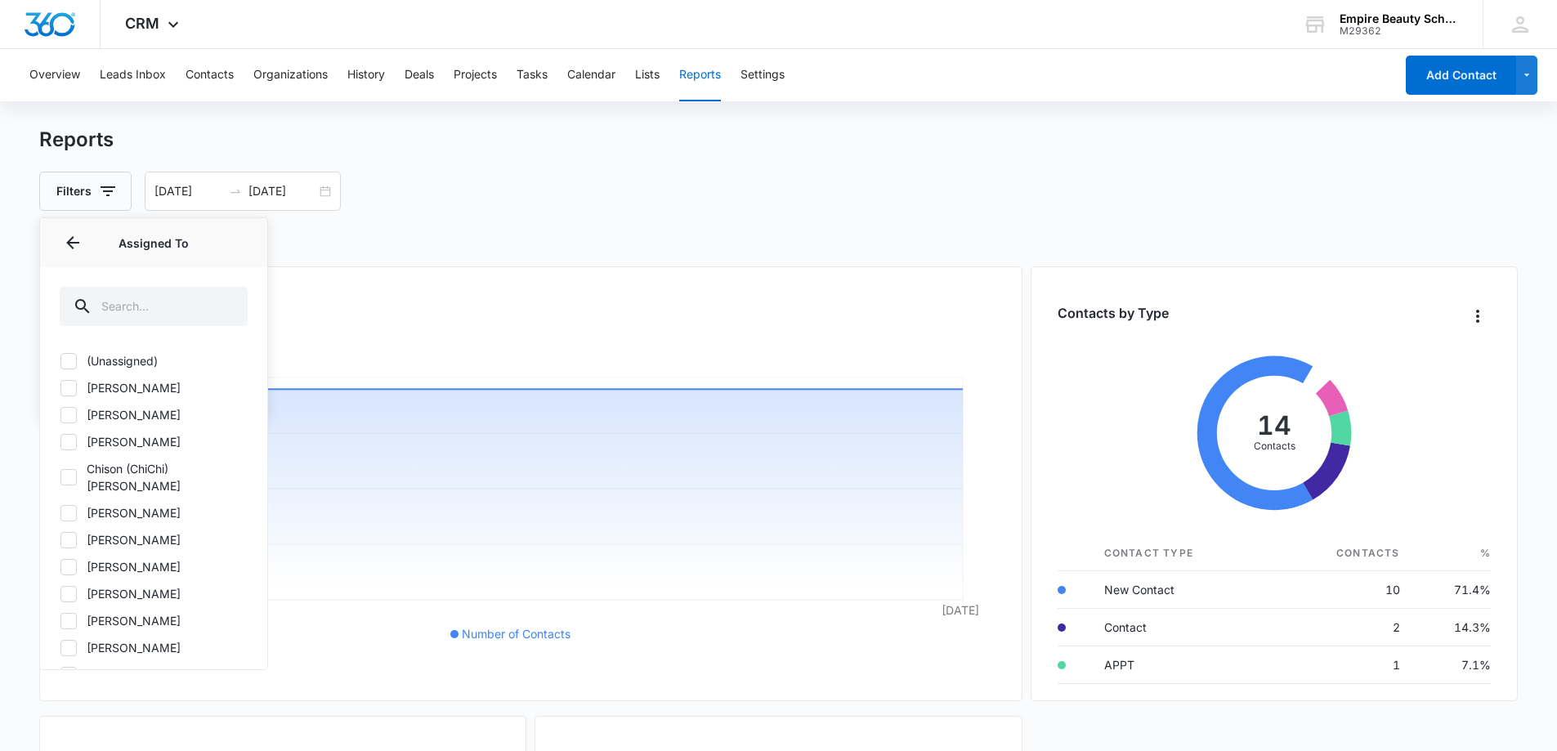
click at [75, 415] on icon at bounding box center [68, 415] width 15 height 15
click at [60, 415] on input "[PERSON_NAME]" at bounding box center [60, 414] width 1 height 1
checkbox input "true"
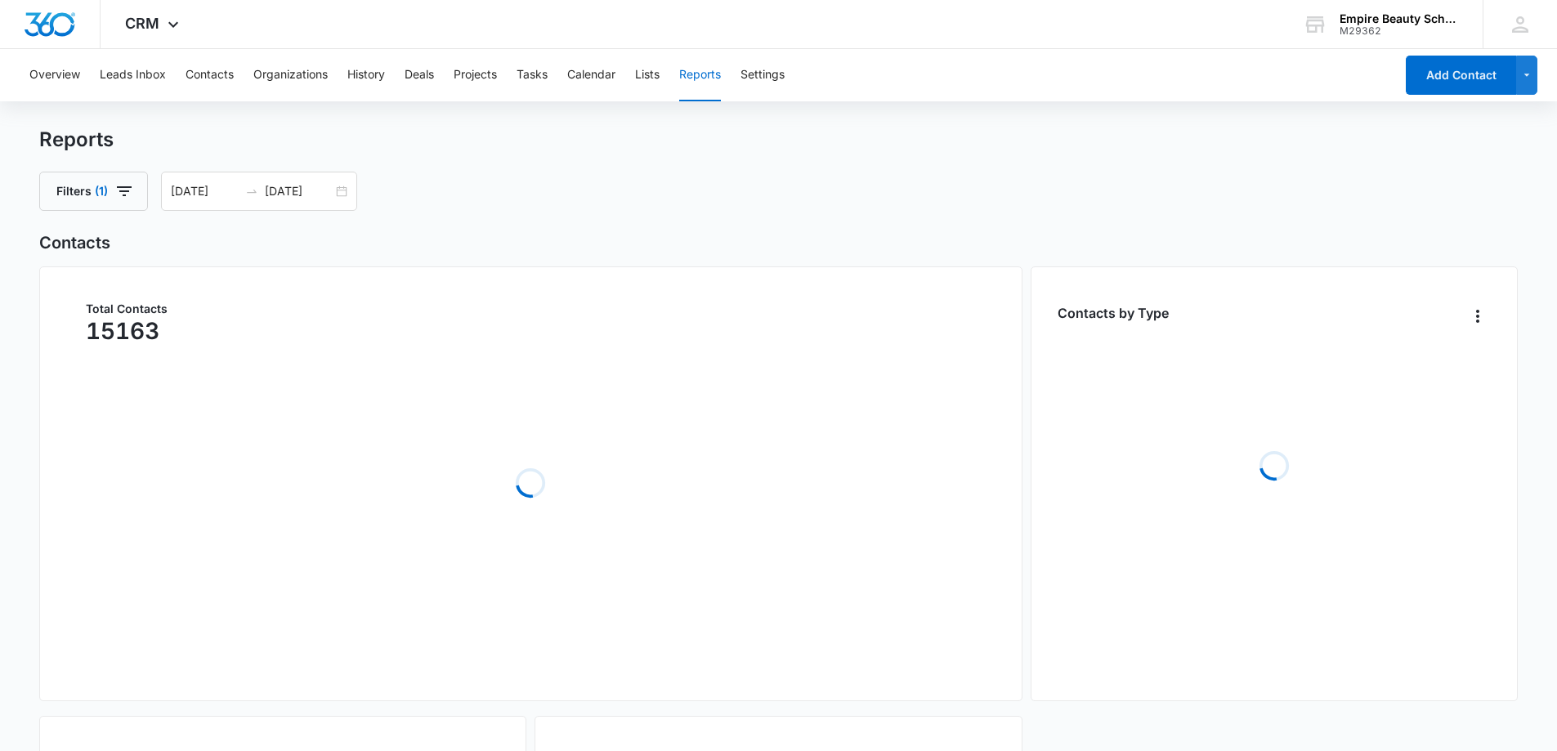
click at [577, 195] on div "Filters (1) [DATE] [DATE] [DATE] Su Mo Tu We Th Fr Sa 28 29 30 1 2 3 4 5 6 7 8 …" at bounding box center [778, 191] width 1479 height 39
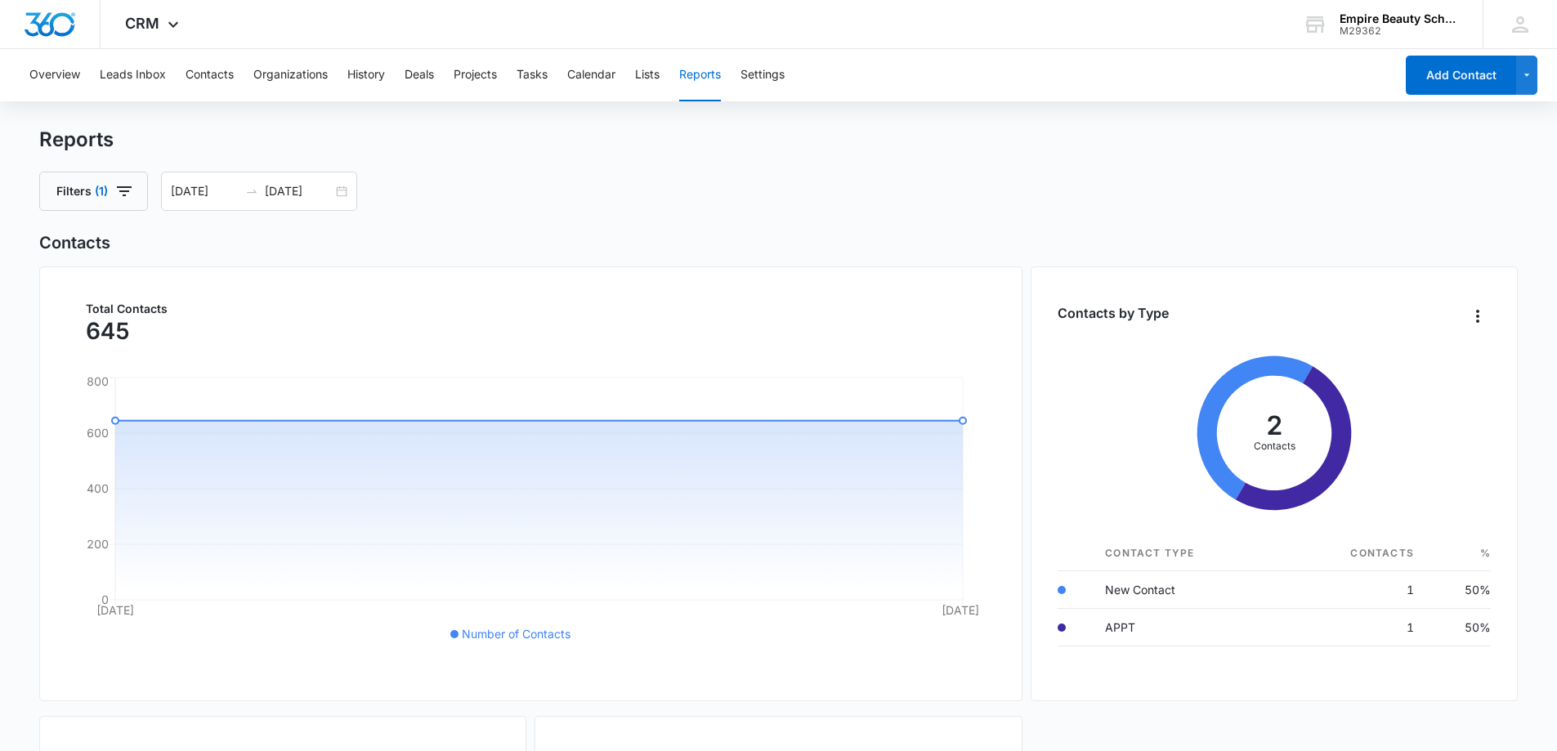
click at [240, 76] on div "Overview Leads Inbox Contacts Organizations History Deals Projects Tasks Calend…" at bounding box center [707, 75] width 1375 height 52
click at [227, 77] on button "Contacts" at bounding box center [210, 75] width 48 height 52
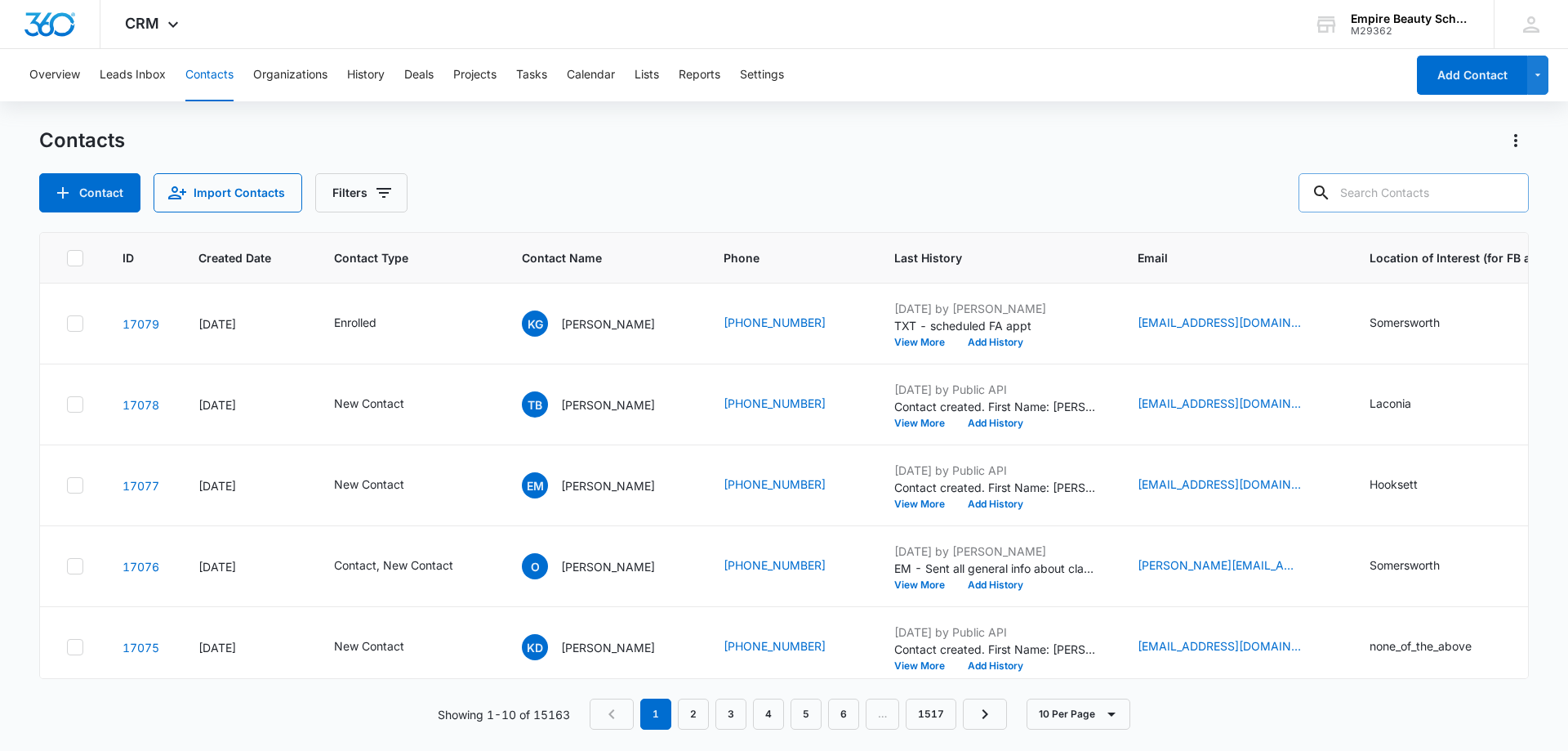
click at [1429, 196] on input "text" at bounding box center [1414, 192] width 230 height 39
type input "[PERSON_NAME]"
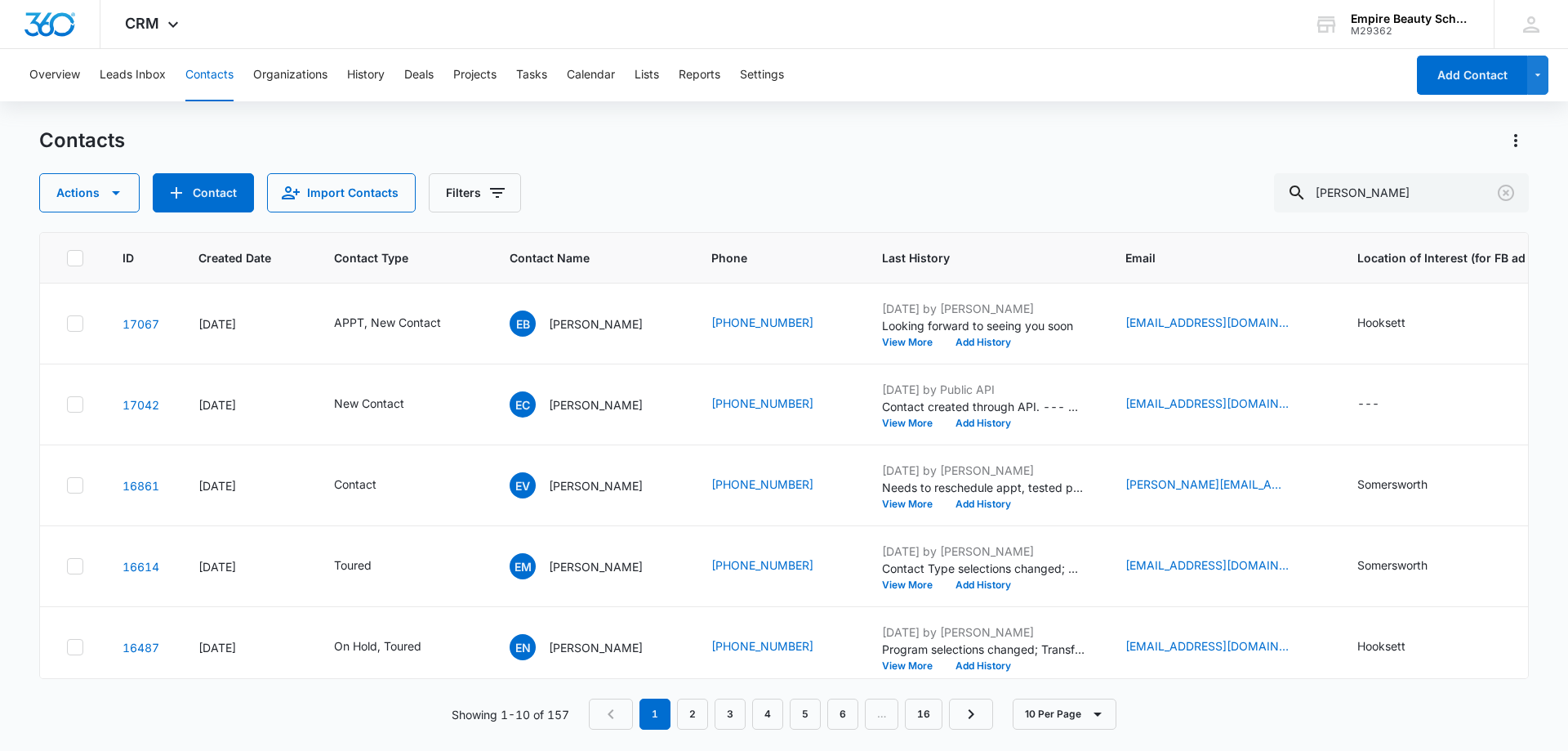
click at [621, 317] on p "[PERSON_NAME]" at bounding box center [596, 323] width 94 height 17
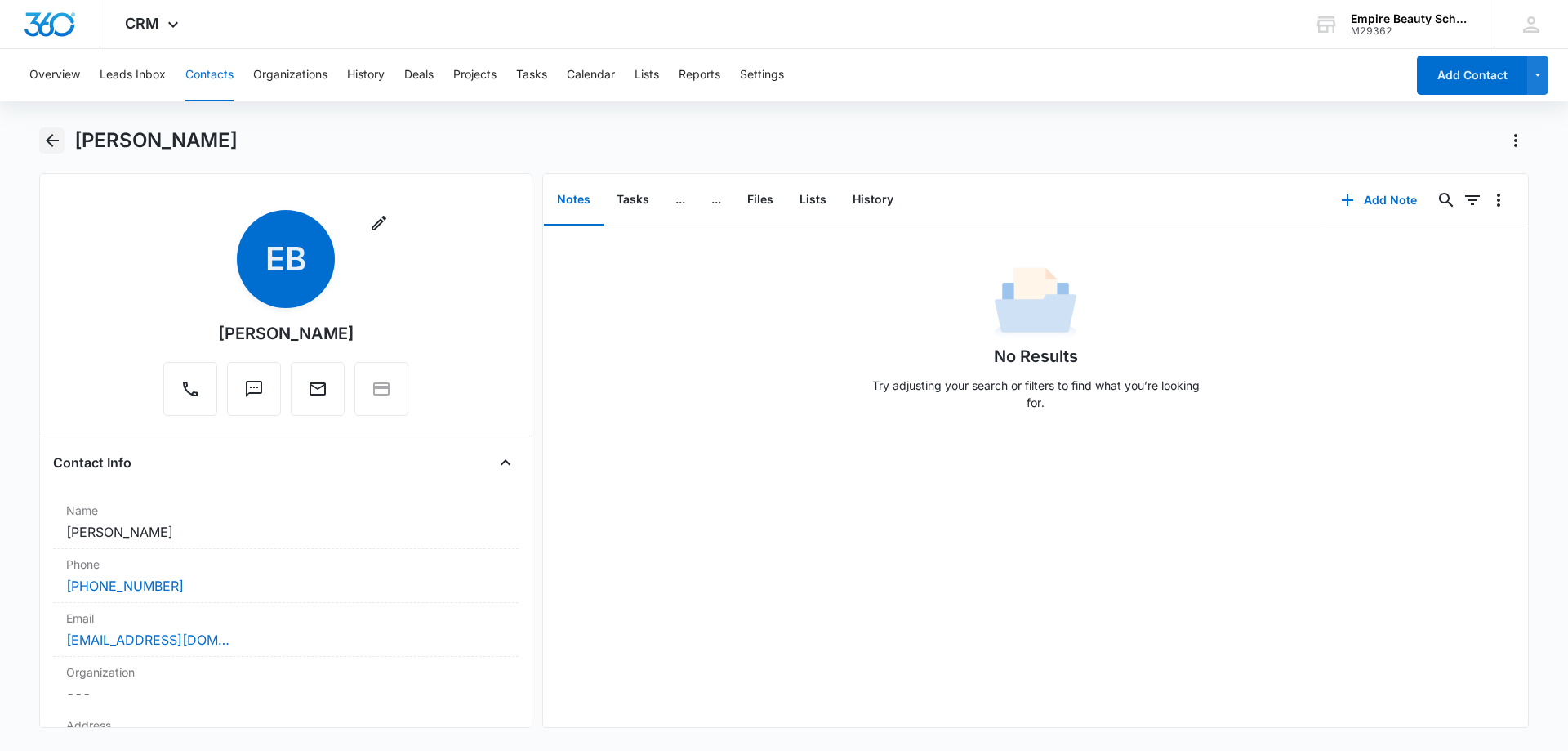
click at [47, 139] on icon "Back" at bounding box center [53, 141] width 20 height 20
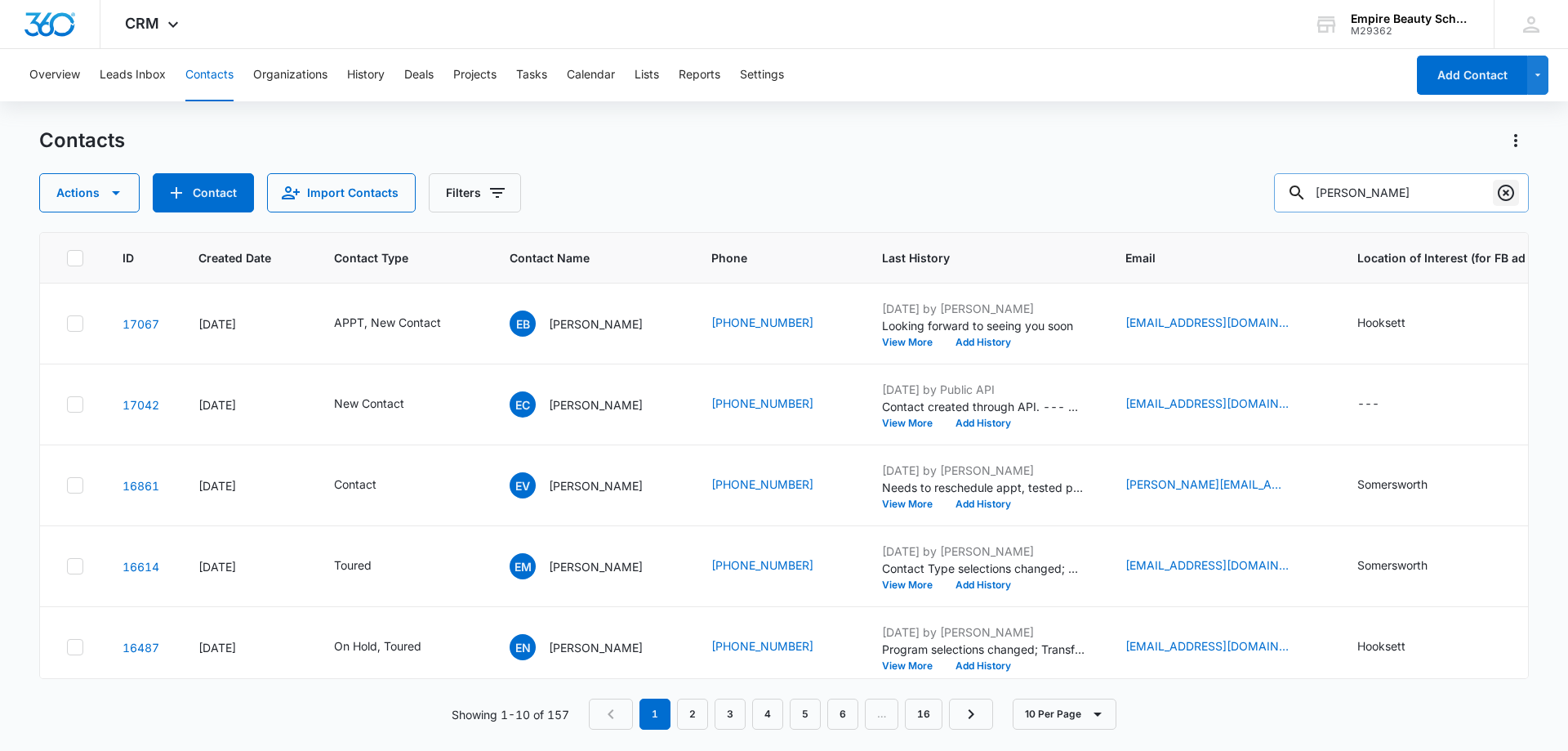
click at [1503, 196] on icon "Clear" at bounding box center [1506, 193] width 20 height 20
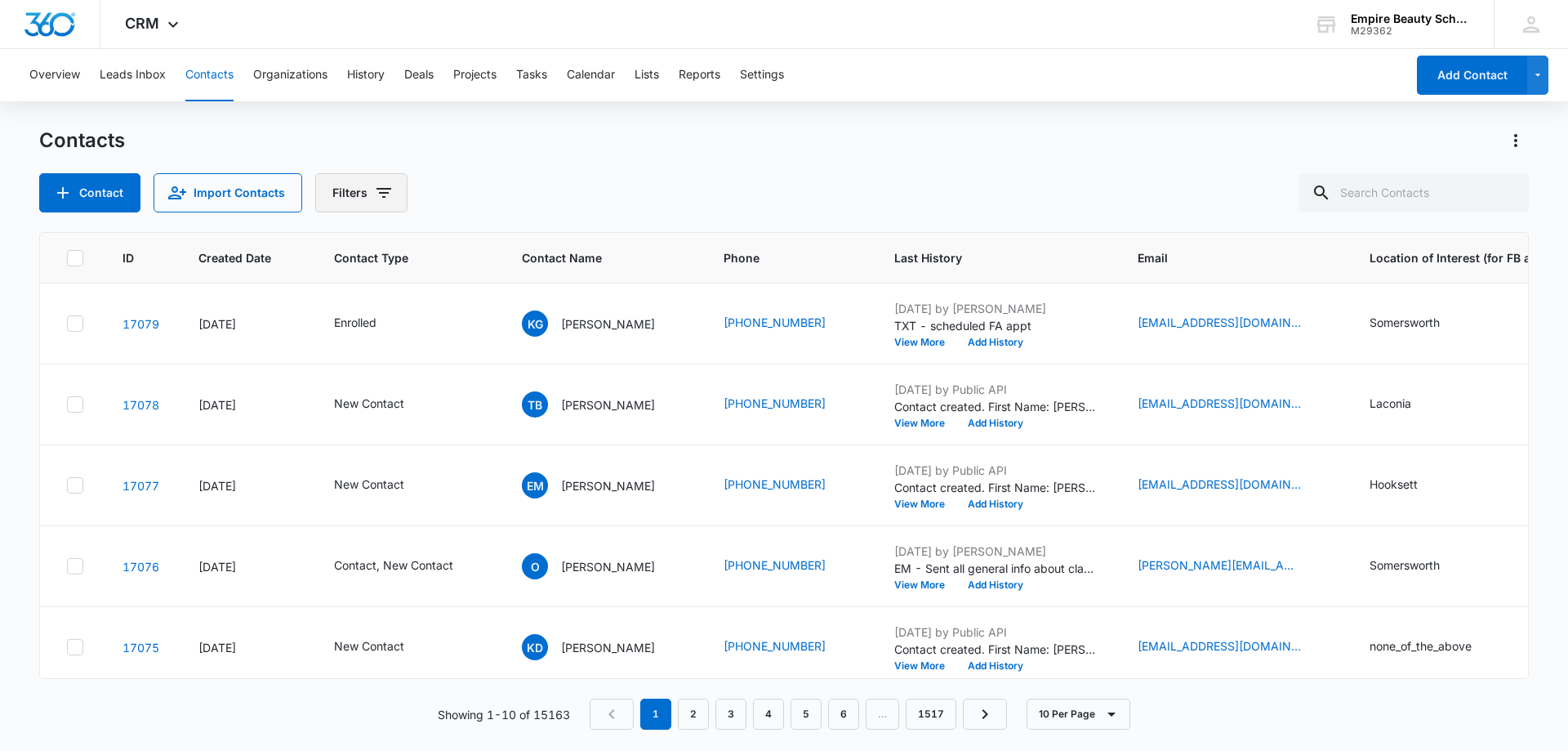
click at [392, 187] on button "Filters" at bounding box center [361, 192] width 92 height 39
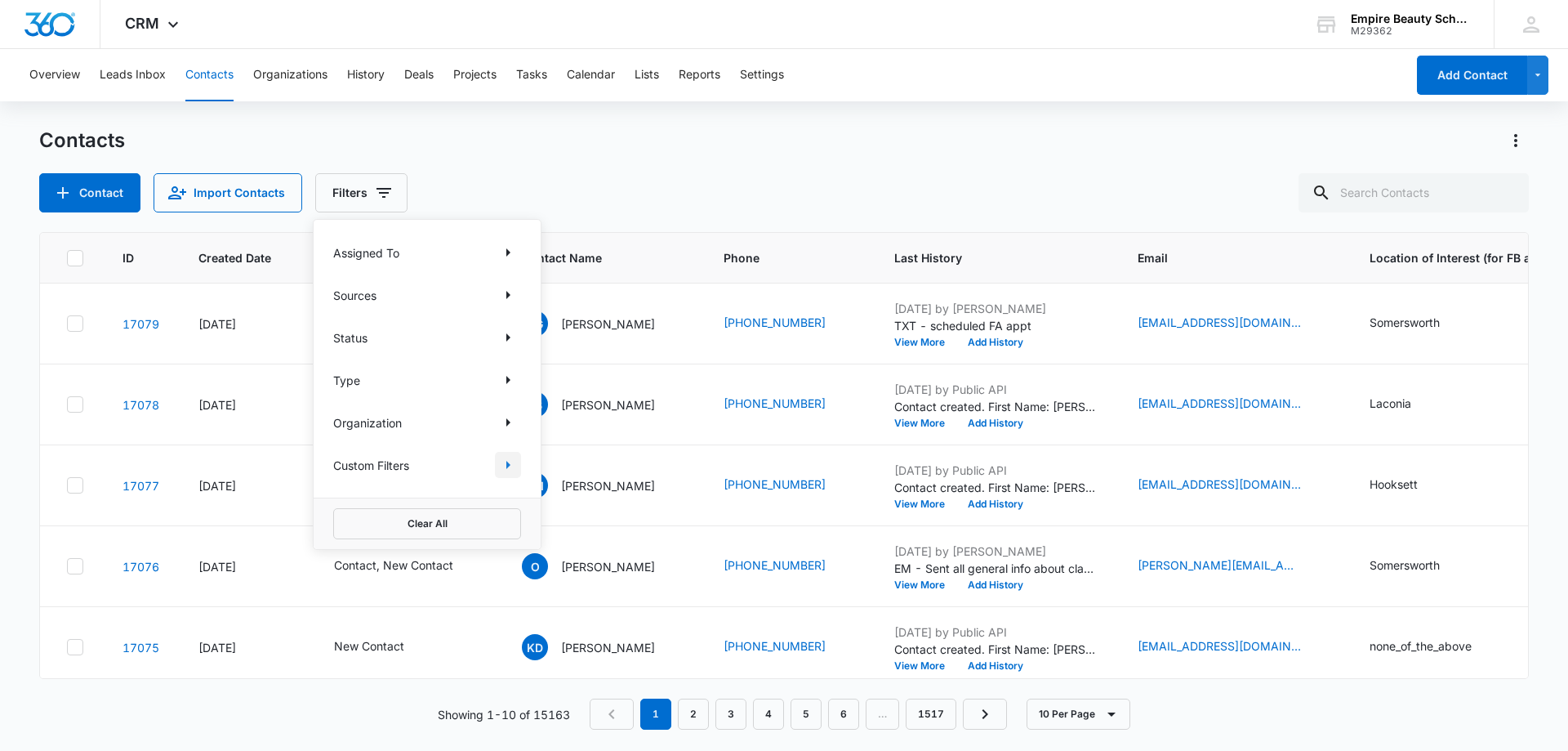
click at [500, 464] on icon "Show Custom Filters filters" at bounding box center [509, 465] width 20 height 20
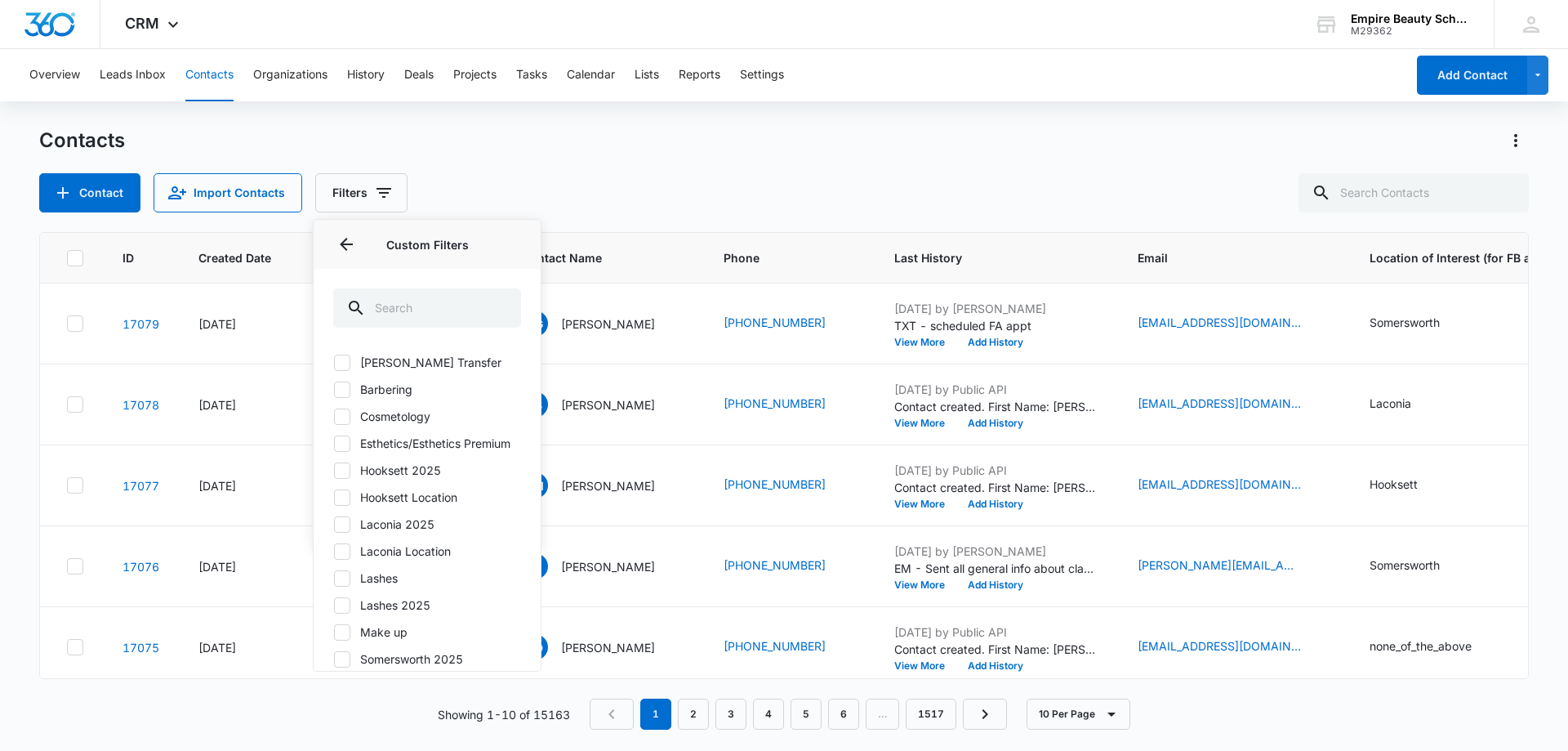
click at [338, 478] on icon at bounding box center [342, 470] width 15 height 15
click at [334, 471] on input "Hooksett 2025" at bounding box center [333, 470] width 1 height 1
checkbox input "true"
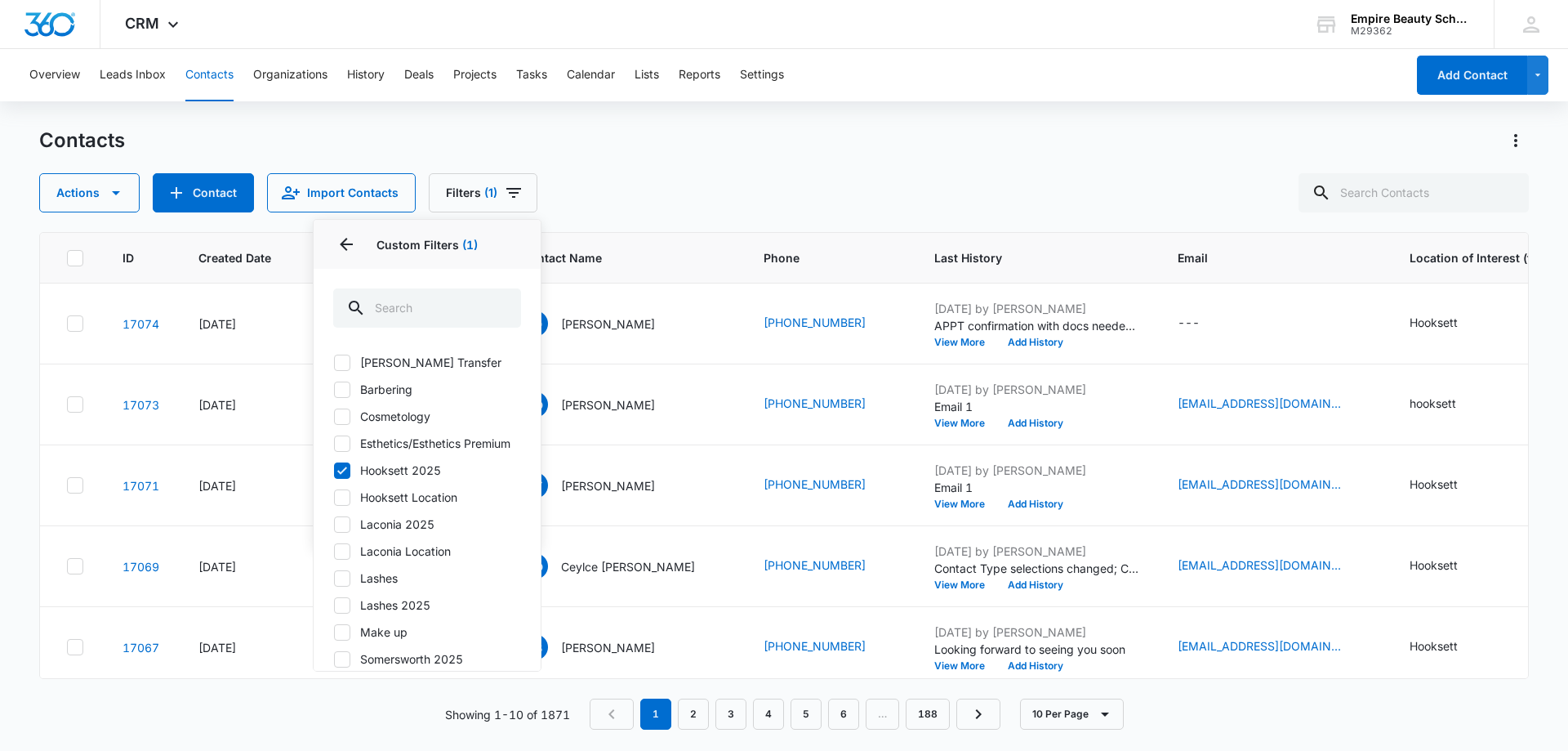
click at [730, 181] on div "Actions Contact Import Contacts Filters (1) Assigned To Sources Status Type Org…" at bounding box center [784, 192] width 1490 height 39
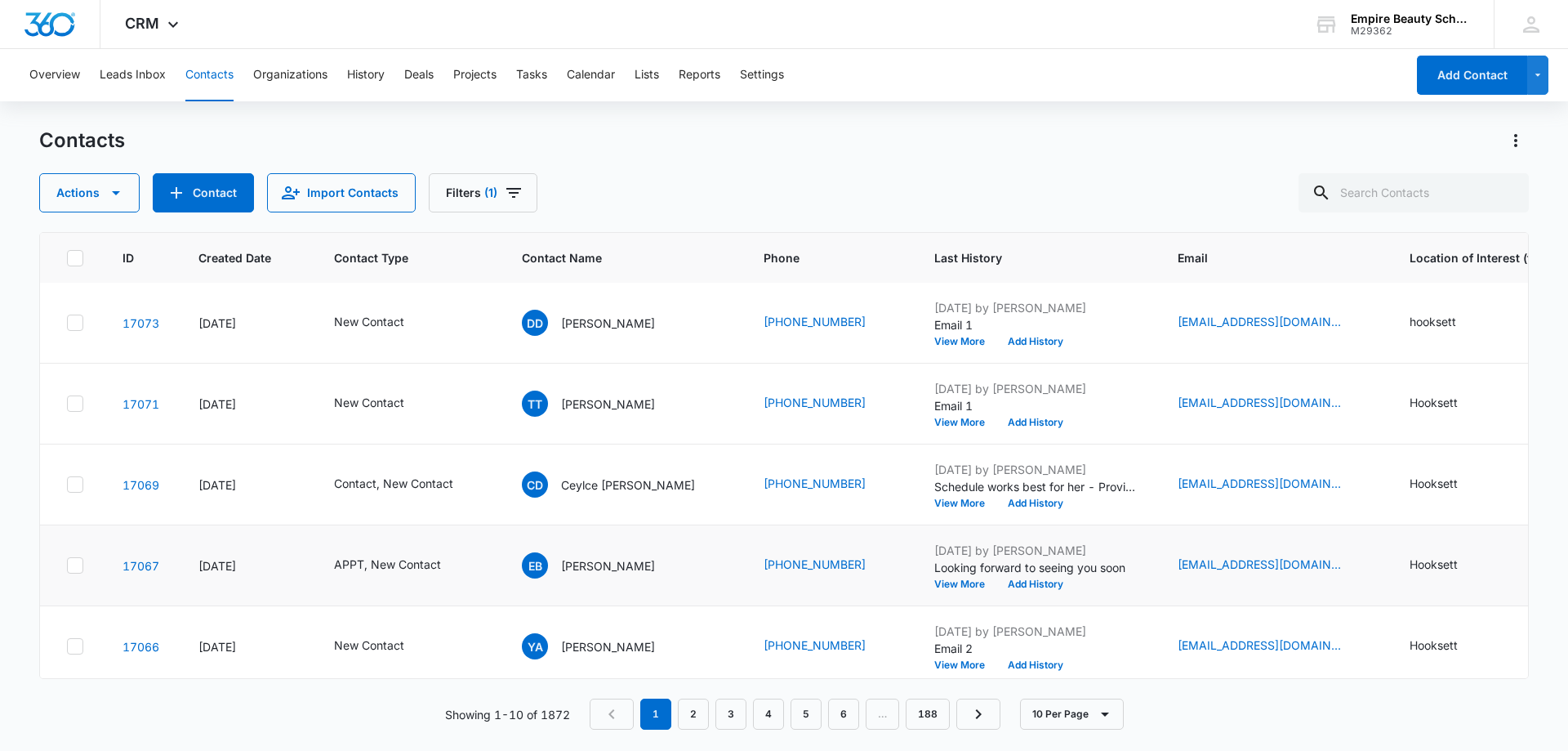
scroll to position [163, 0]
click at [945, 503] on button "View More" at bounding box center [965, 503] width 62 height 10
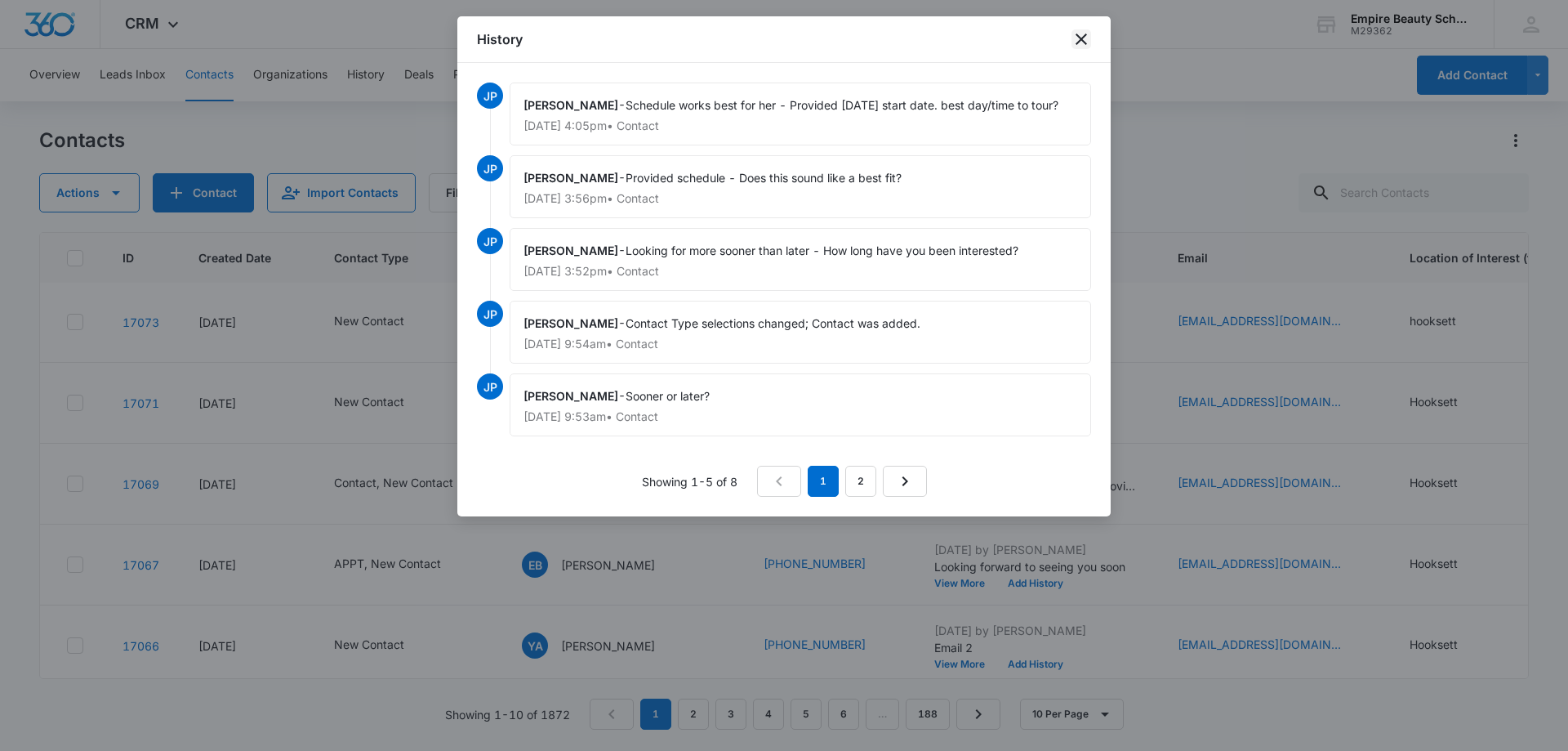
click at [1081, 37] on icon "close" at bounding box center [1081, 39] width 20 height 20
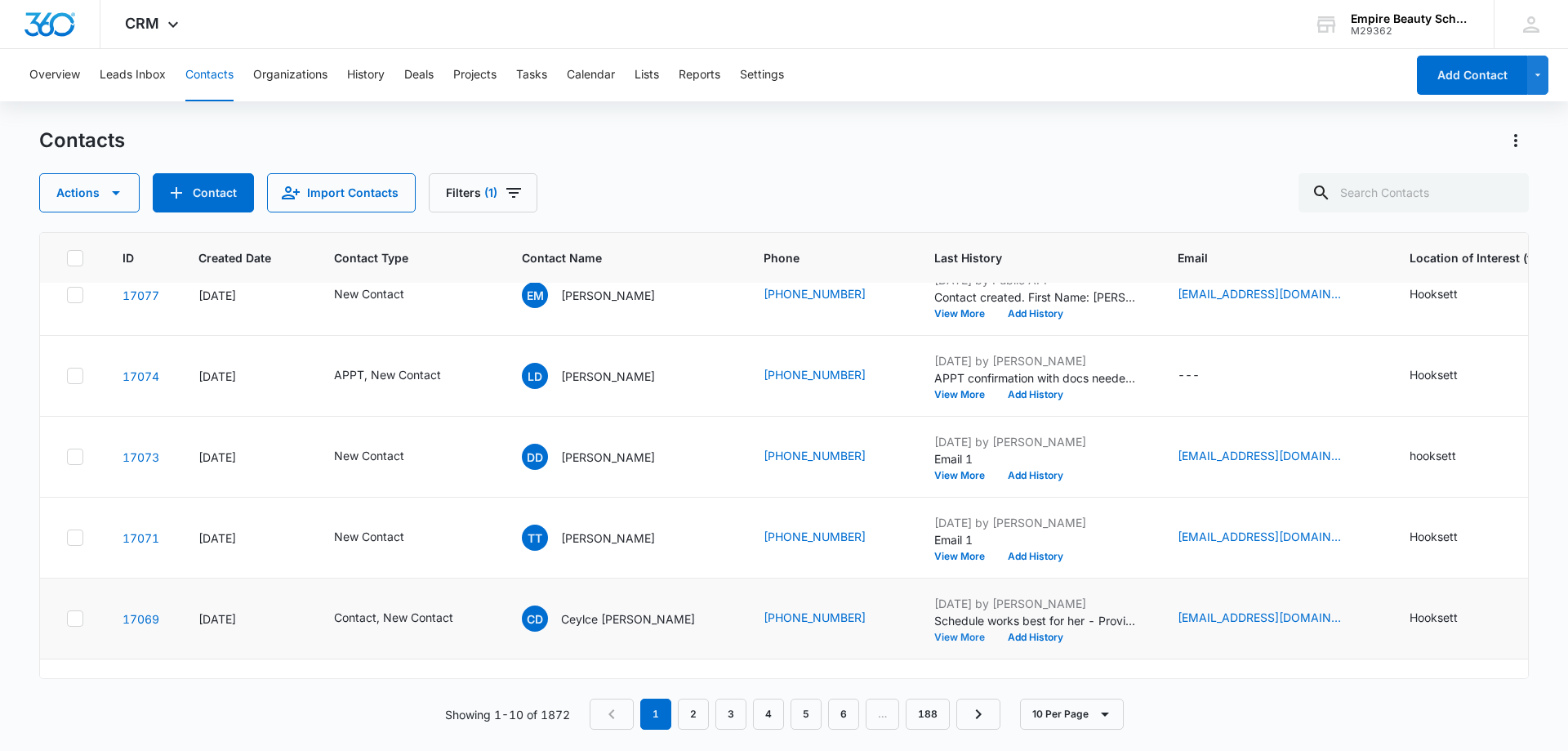
scroll to position [0, 0]
